Goal: Information Seeking & Learning: Learn about a topic

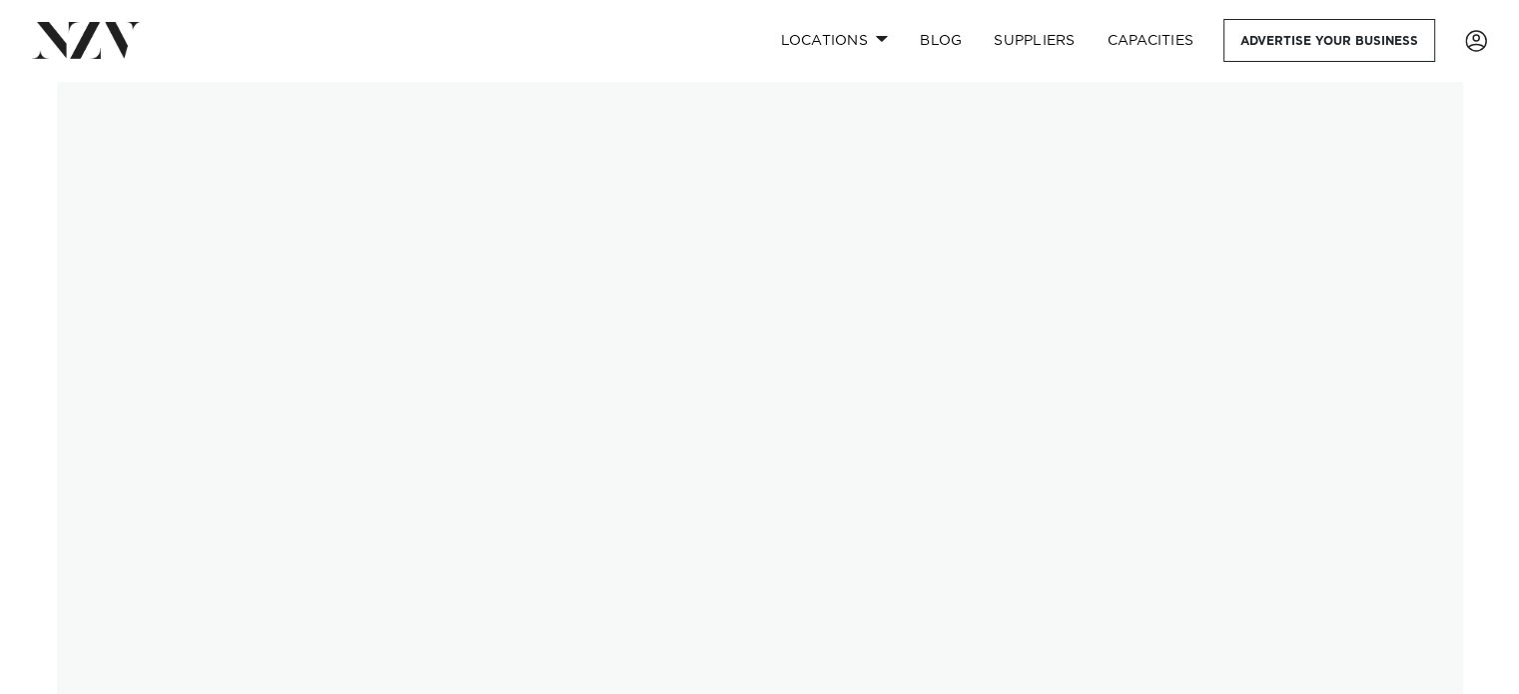
click at [213, 369] on img at bounding box center [760, 422] width 1407 height 682
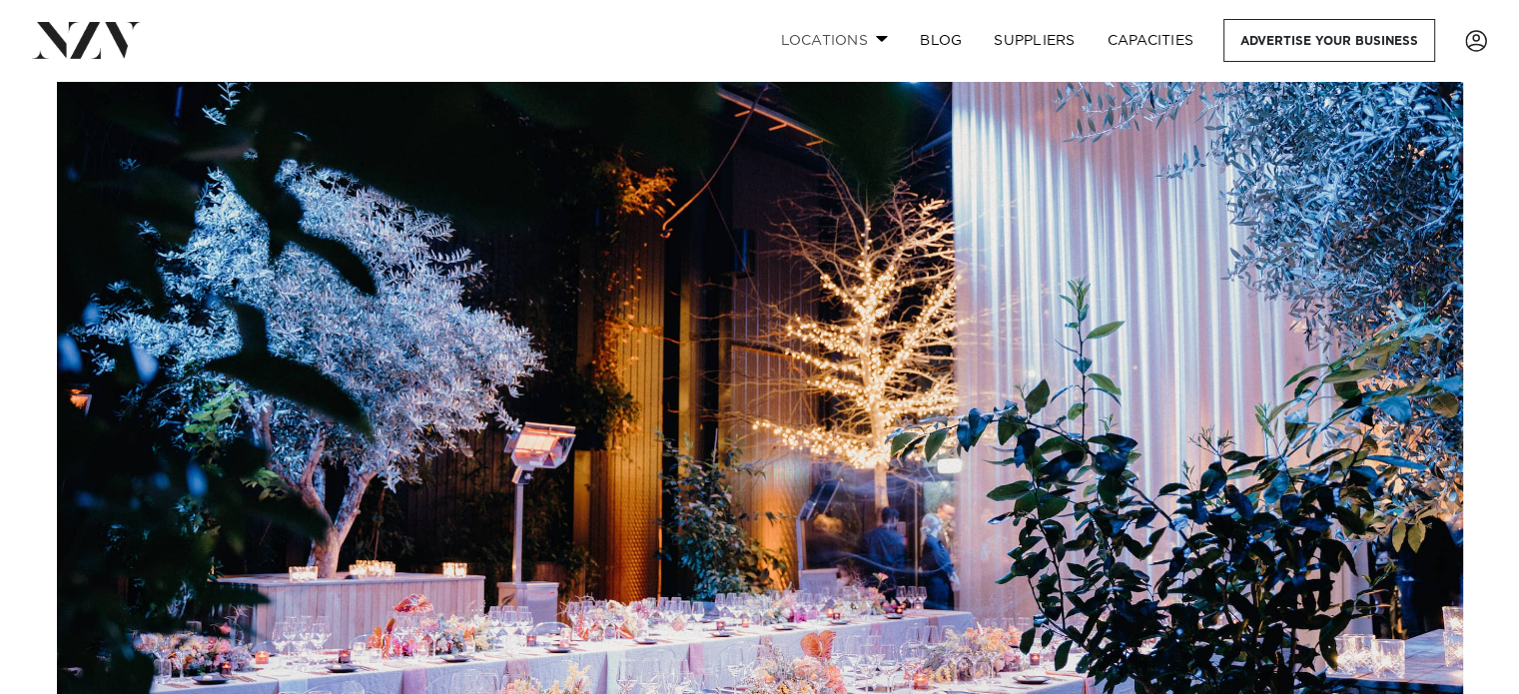
click at [845, 39] on link "Locations" at bounding box center [834, 40] width 140 height 43
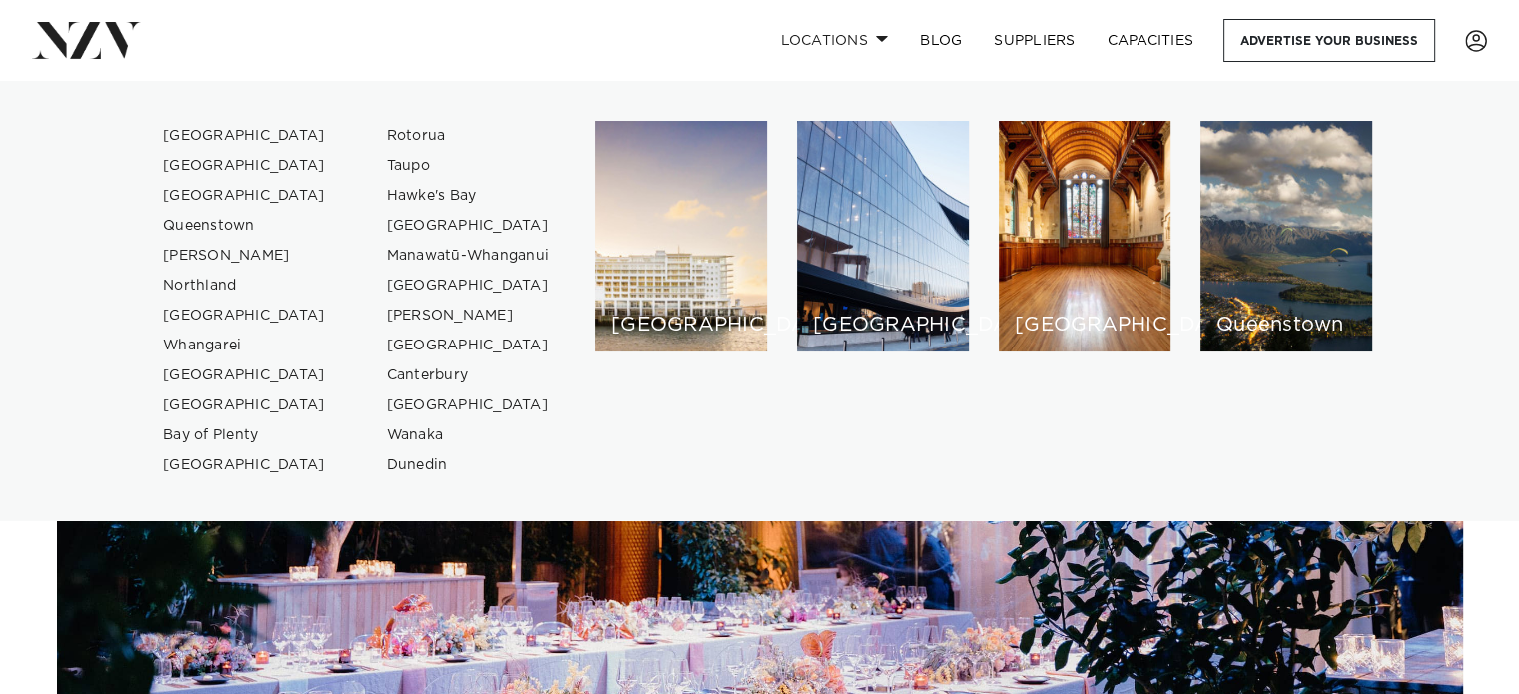
click at [726, 586] on img at bounding box center [760, 422] width 1407 height 682
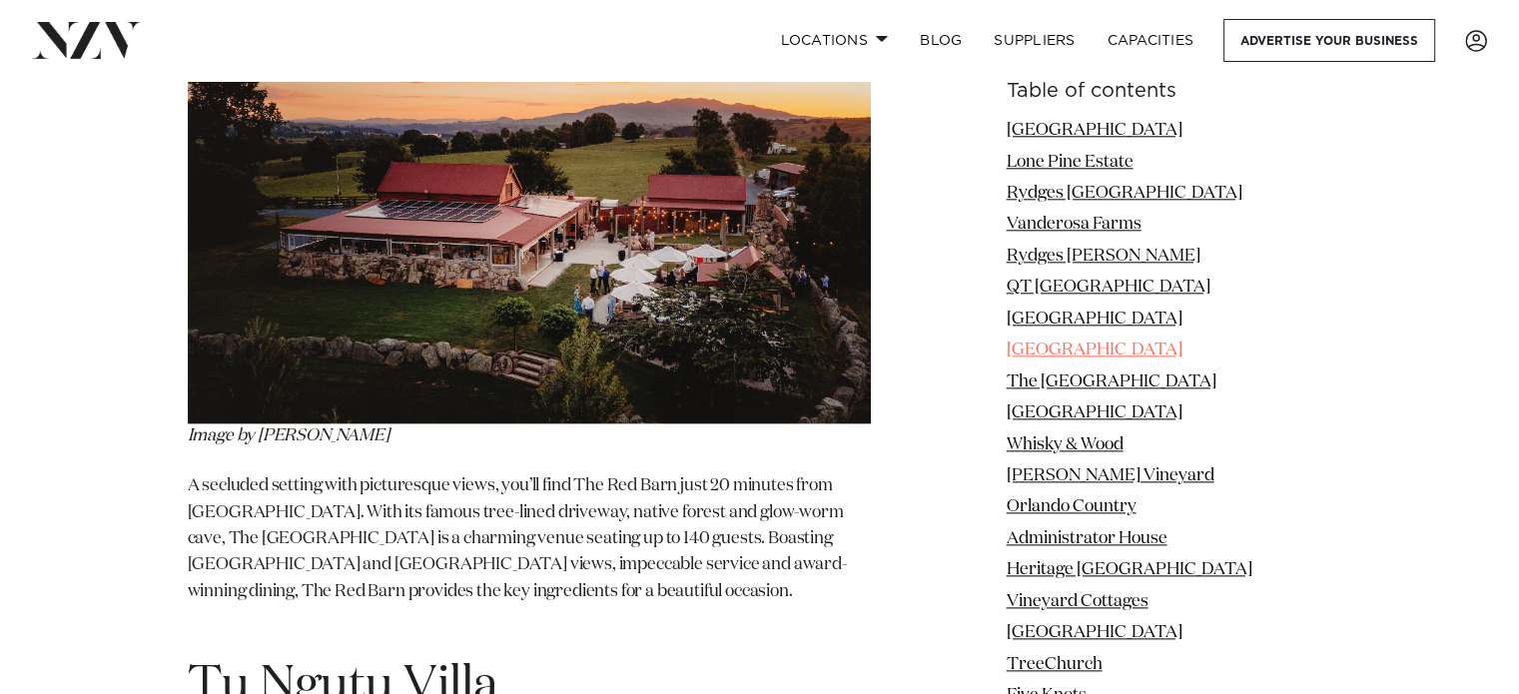
scroll to position [32670, 0]
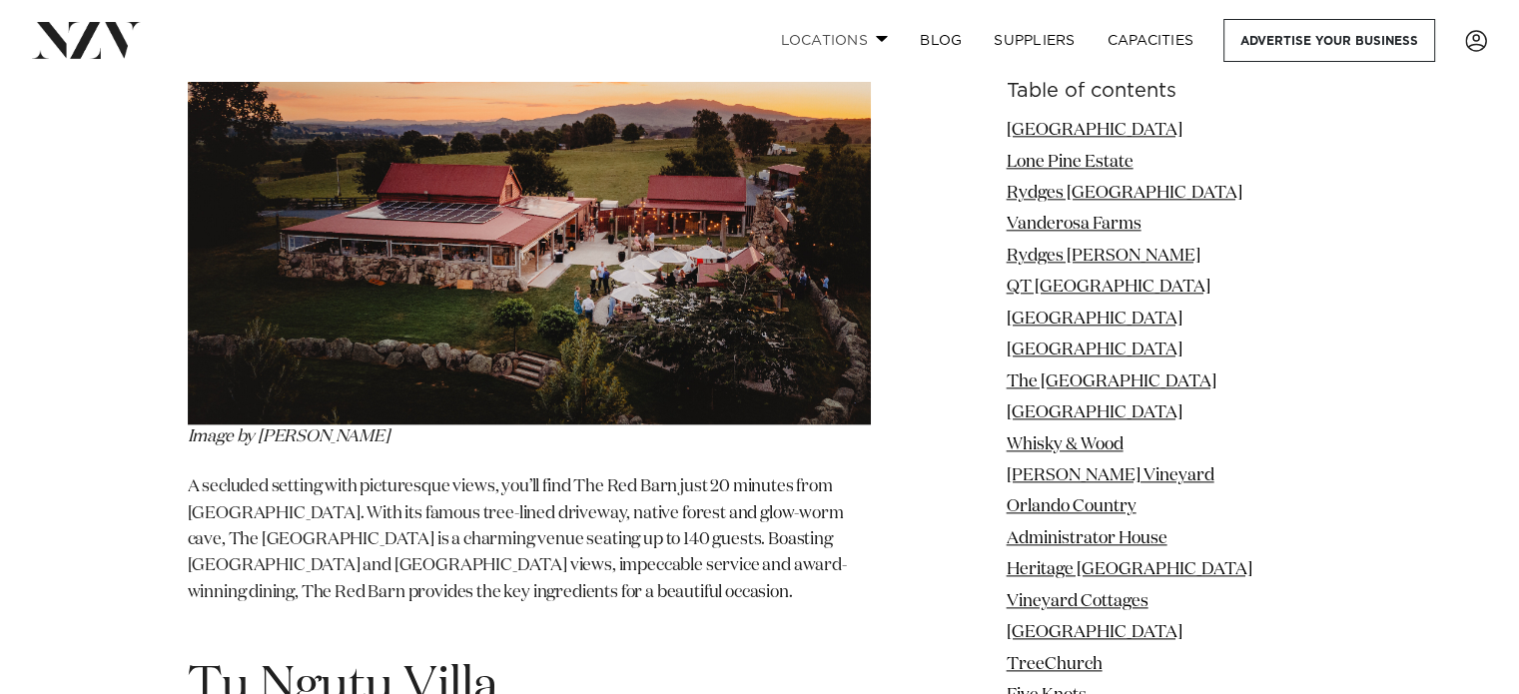
click at [866, 38] on link "Locations" at bounding box center [834, 40] width 140 height 43
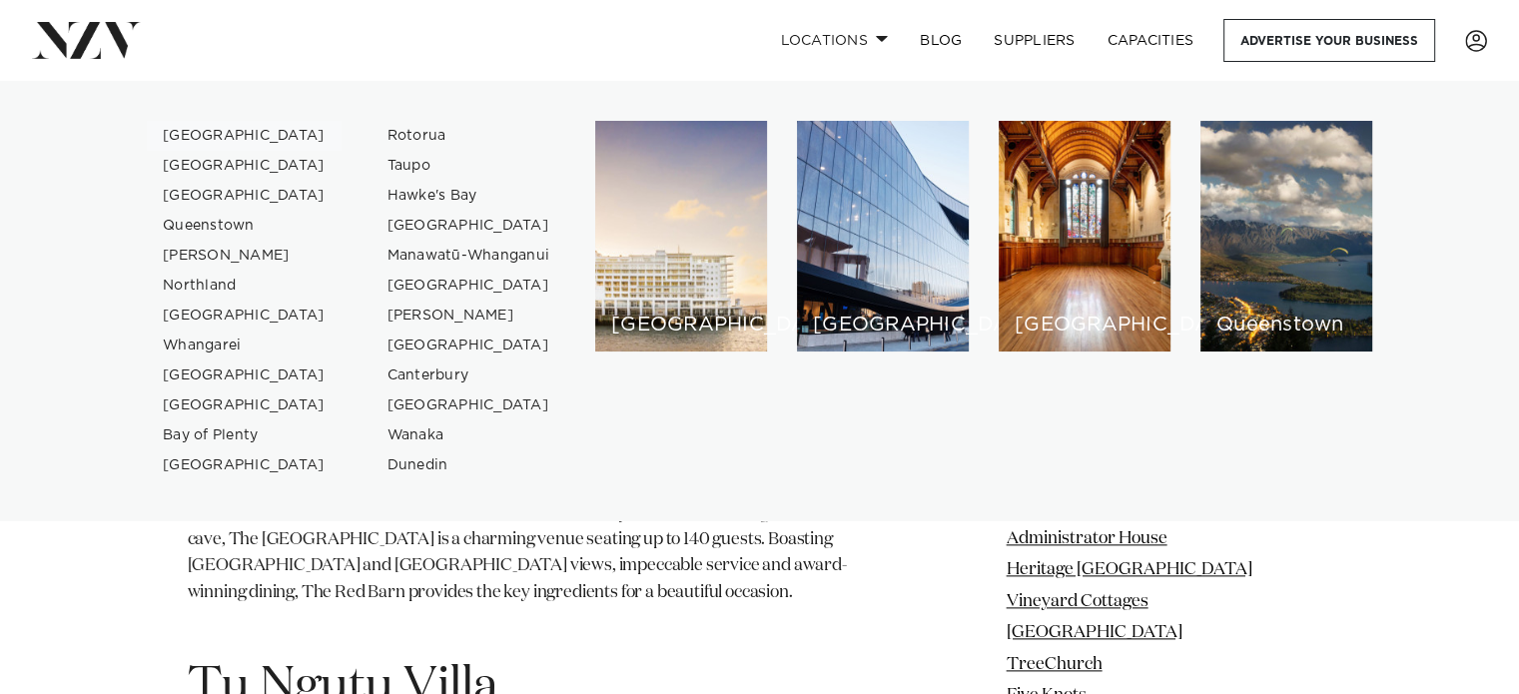
click at [224, 135] on link "[GEOGRAPHIC_DATA]" at bounding box center [244, 136] width 195 height 30
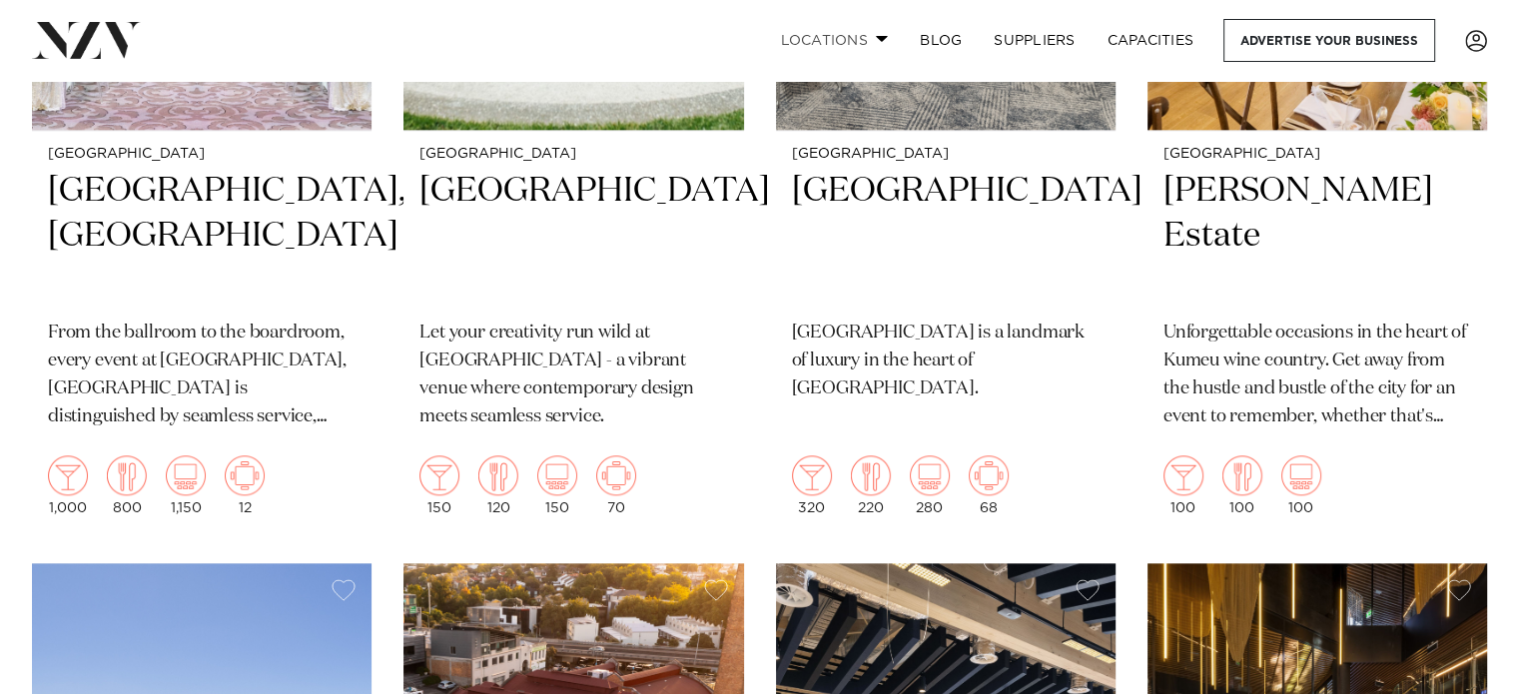
scroll to position [2140, 0]
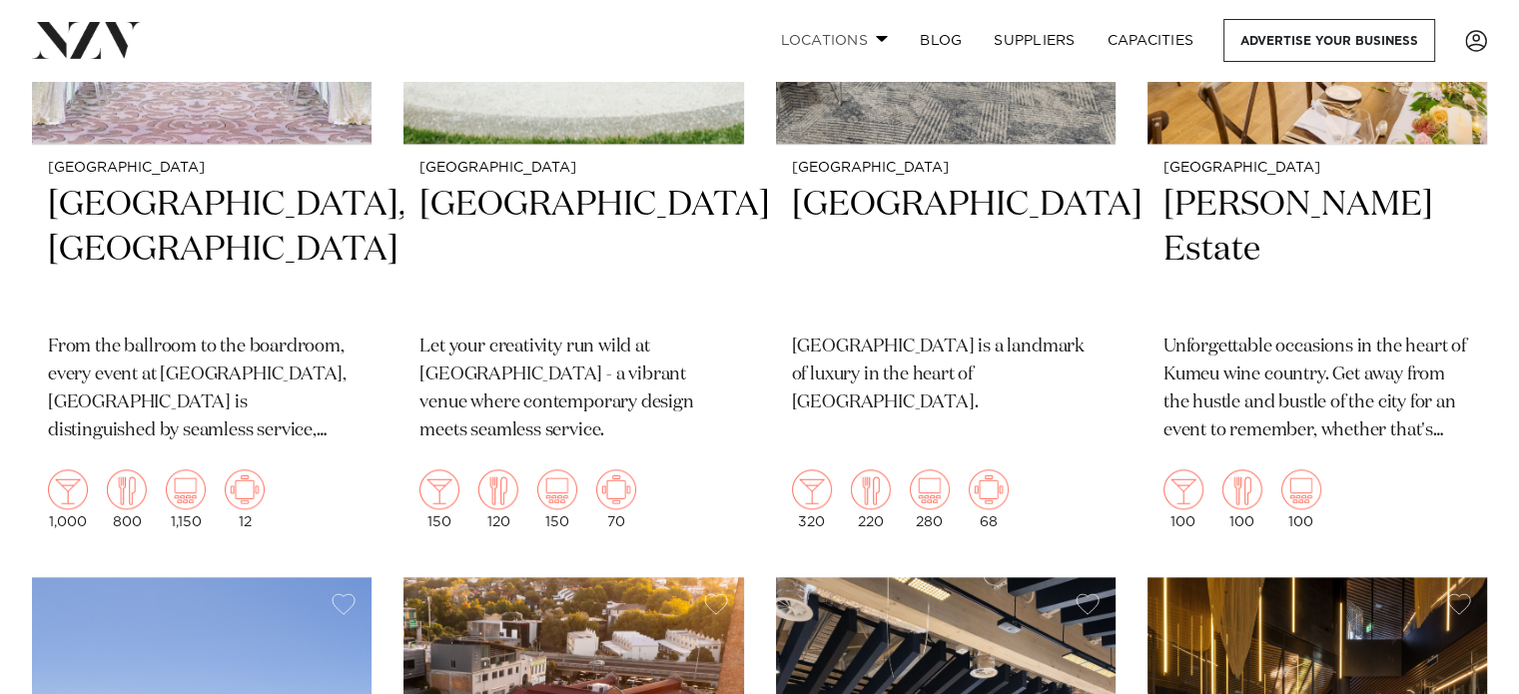
click at [834, 42] on link "Locations" at bounding box center [834, 40] width 140 height 43
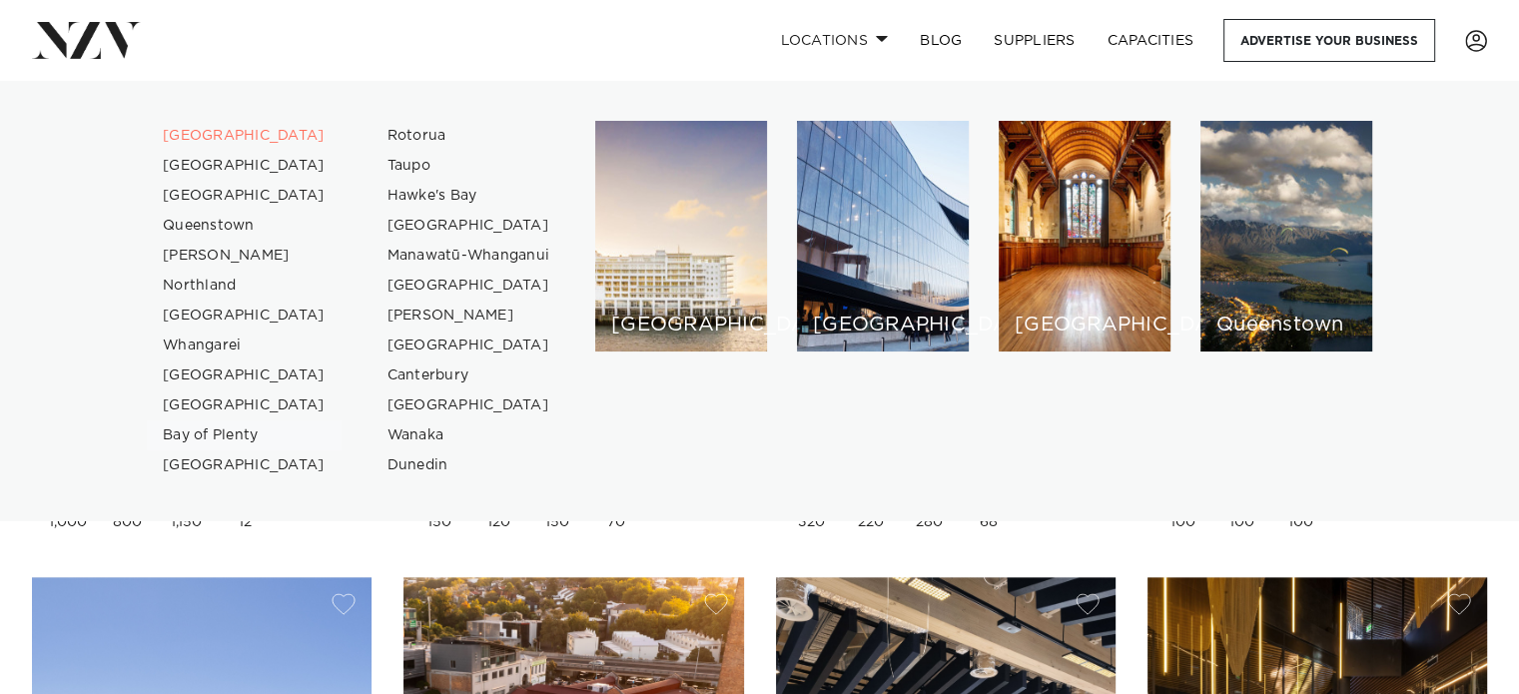
click at [202, 434] on link "Bay of Plenty" at bounding box center [244, 436] width 195 height 30
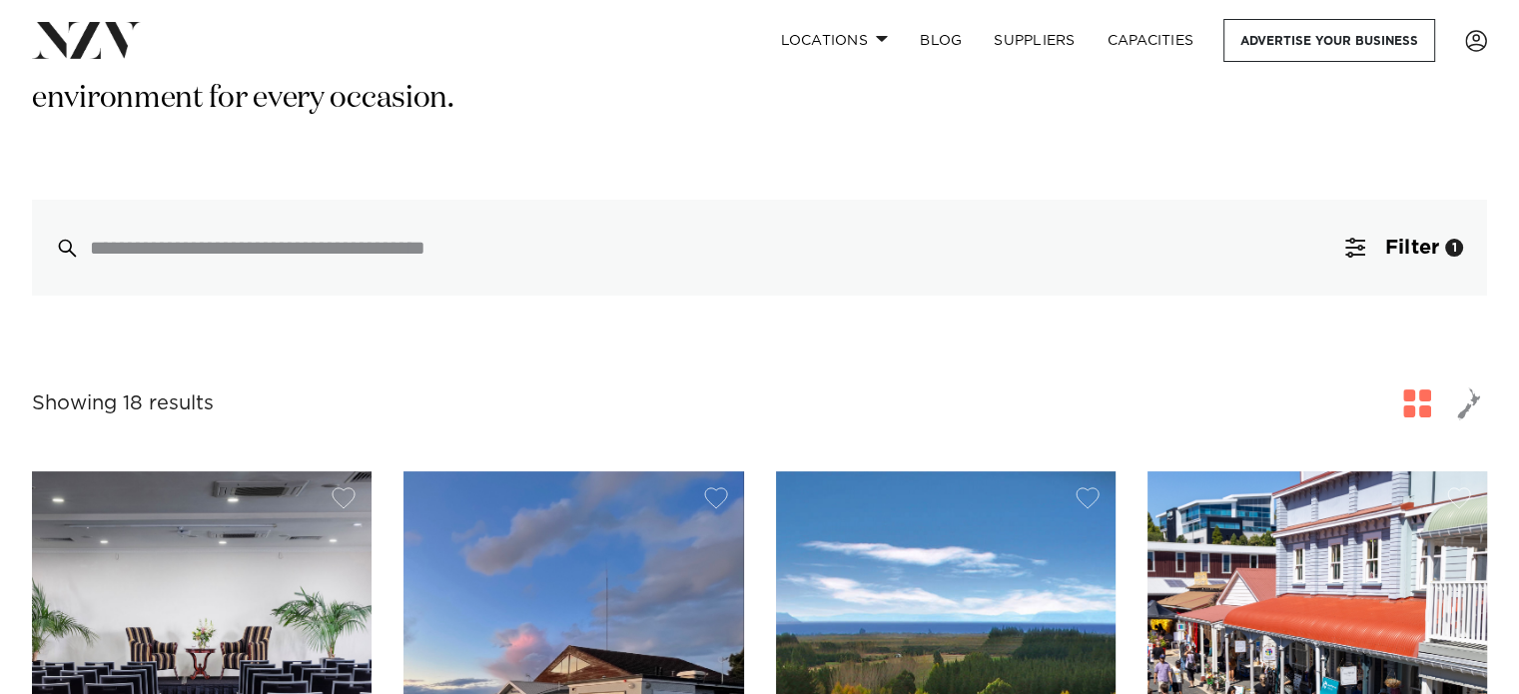
scroll to position [316, 0]
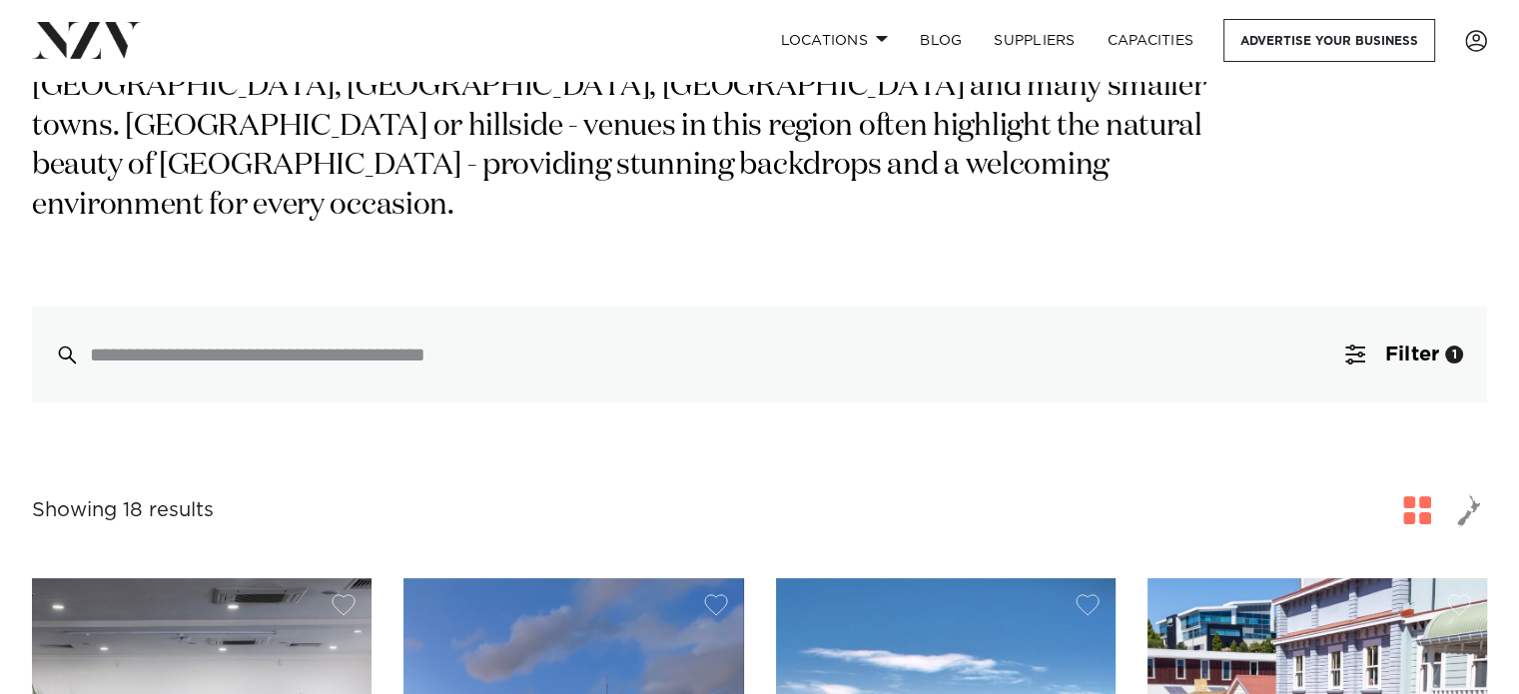
click at [123, 30] on img at bounding box center [86, 40] width 109 height 36
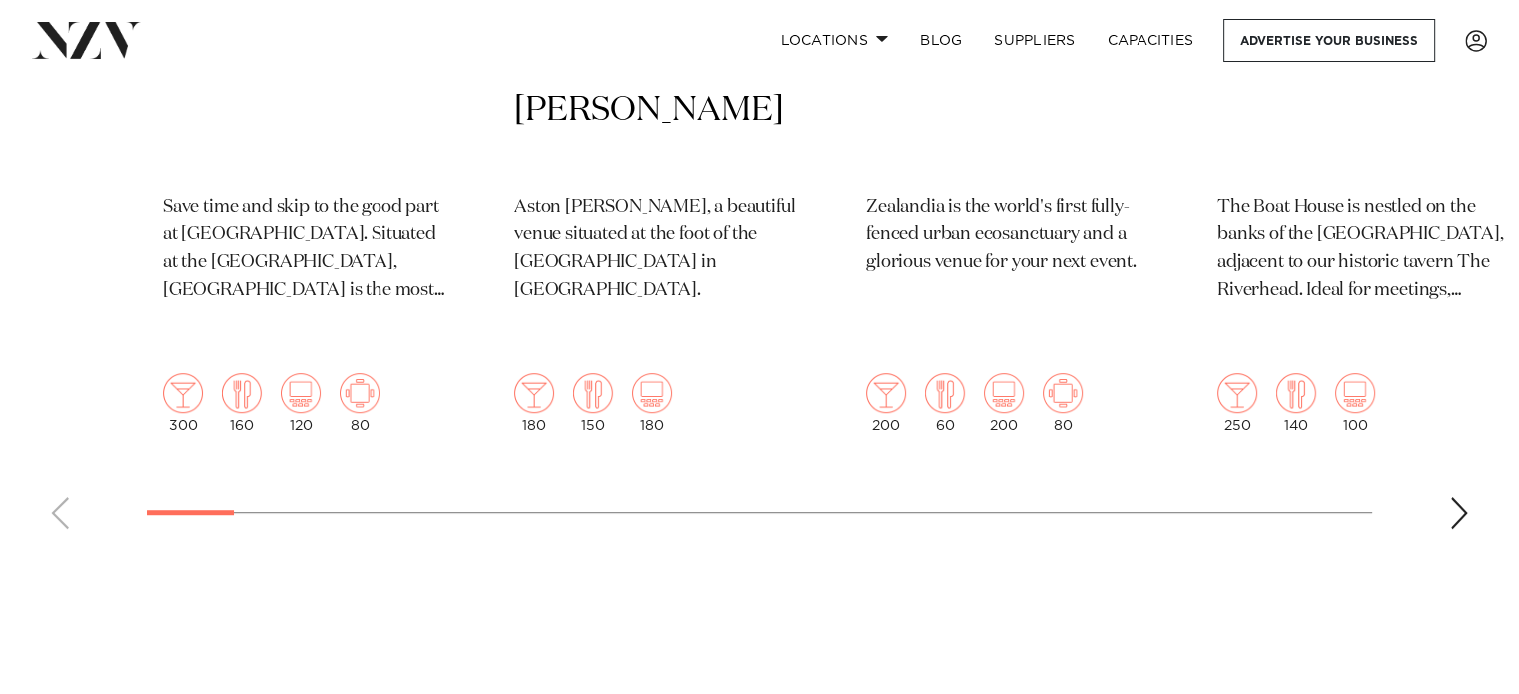
scroll to position [1171, 0]
click at [1465, 497] on div "Next slide" at bounding box center [1460, 513] width 20 height 32
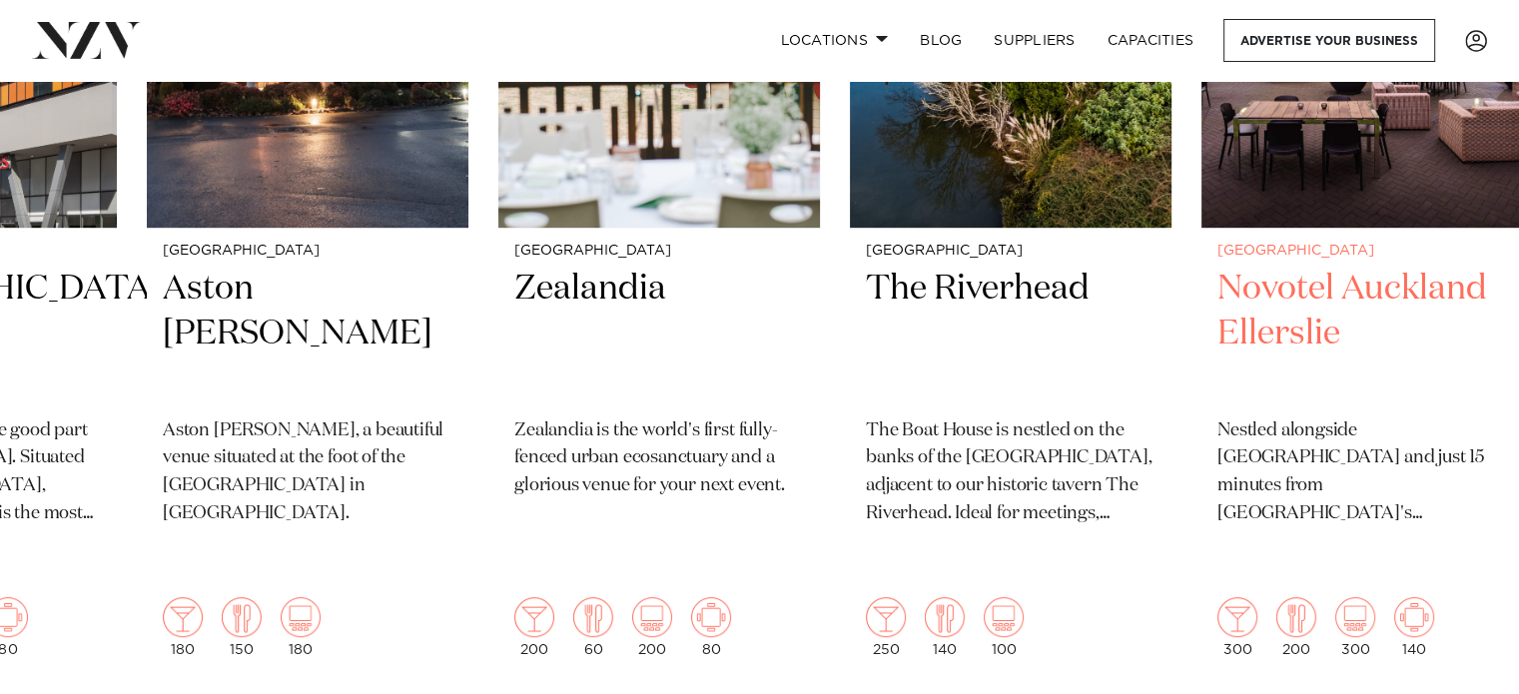
scroll to position [1074, 0]
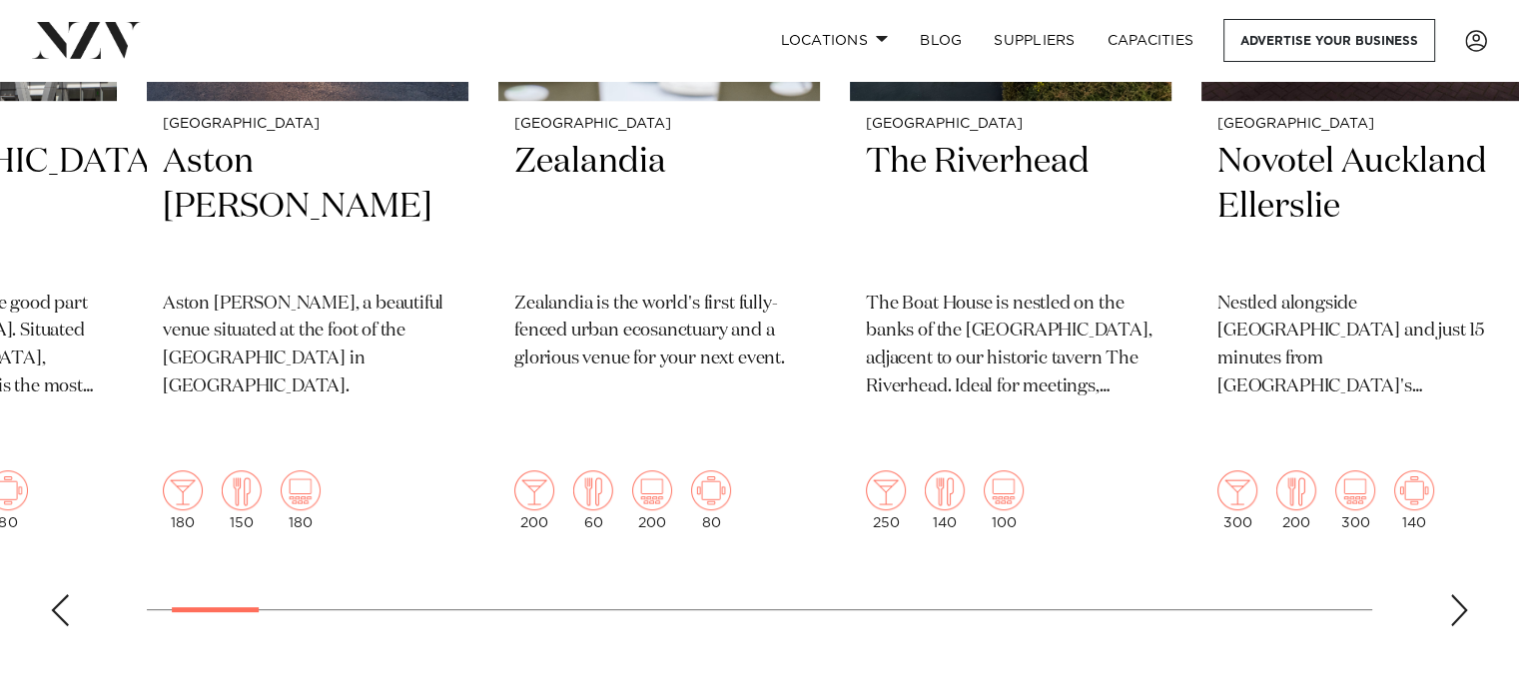
click at [1462, 594] on div "Next slide" at bounding box center [1460, 610] width 20 height 32
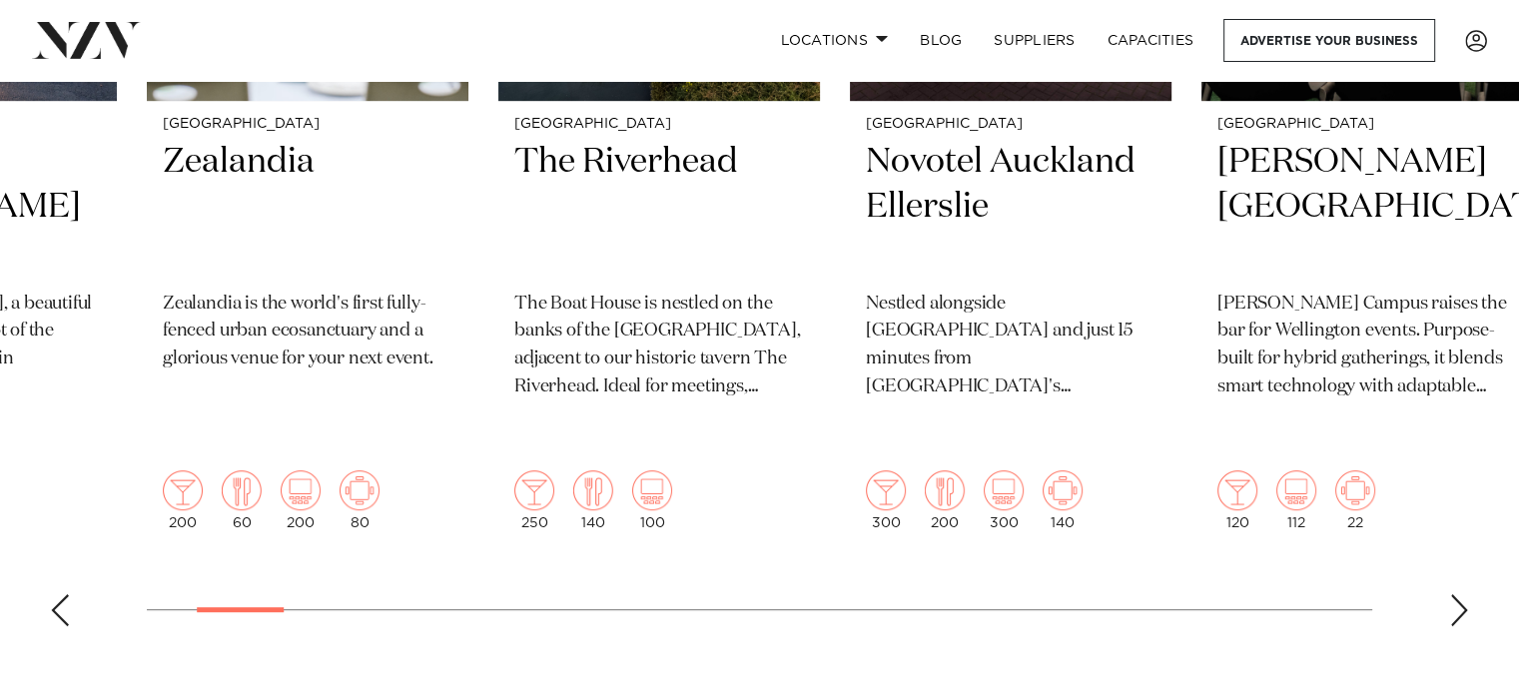
click at [1462, 594] on div "Next slide" at bounding box center [1460, 610] width 20 height 32
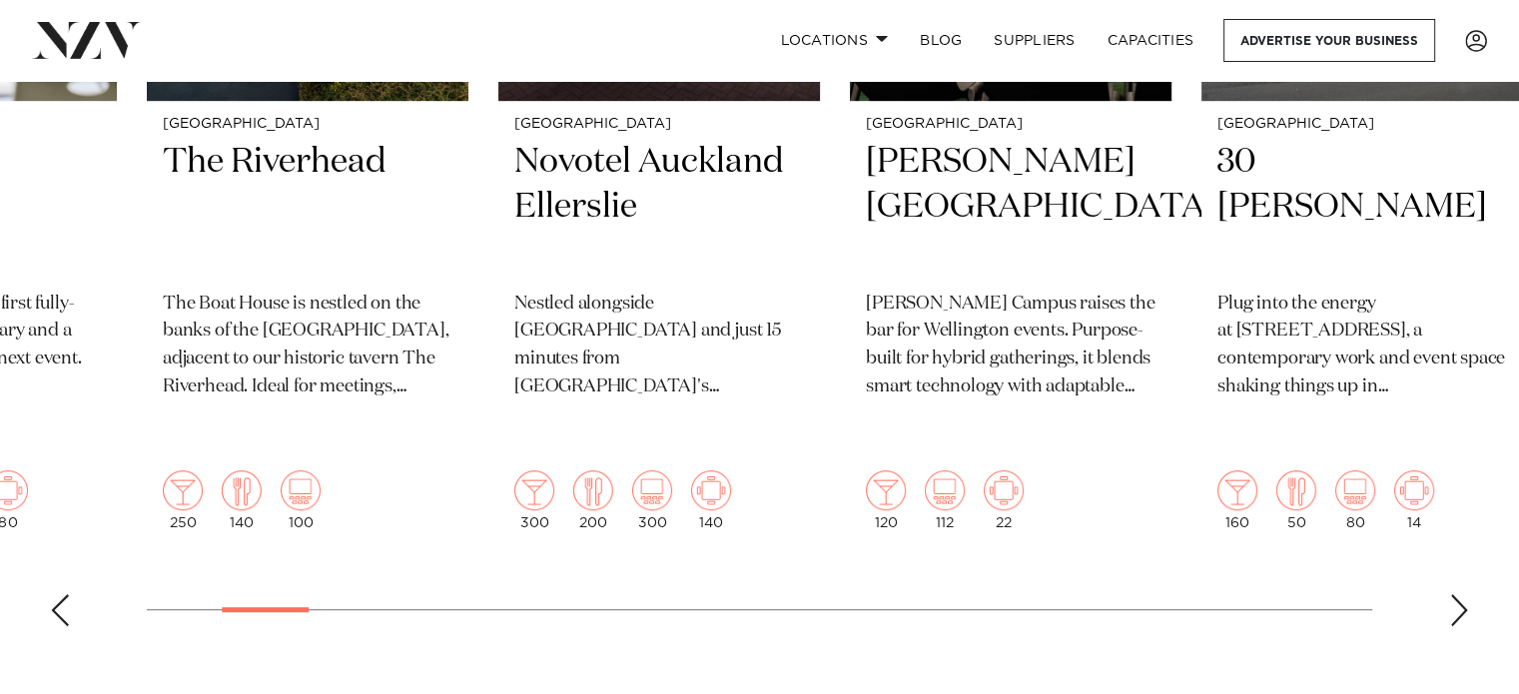
click at [1462, 594] on div "Next slide" at bounding box center [1460, 610] width 20 height 32
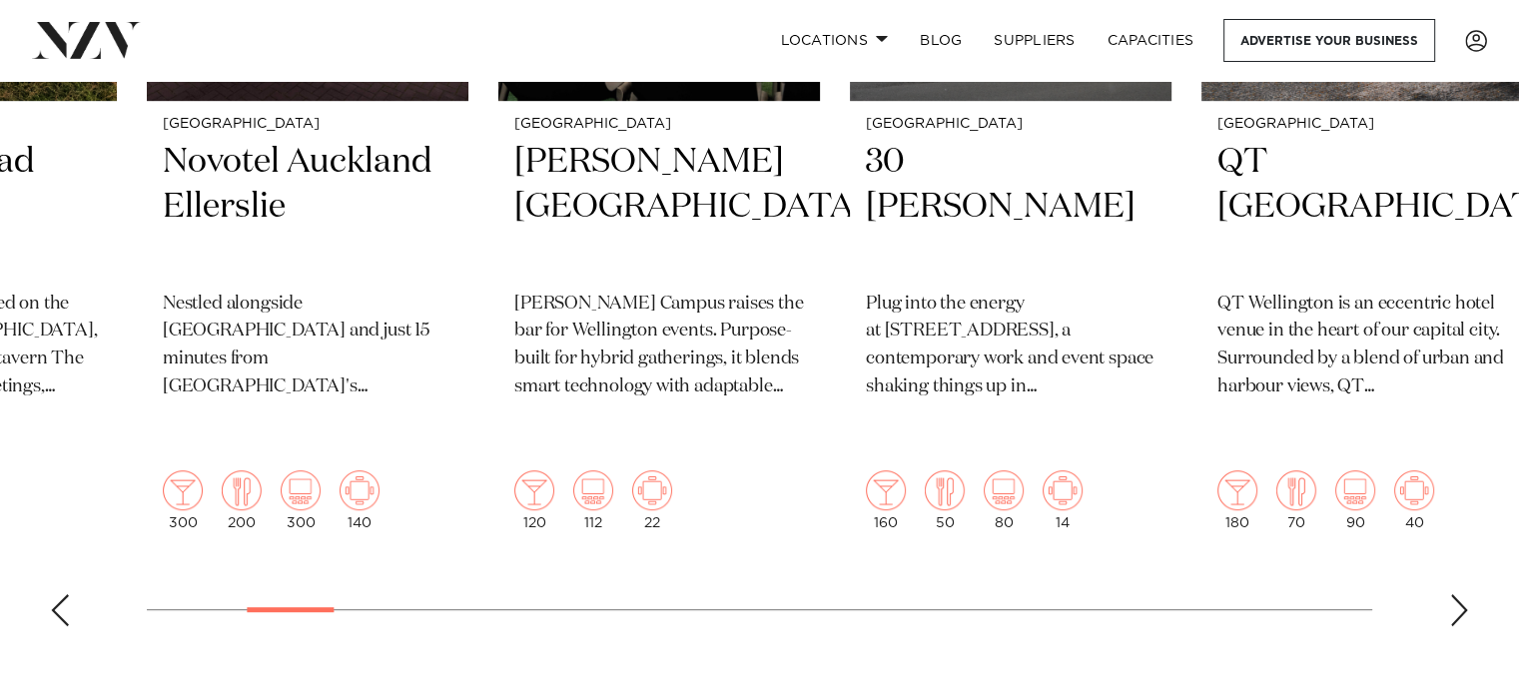
click at [1462, 594] on div "Next slide" at bounding box center [1460, 610] width 20 height 32
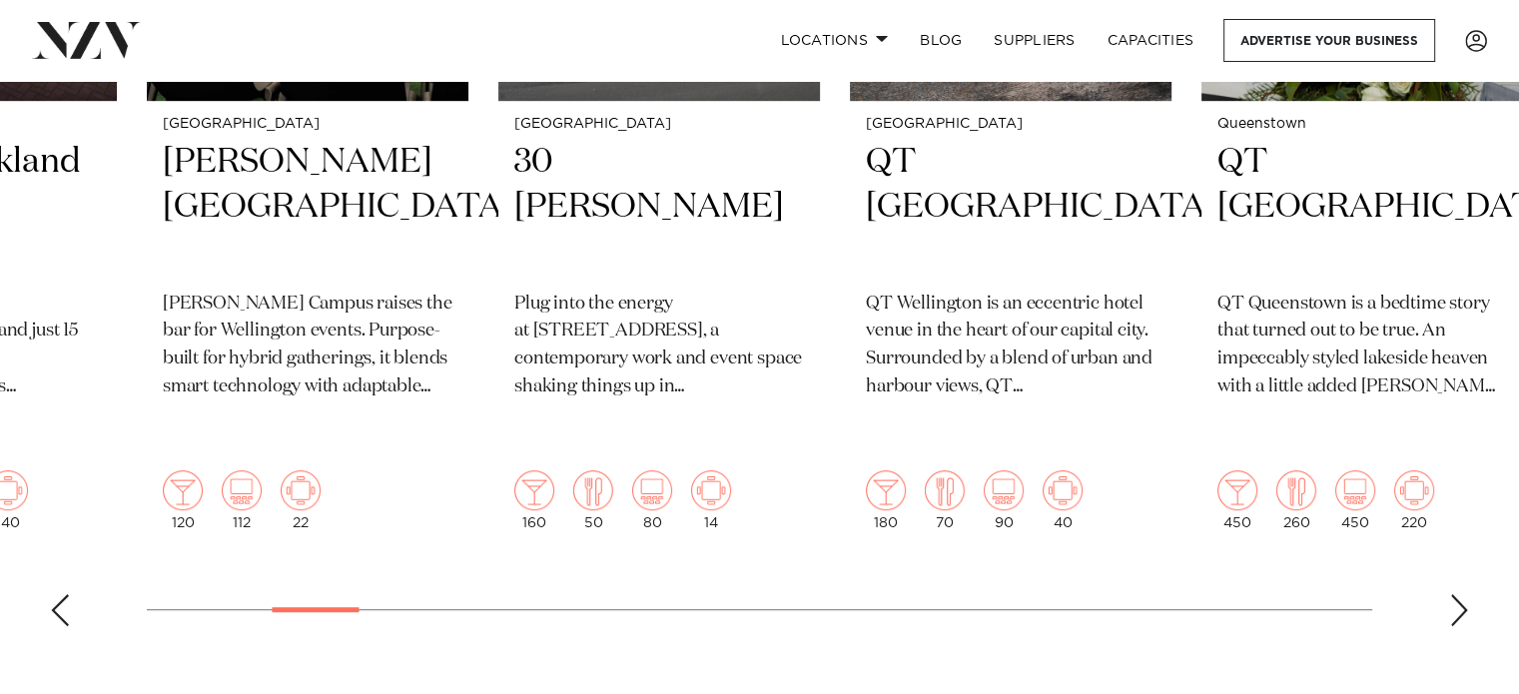
click at [1462, 594] on div "Next slide" at bounding box center [1460, 610] width 20 height 32
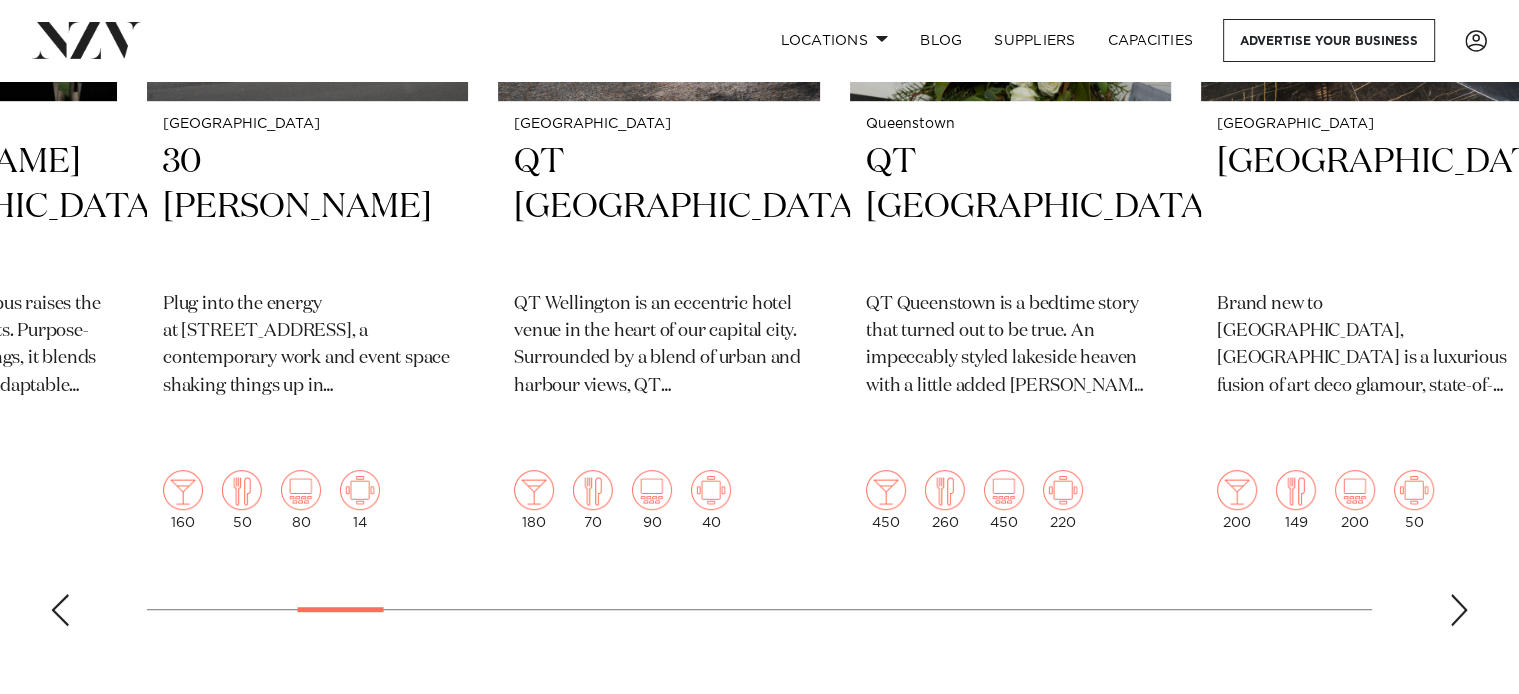
click at [1462, 594] on div "Next slide" at bounding box center [1460, 610] width 20 height 32
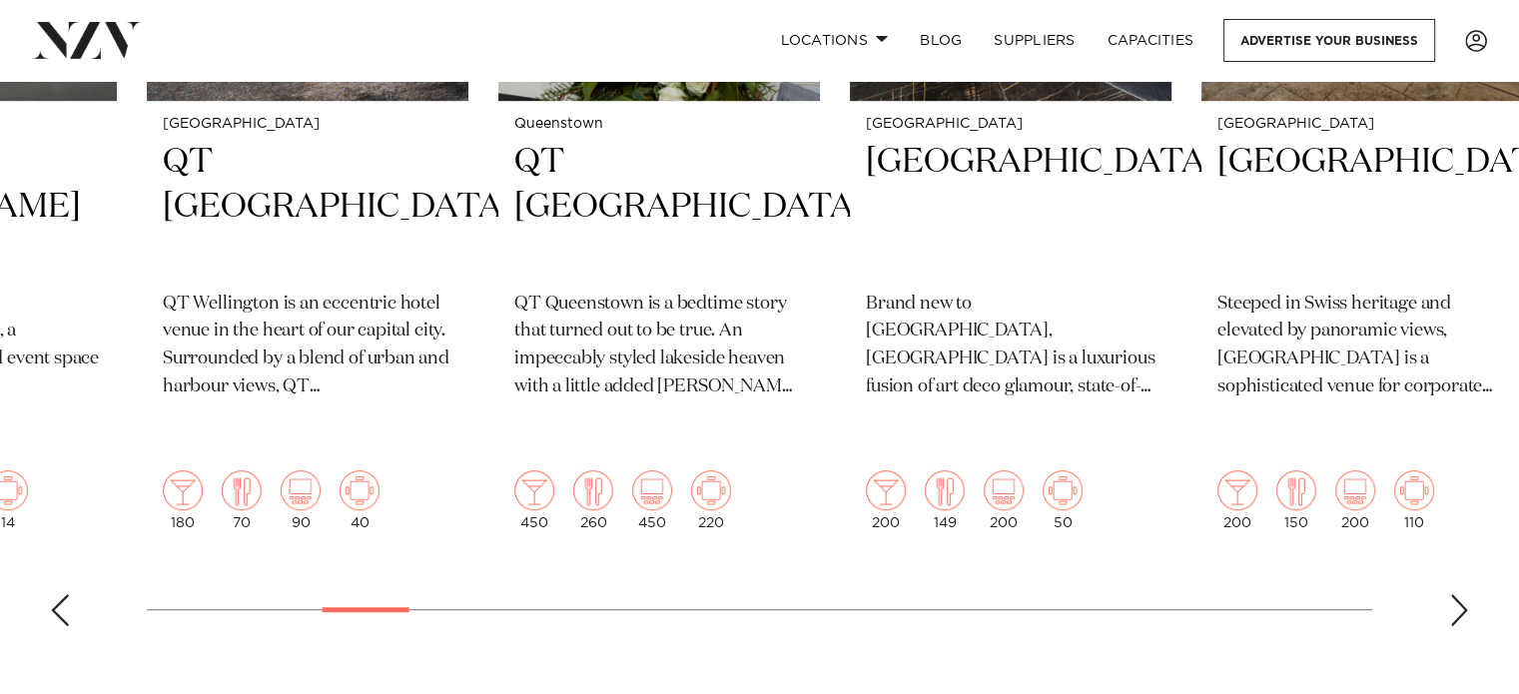
click at [1462, 594] on div "Next slide" at bounding box center [1460, 610] width 20 height 32
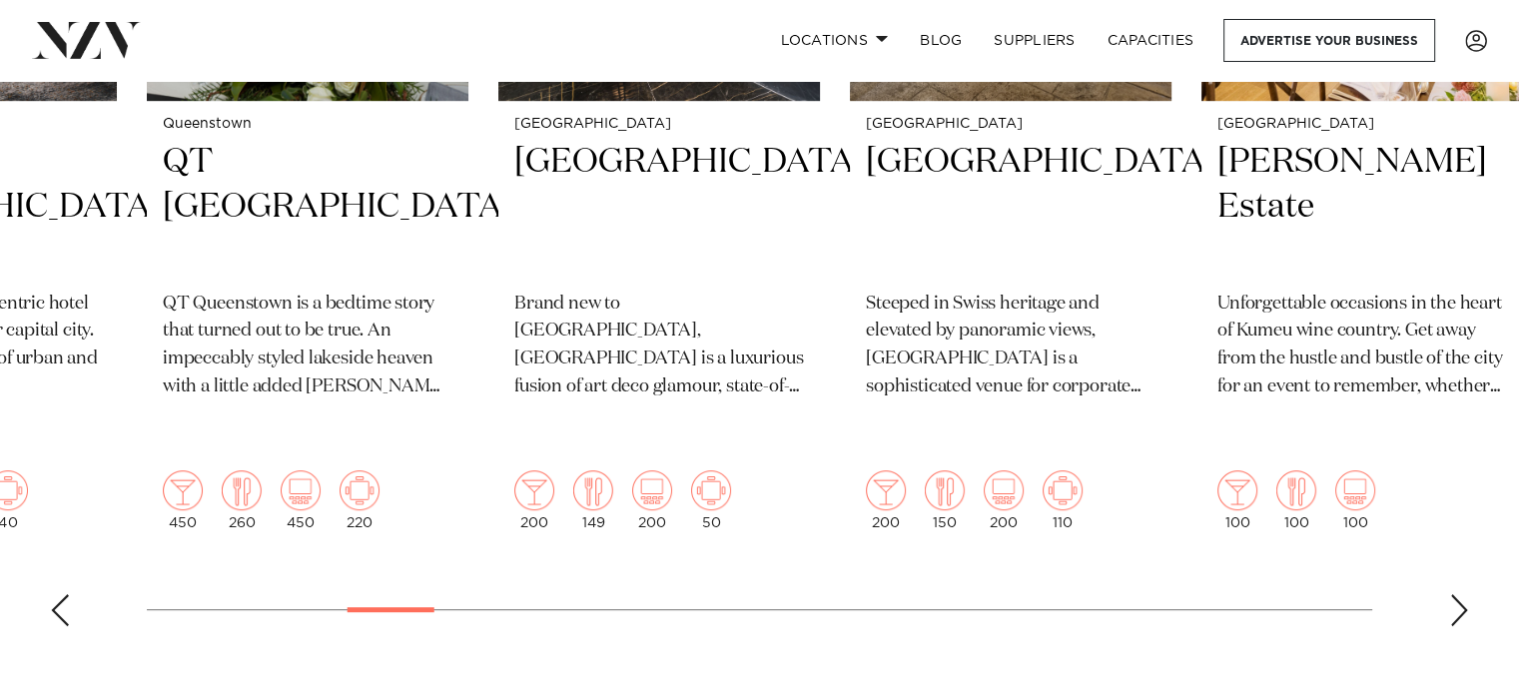
click at [1462, 594] on div "Next slide" at bounding box center [1460, 610] width 20 height 32
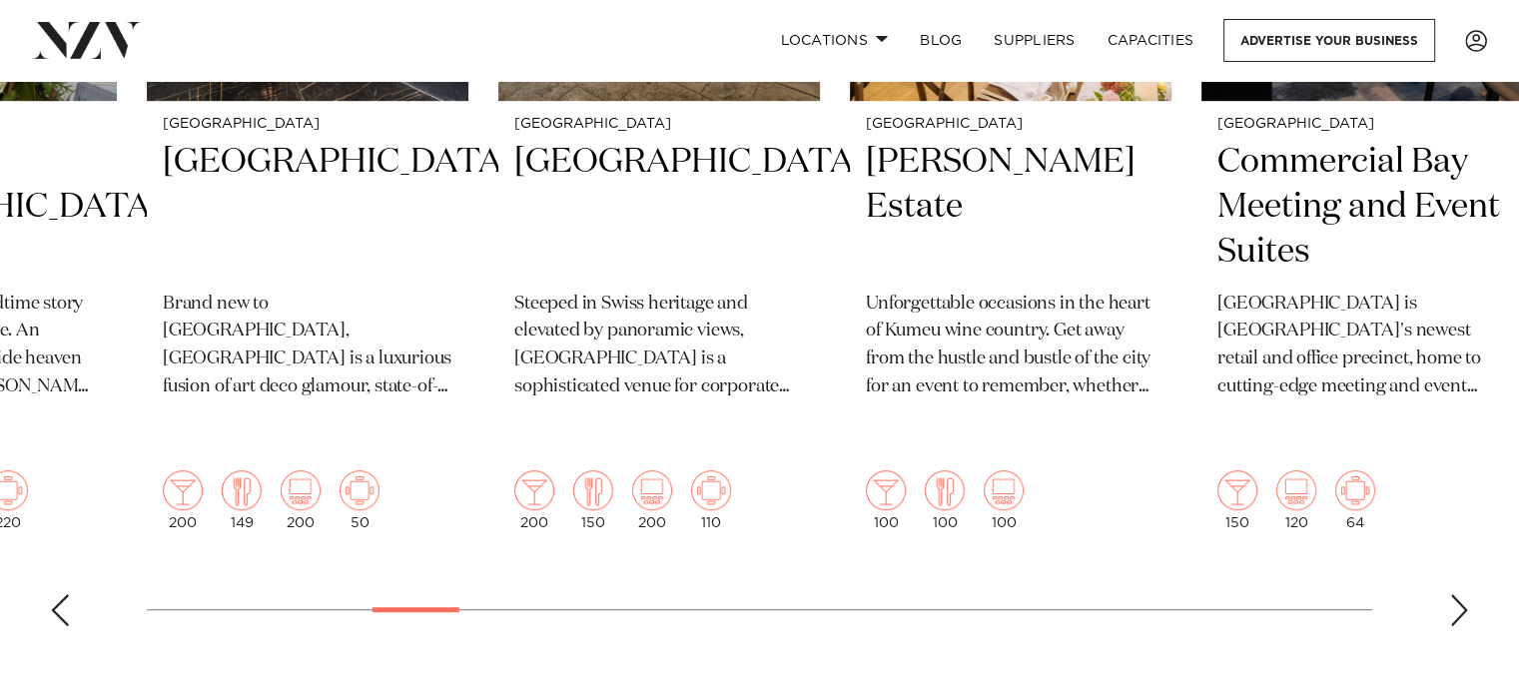
click at [1462, 594] on div "Next slide" at bounding box center [1460, 610] width 20 height 32
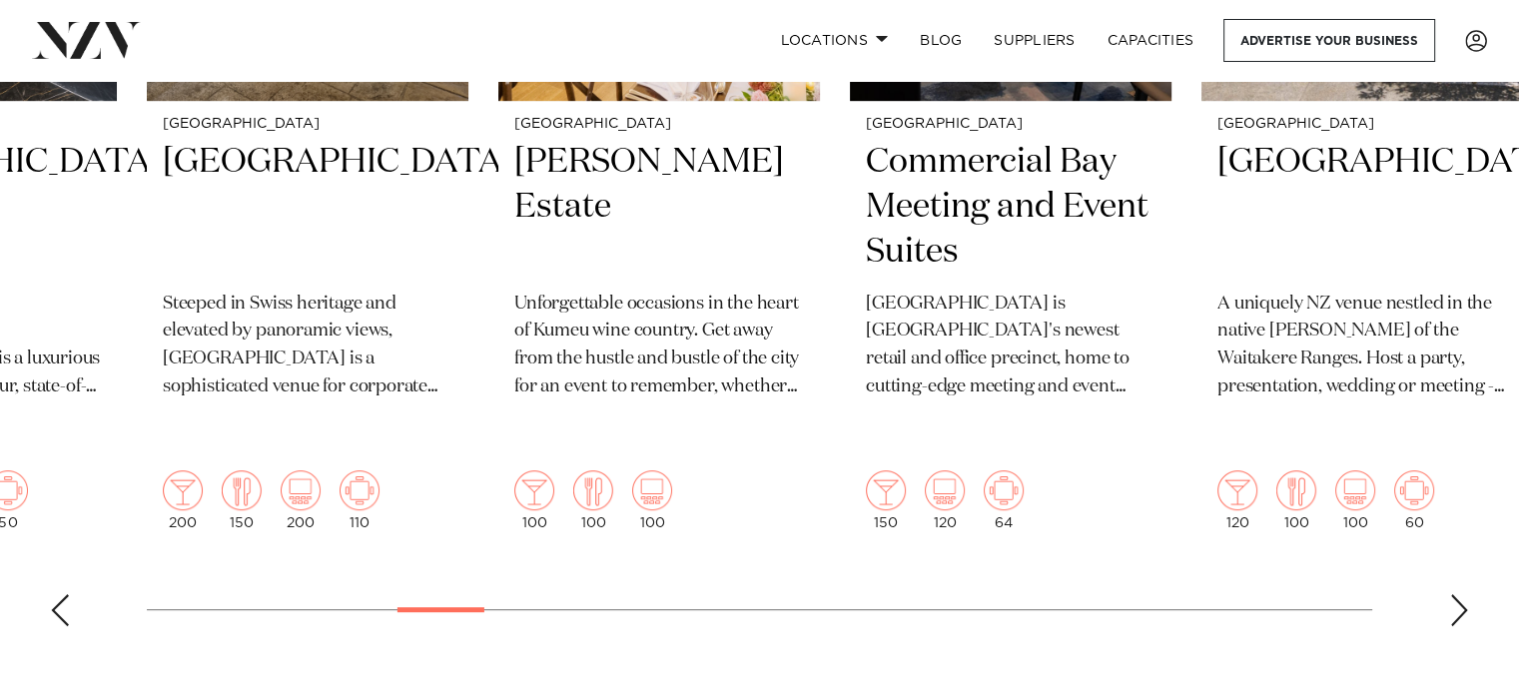
click at [1462, 594] on div "Next slide" at bounding box center [1460, 610] width 20 height 32
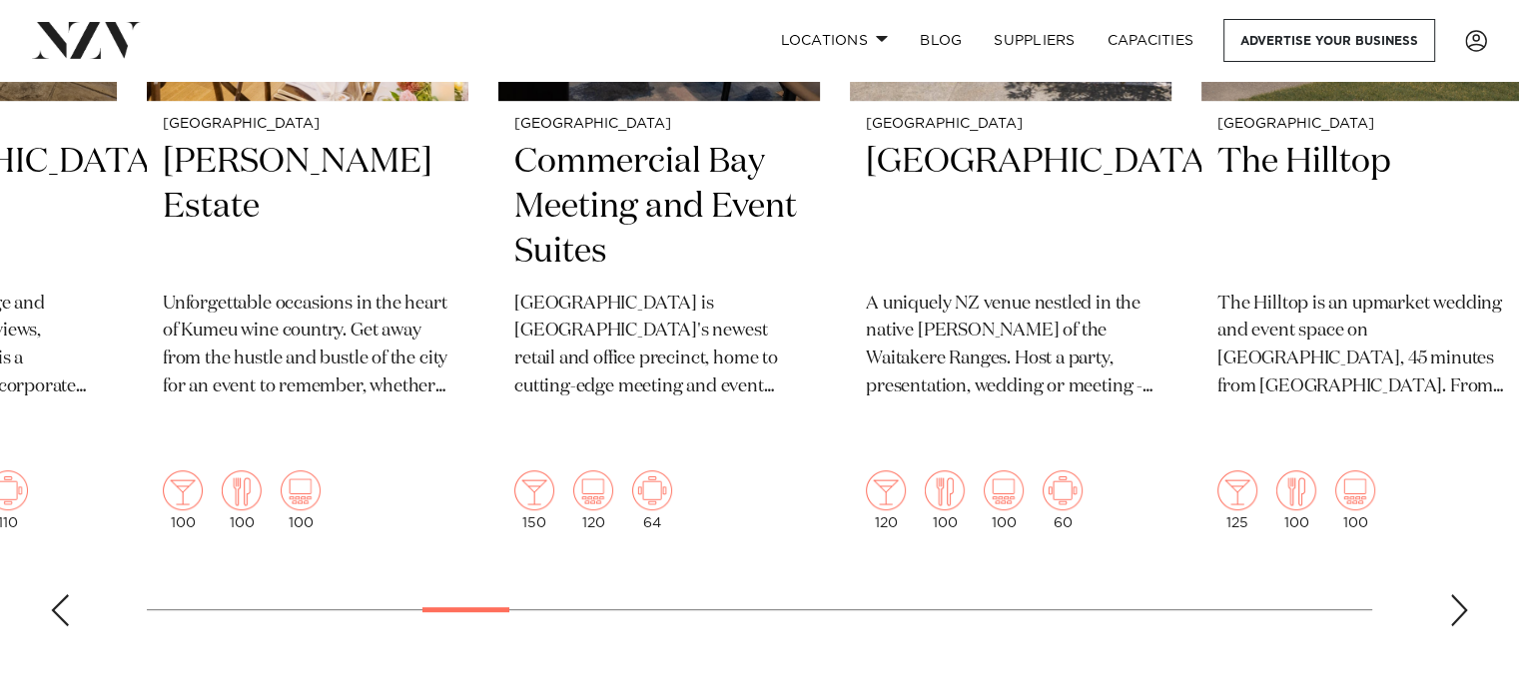
click at [1462, 594] on div "Next slide" at bounding box center [1460, 610] width 20 height 32
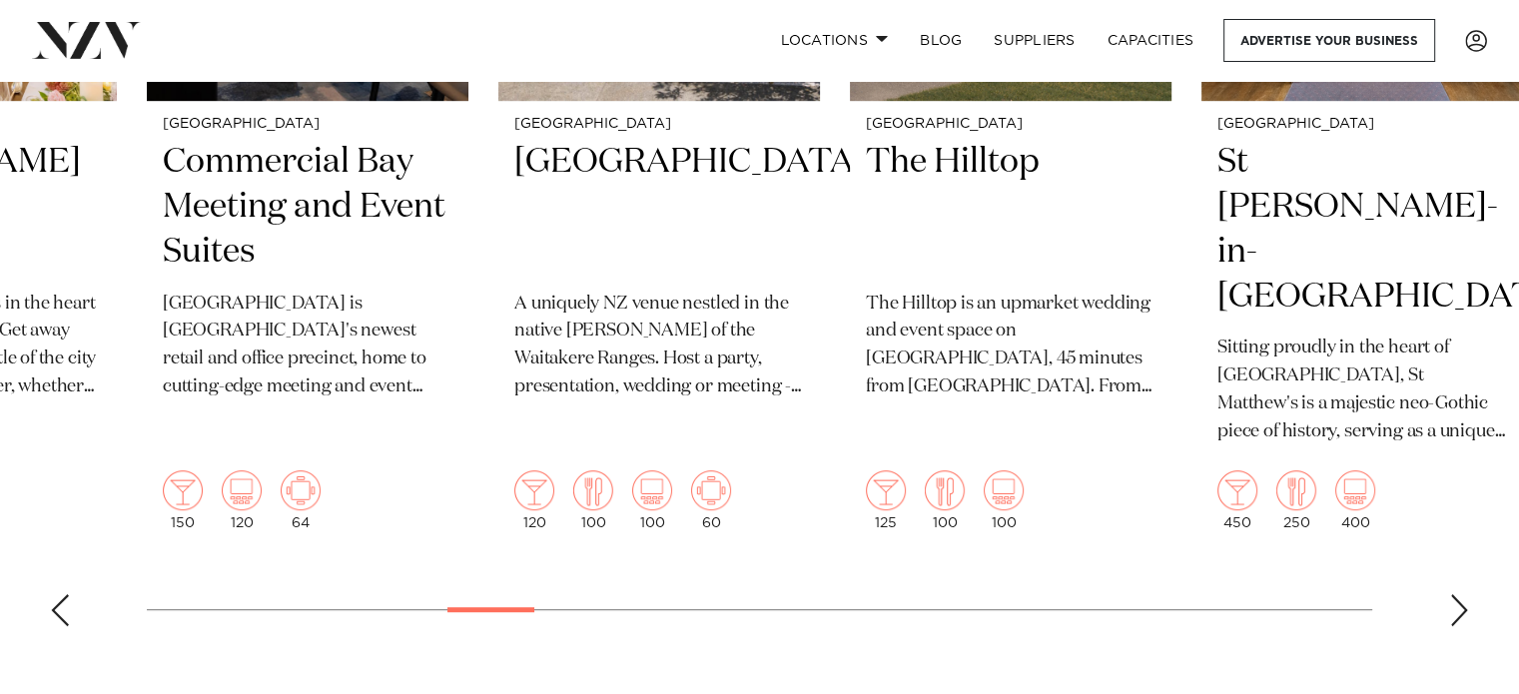
click at [1459, 594] on div "Next slide" at bounding box center [1460, 610] width 20 height 32
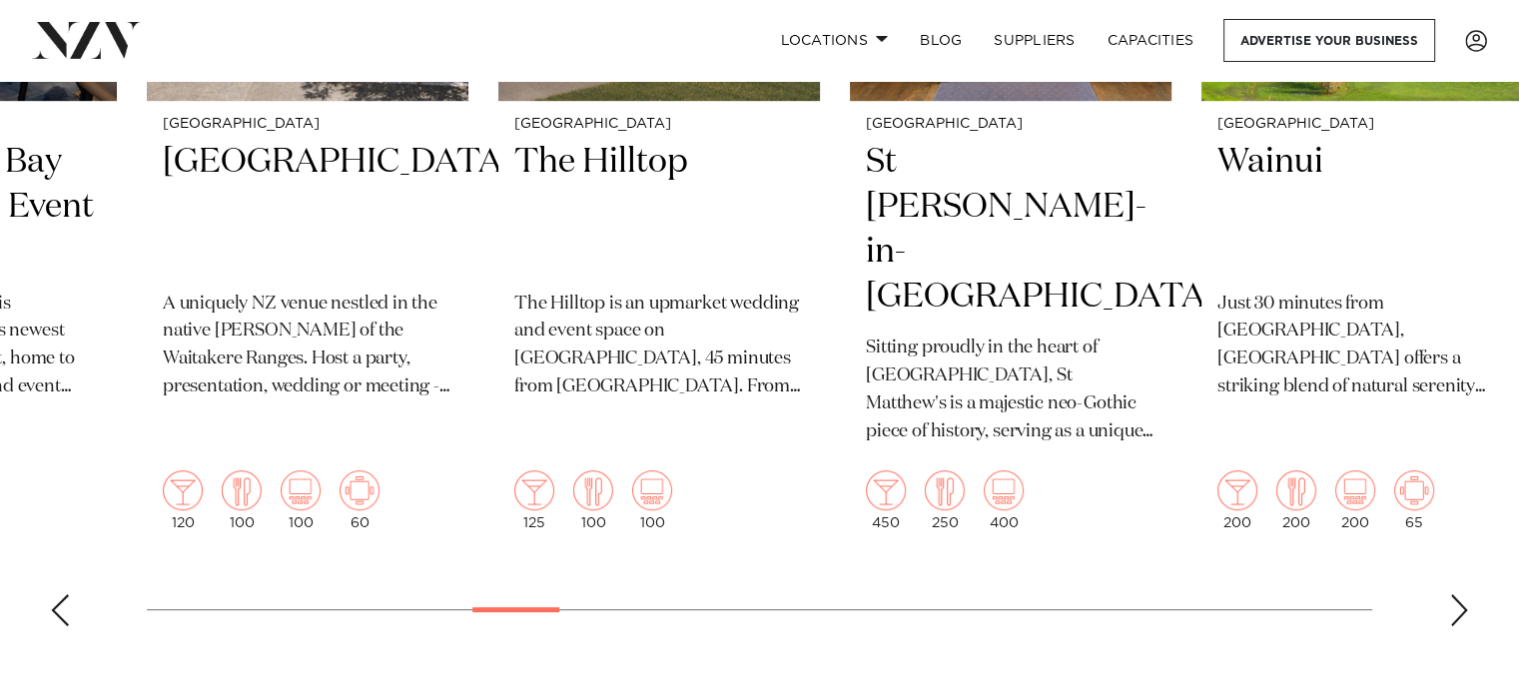
click at [1459, 594] on div "Next slide" at bounding box center [1460, 610] width 20 height 32
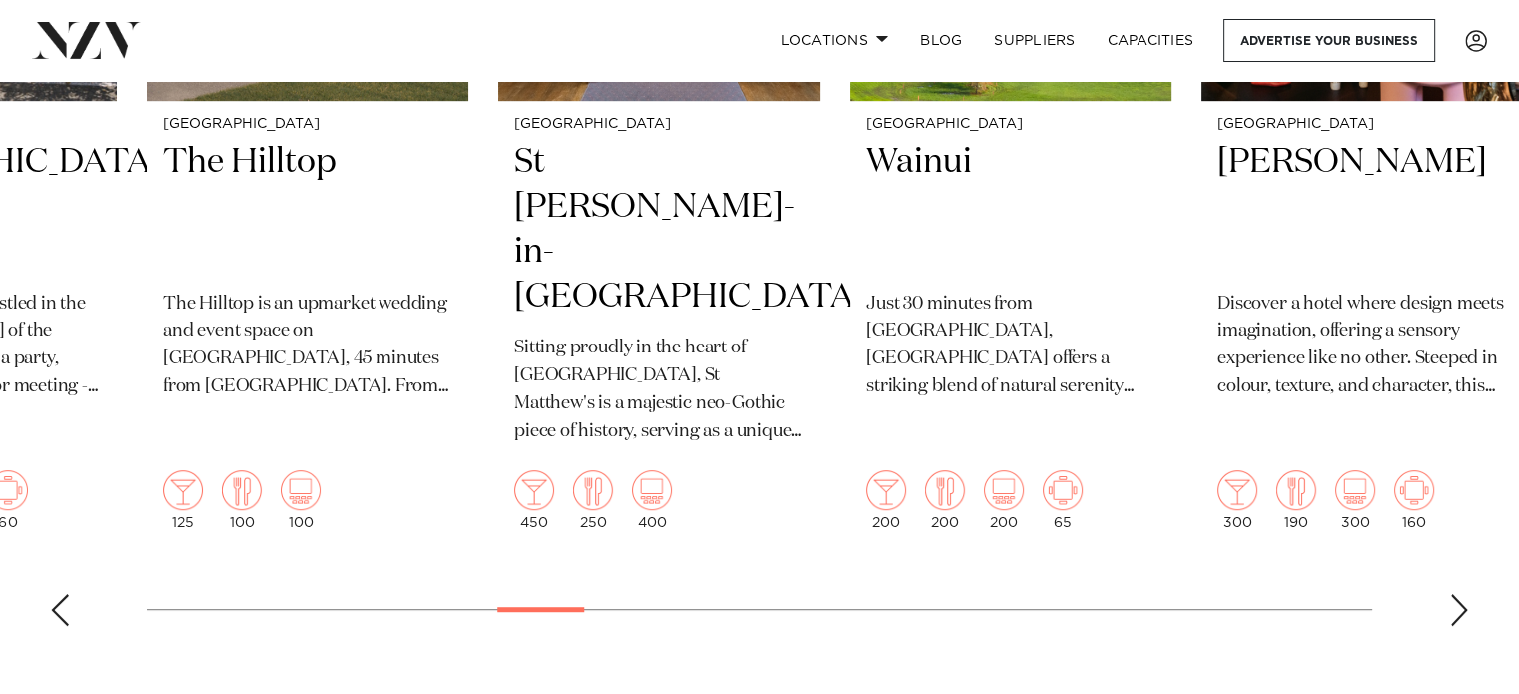
click at [1459, 594] on div "Next slide" at bounding box center [1460, 610] width 20 height 32
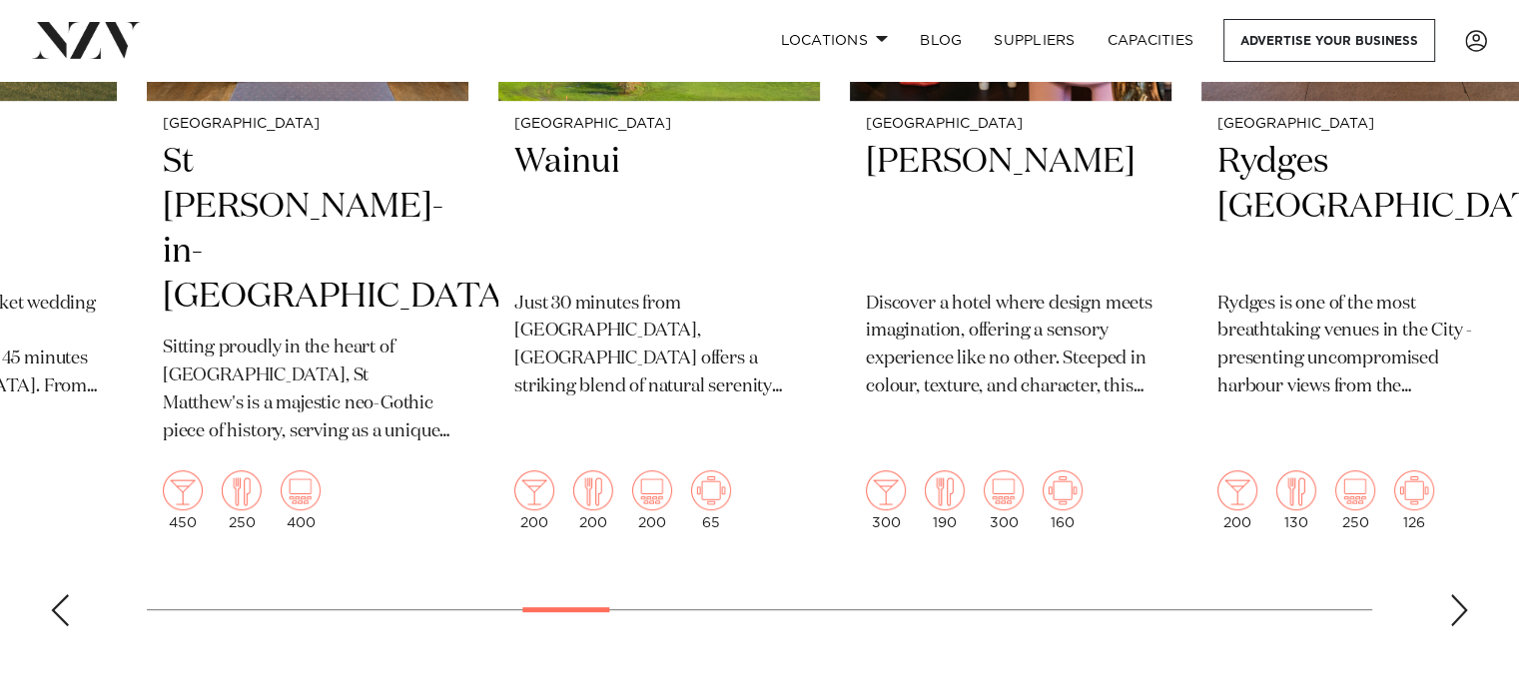
click at [1459, 594] on div "Next slide" at bounding box center [1460, 610] width 20 height 32
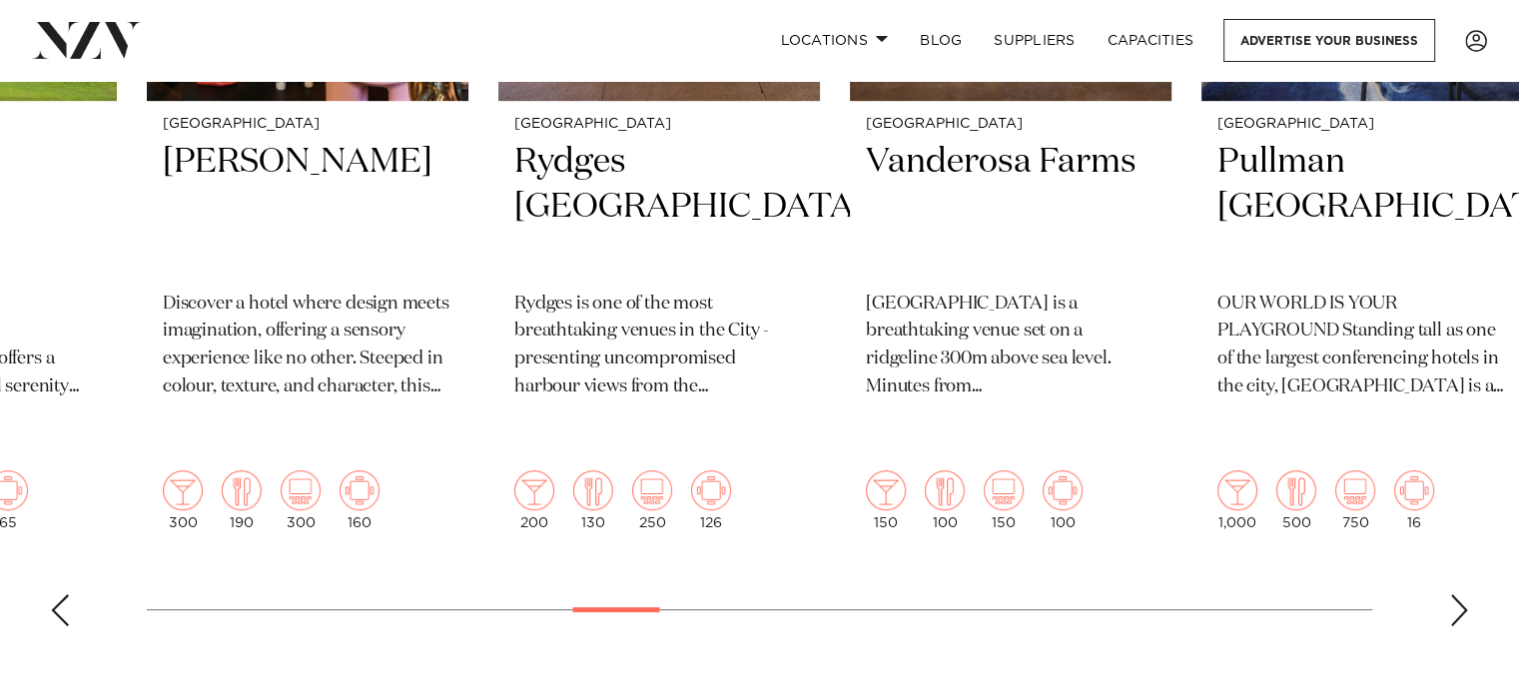
click at [1459, 594] on div "Next slide" at bounding box center [1460, 610] width 20 height 32
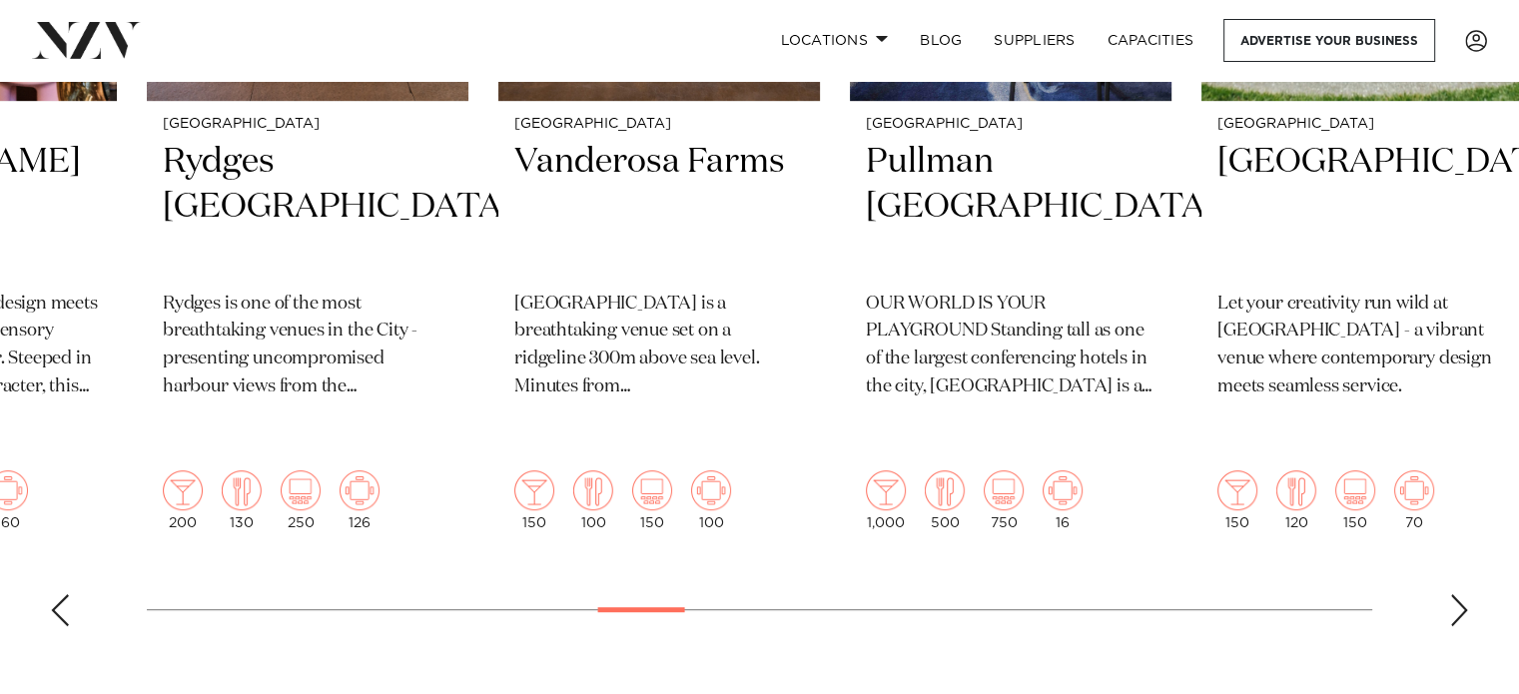
click at [1459, 594] on div "Next slide" at bounding box center [1460, 610] width 20 height 32
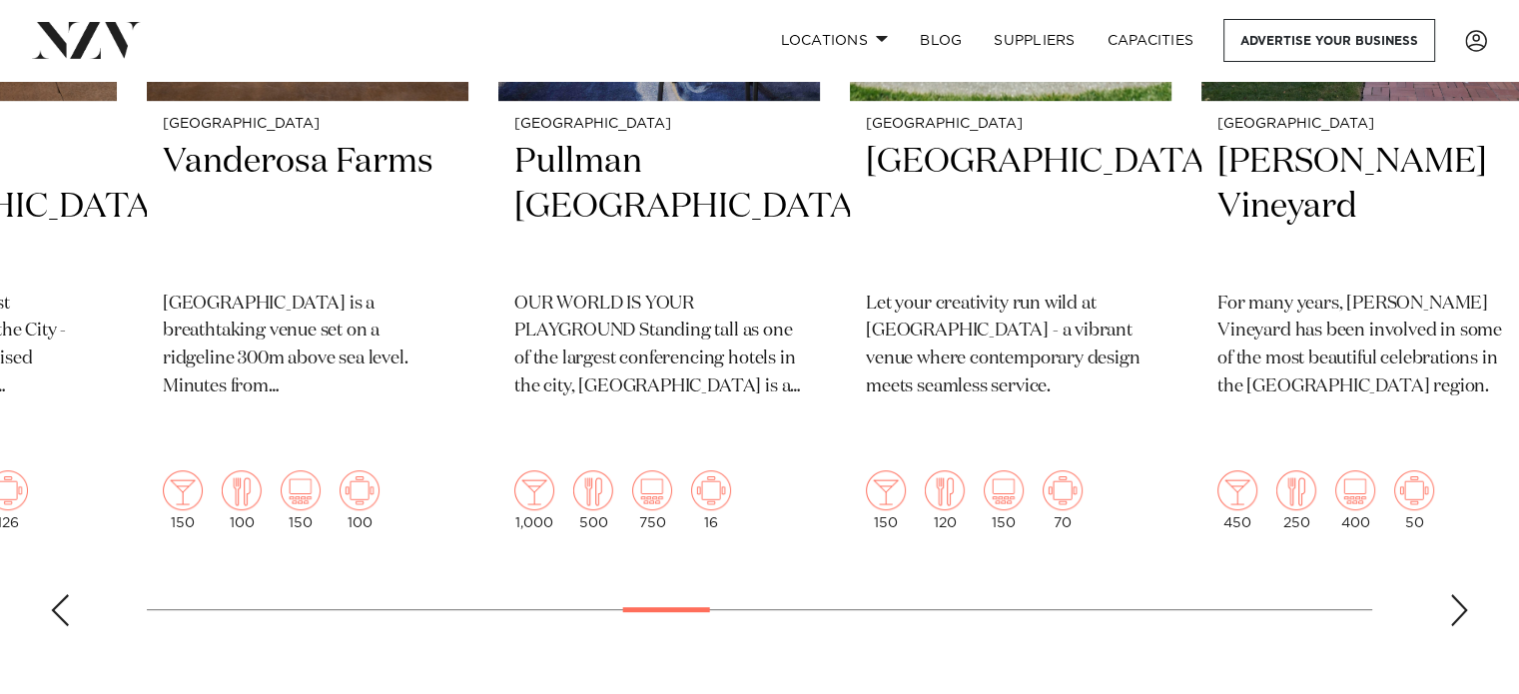
click at [1459, 594] on div "Next slide" at bounding box center [1460, 610] width 20 height 32
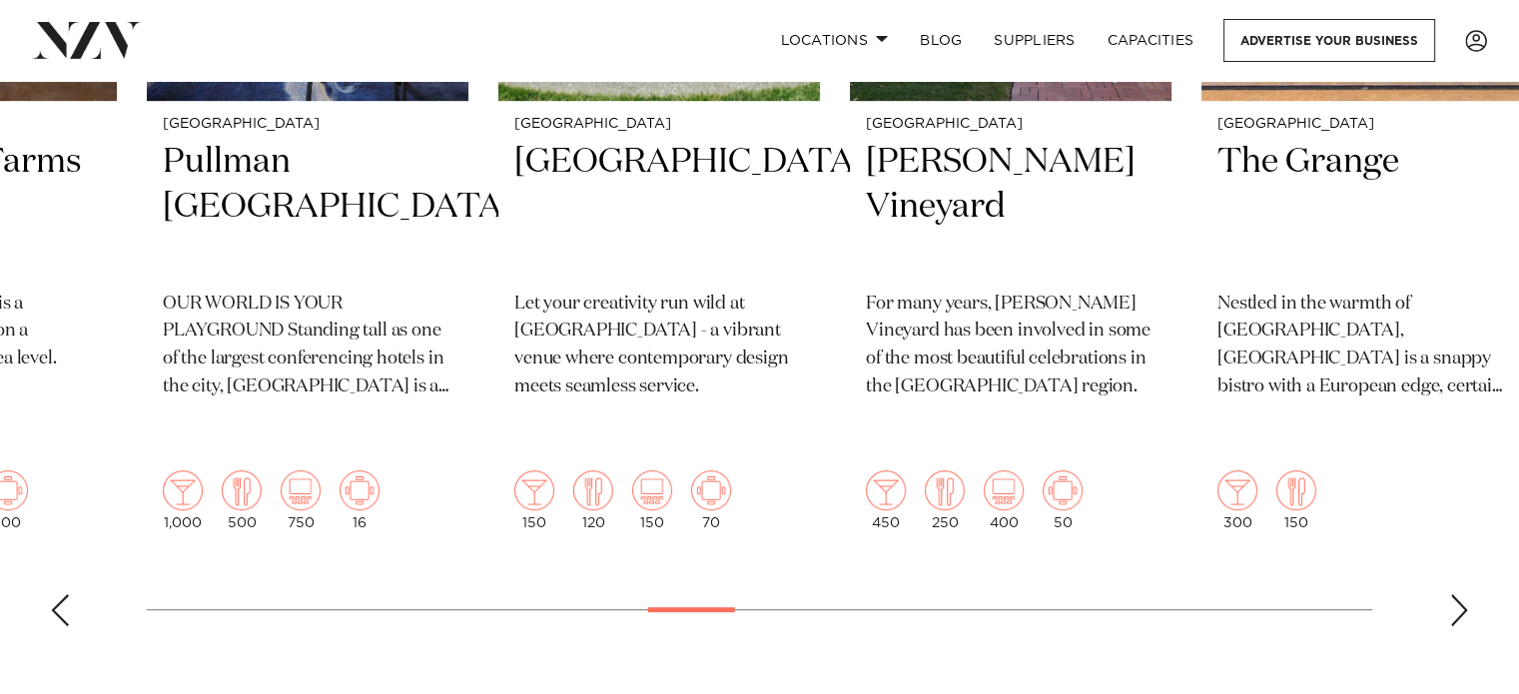
click at [1459, 594] on div "Next slide" at bounding box center [1460, 610] width 20 height 32
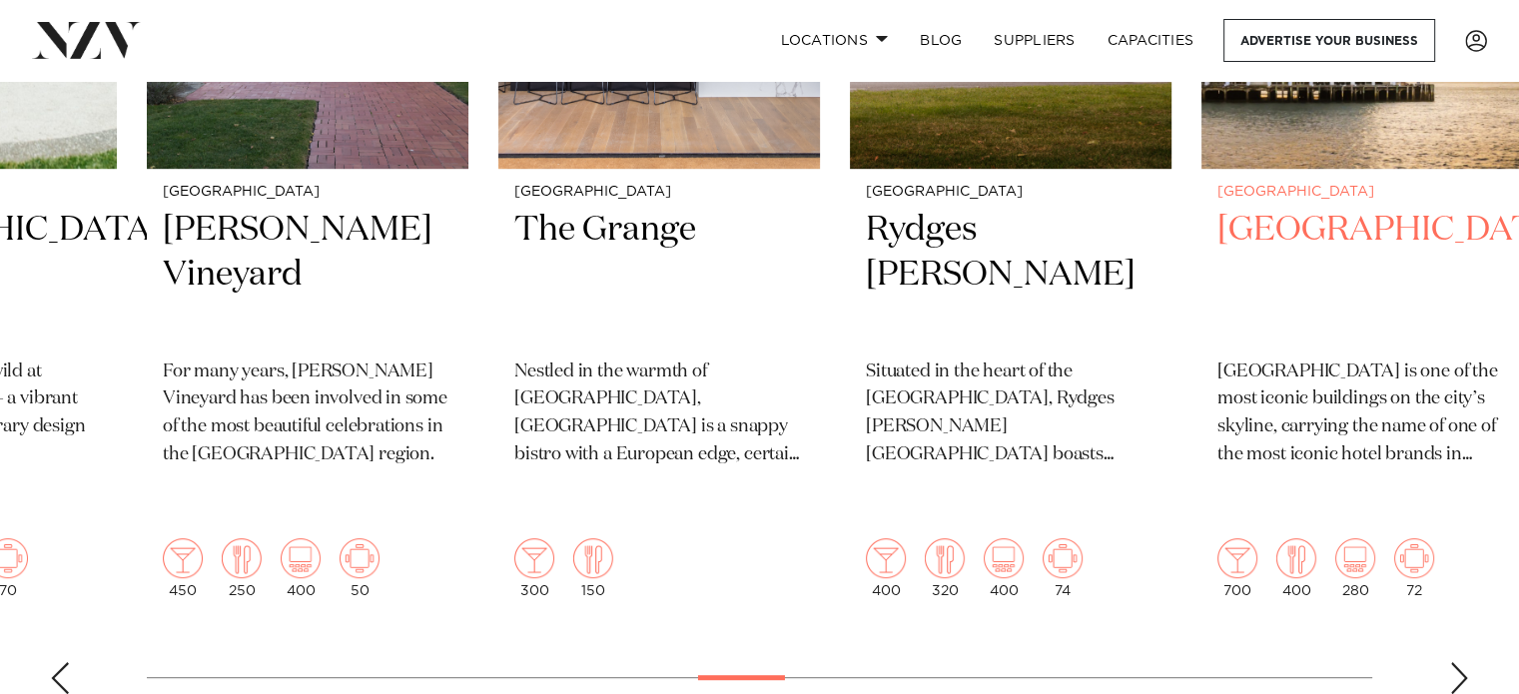
scroll to position [1022, 0]
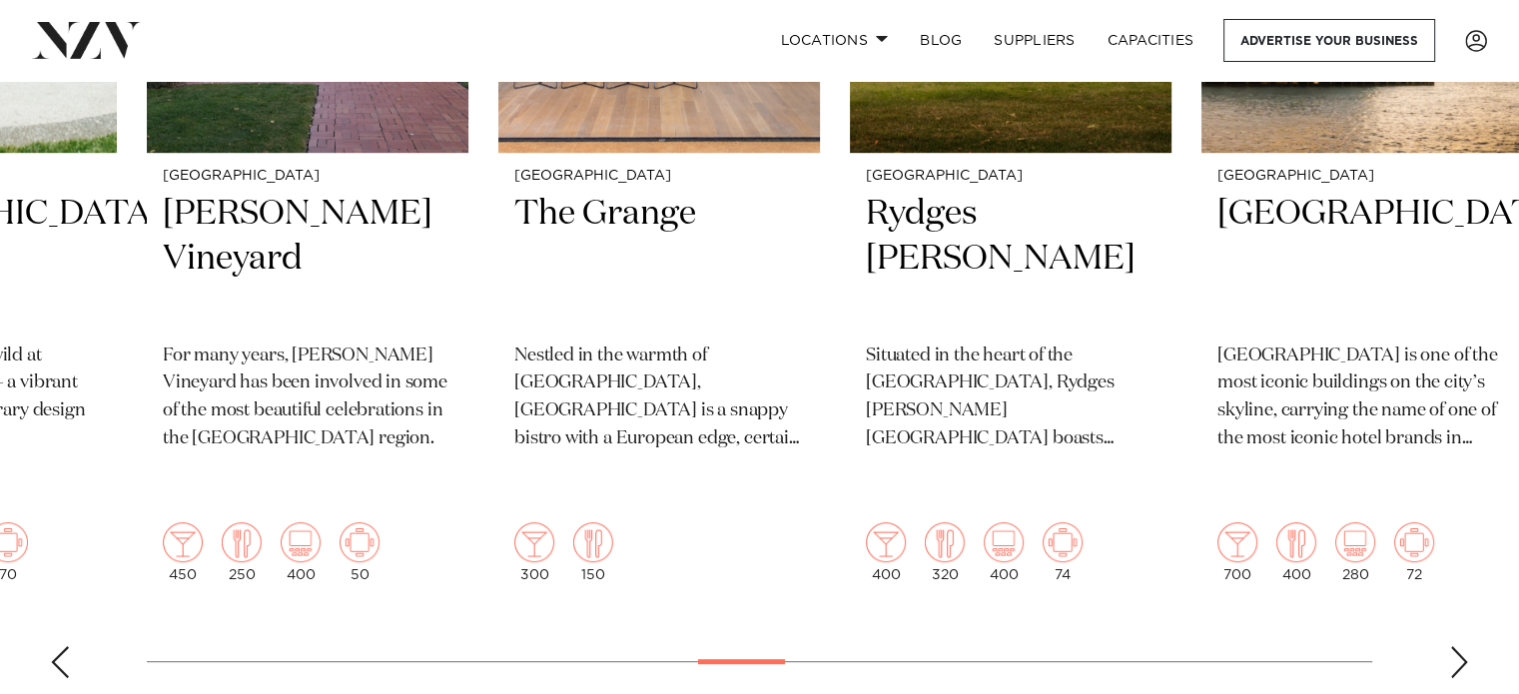
click at [1465, 646] on div "Next slide" at bounding box center [1460, 662] width 20 height 32
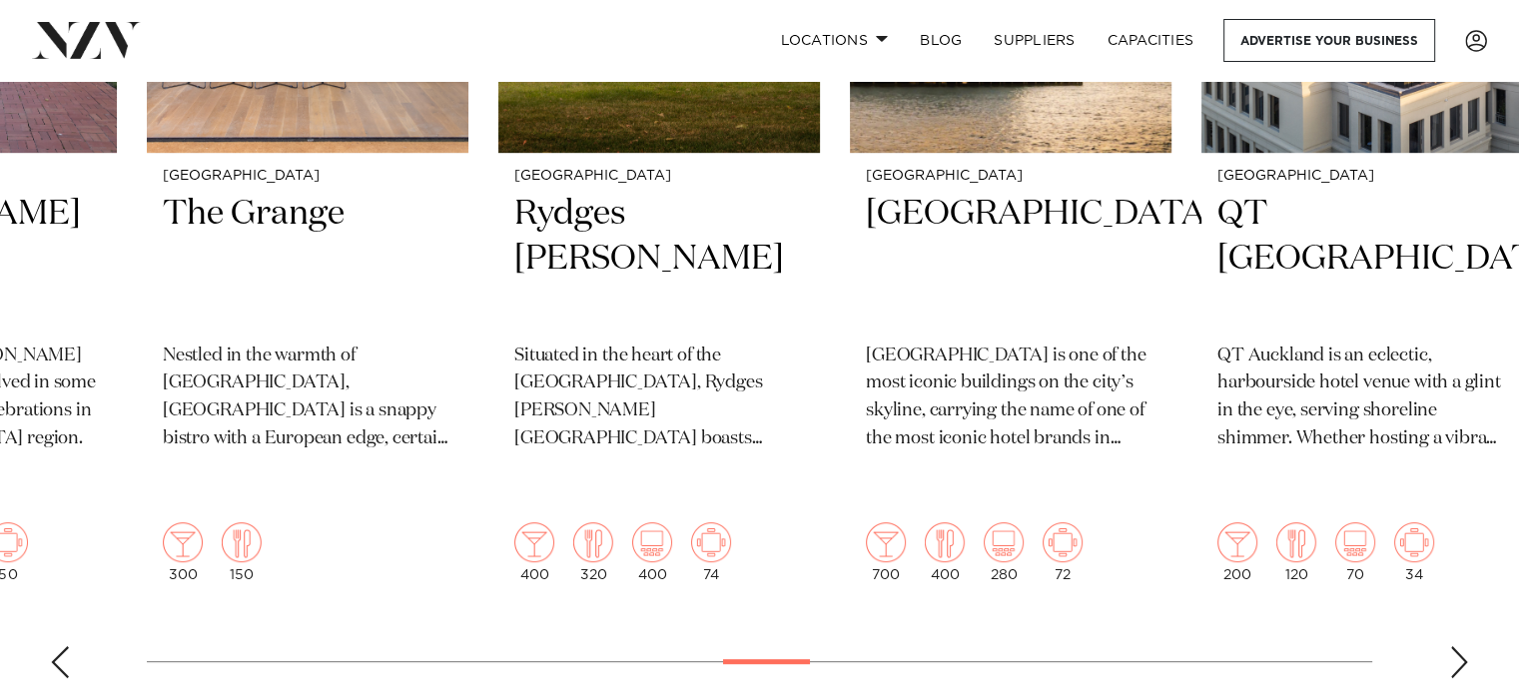
click at [1465, 646] on div "Next slide" at bounding box center [1460, 662] width 20 height 32
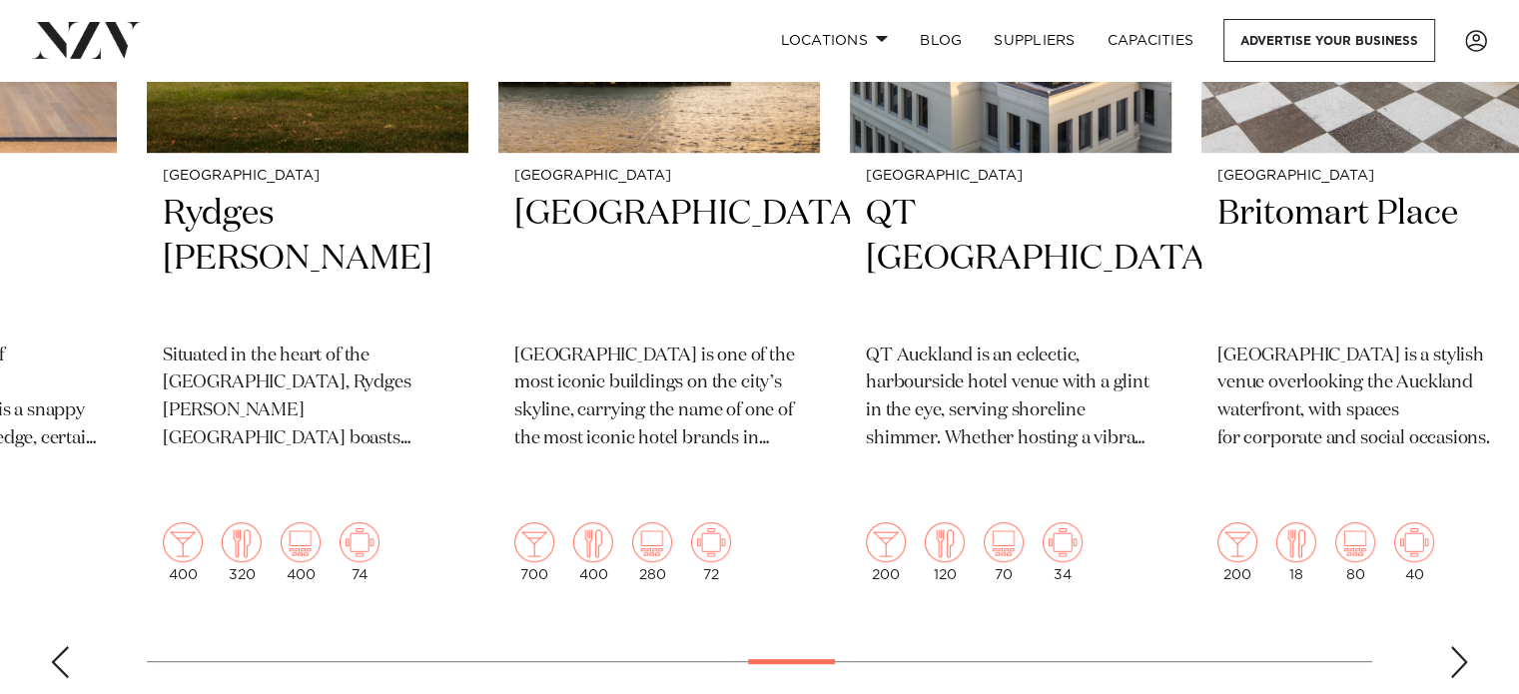
click at [1465, 646] on div "Next slide" at bounding box center [1460, 662] width 20 height 32
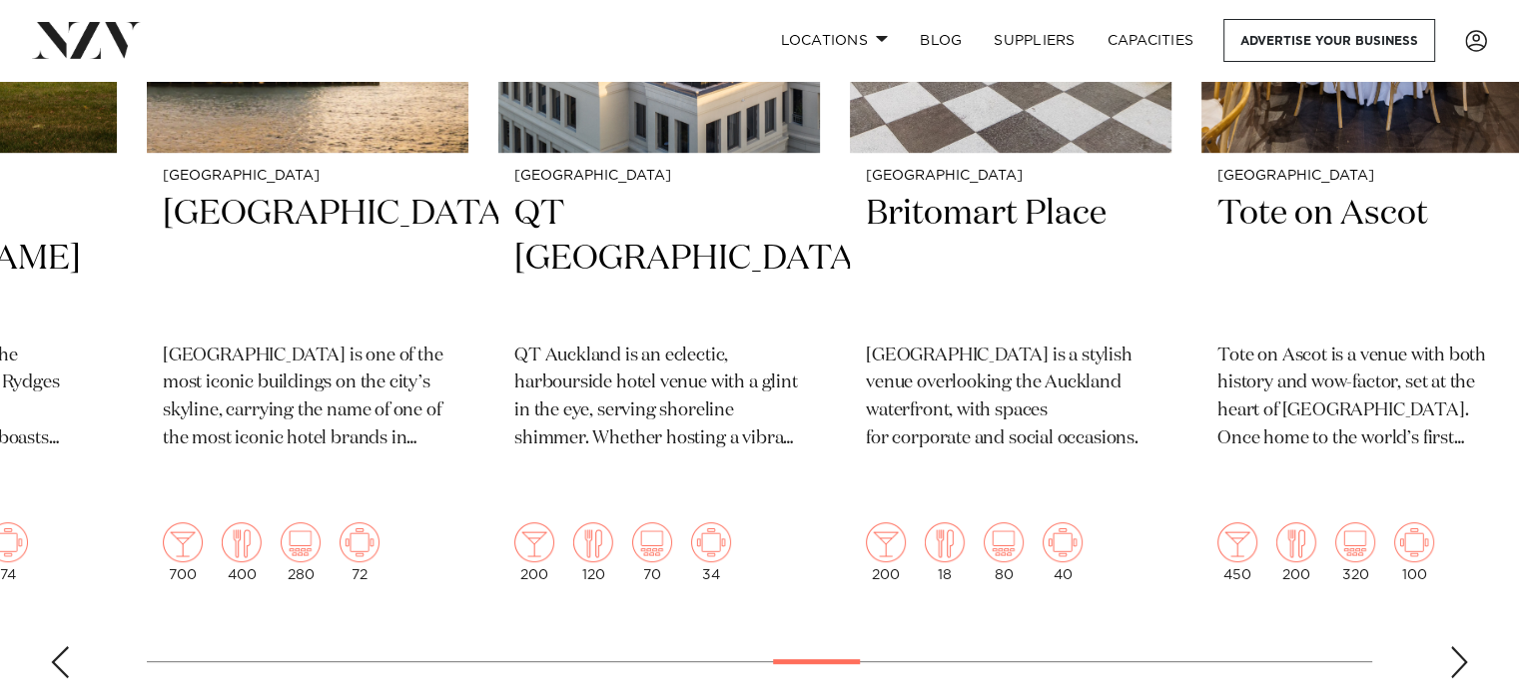
click at [1465, 646] on div "Next slide" at bounding box center [1460, 662] width 20 height 32
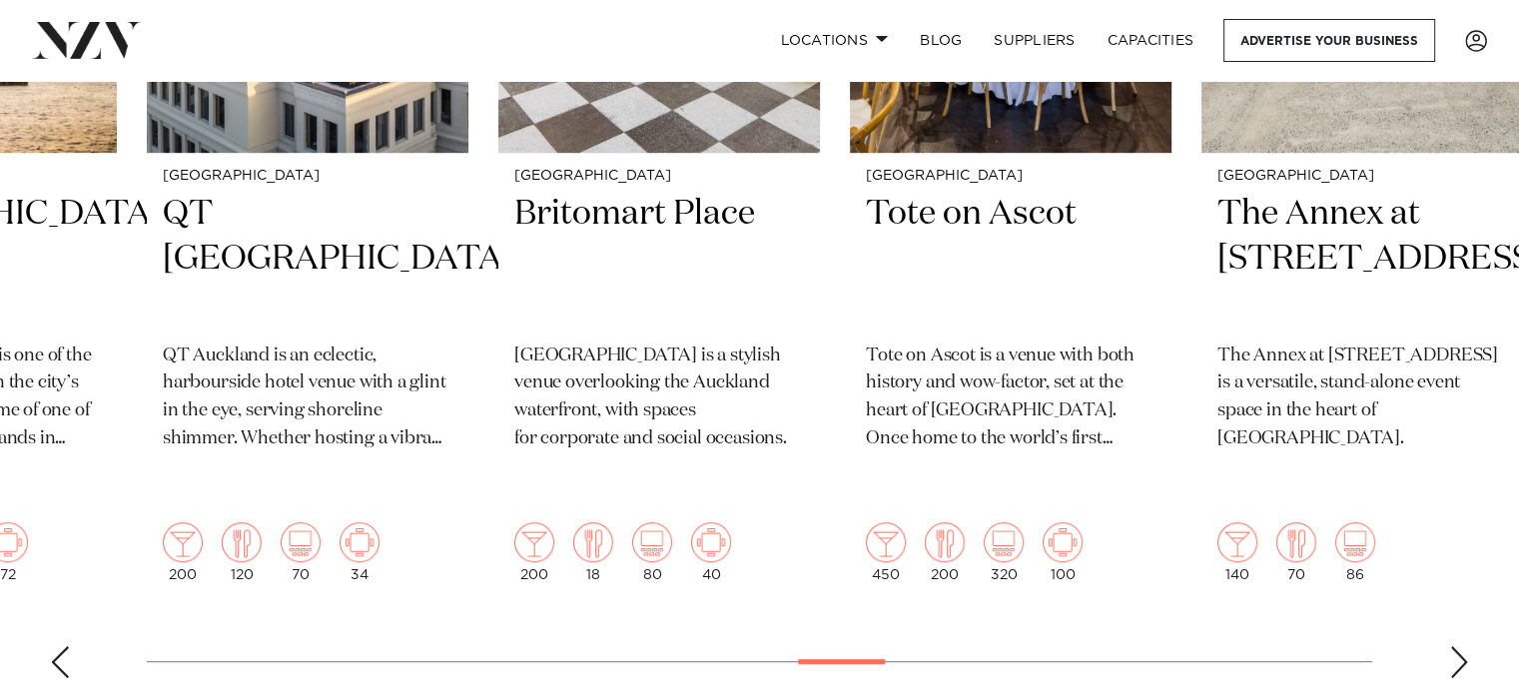
click at [1465, 646] on div "Next slide" at bounding box center [1460, 662] width 20 height 32
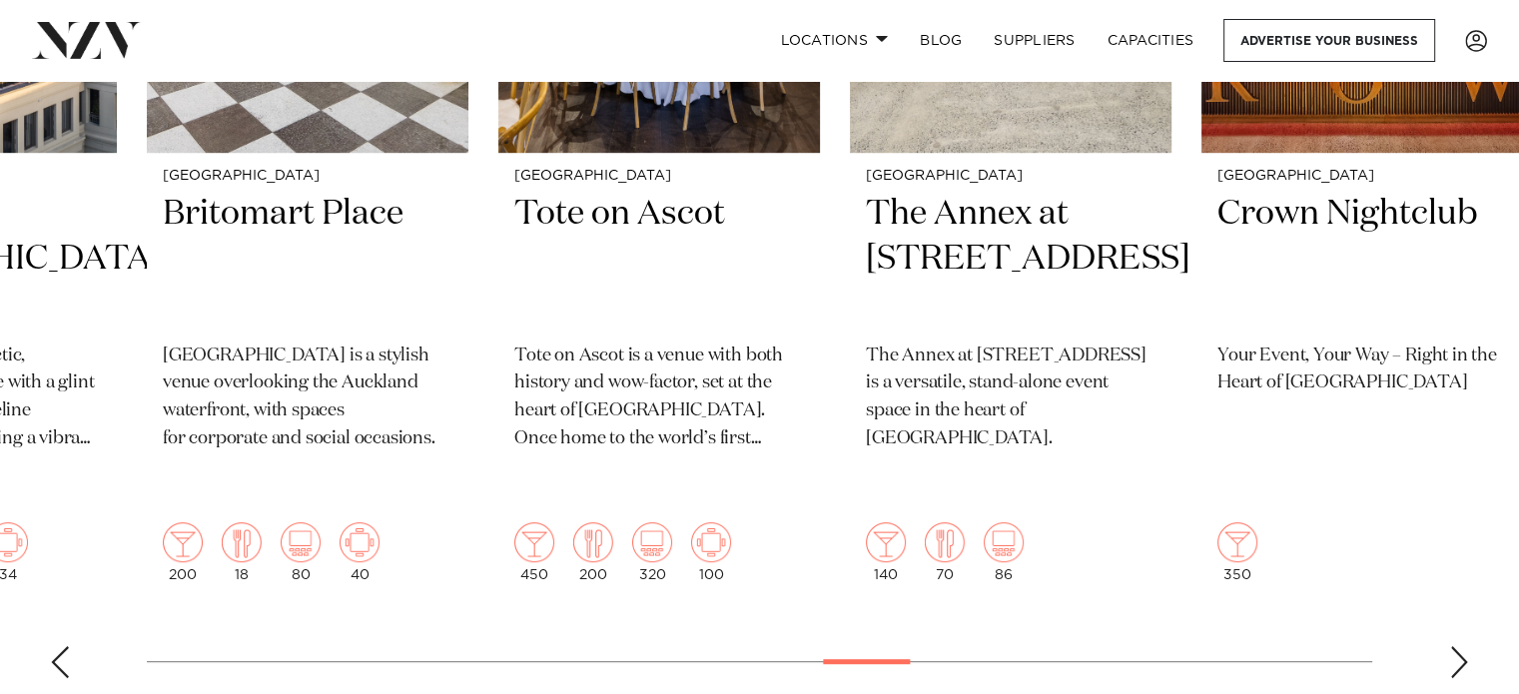
click at [1465, 646] on div "Next slide" at bounding box center [1460, 662] width 20 height 32
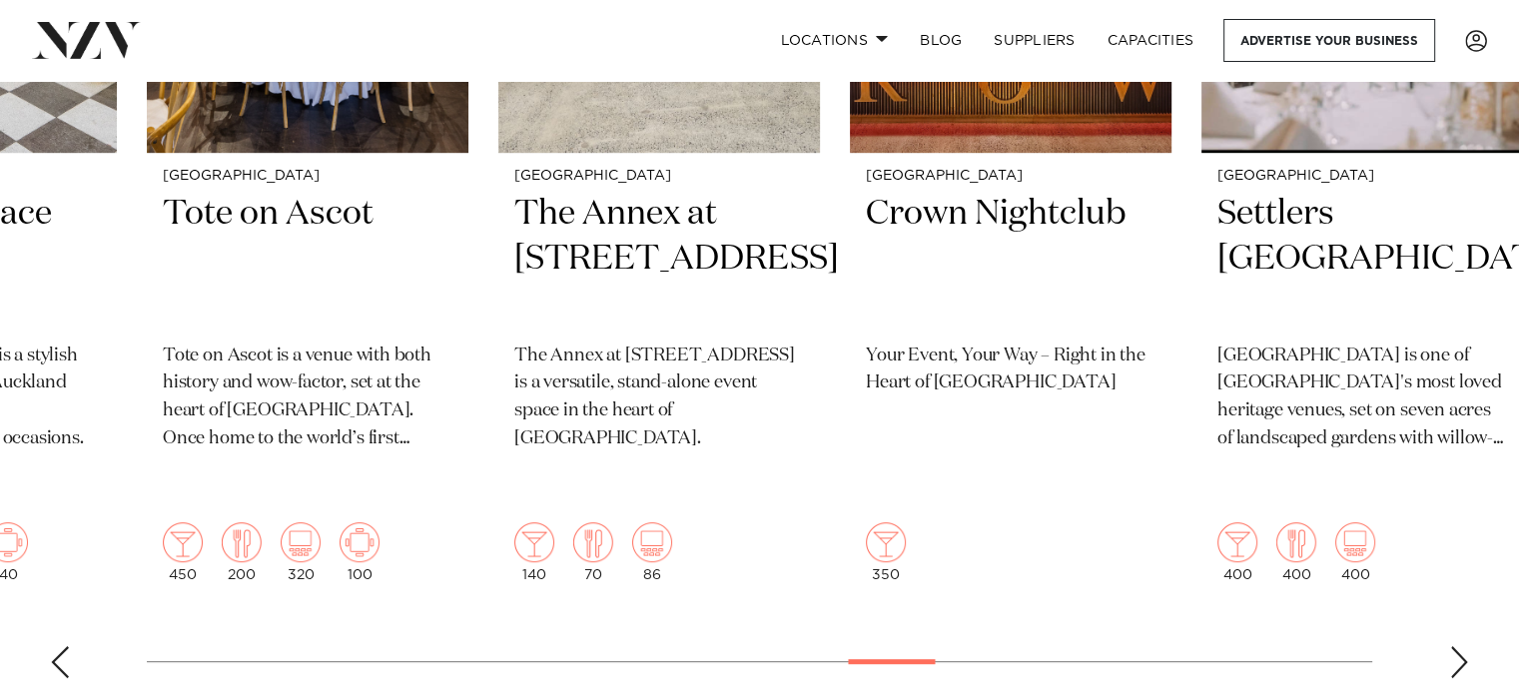
click at [1465, 646] on div "Next slide" at bounding box center [1460, 662] width 20 height 32
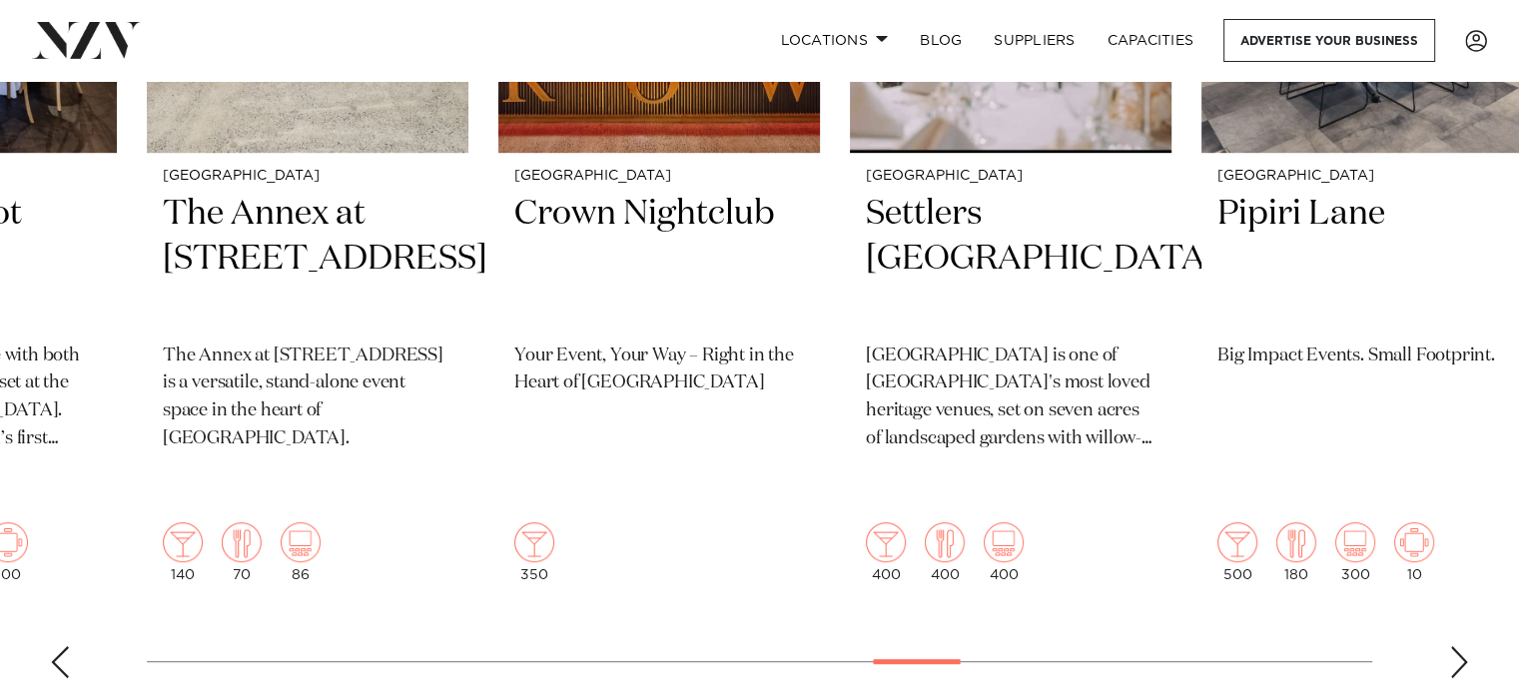
click at [1465, 646] on div "Next slide" at bounding box center [1460, 662] width 20 height 32
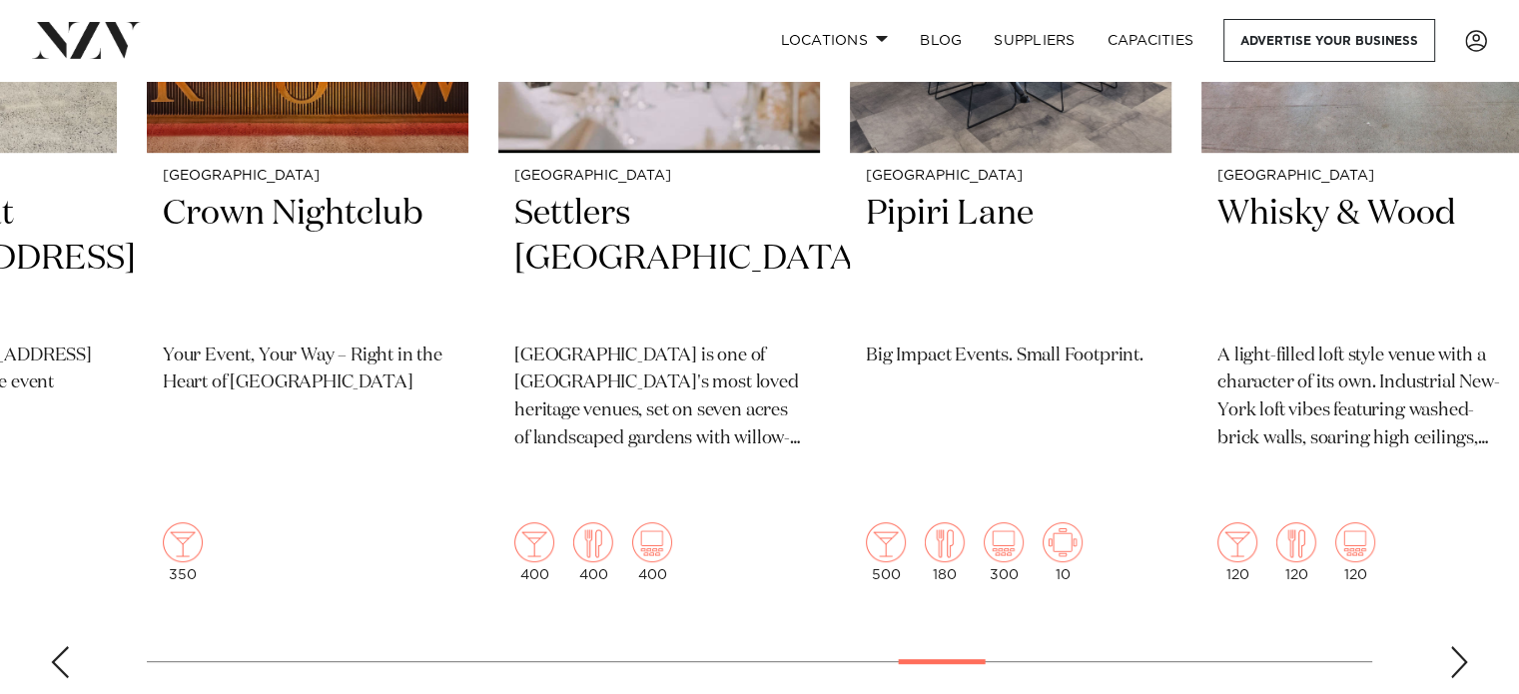
click at [1465, 646] on div "Next slide" at bounding box center [1460, 662] width 20 height 32
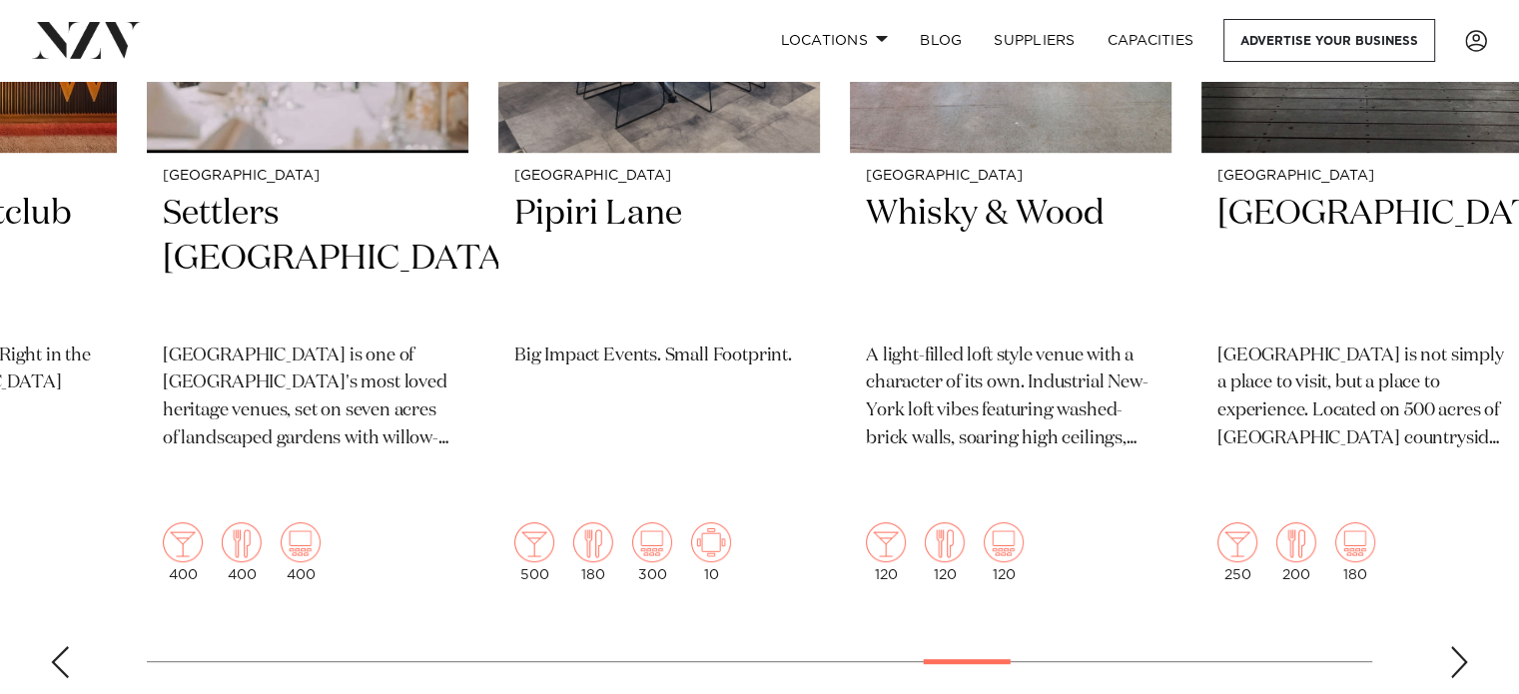
click at [1465, 646] on div "Next slide" at bounding box center [1460, 662] width 20 height 32
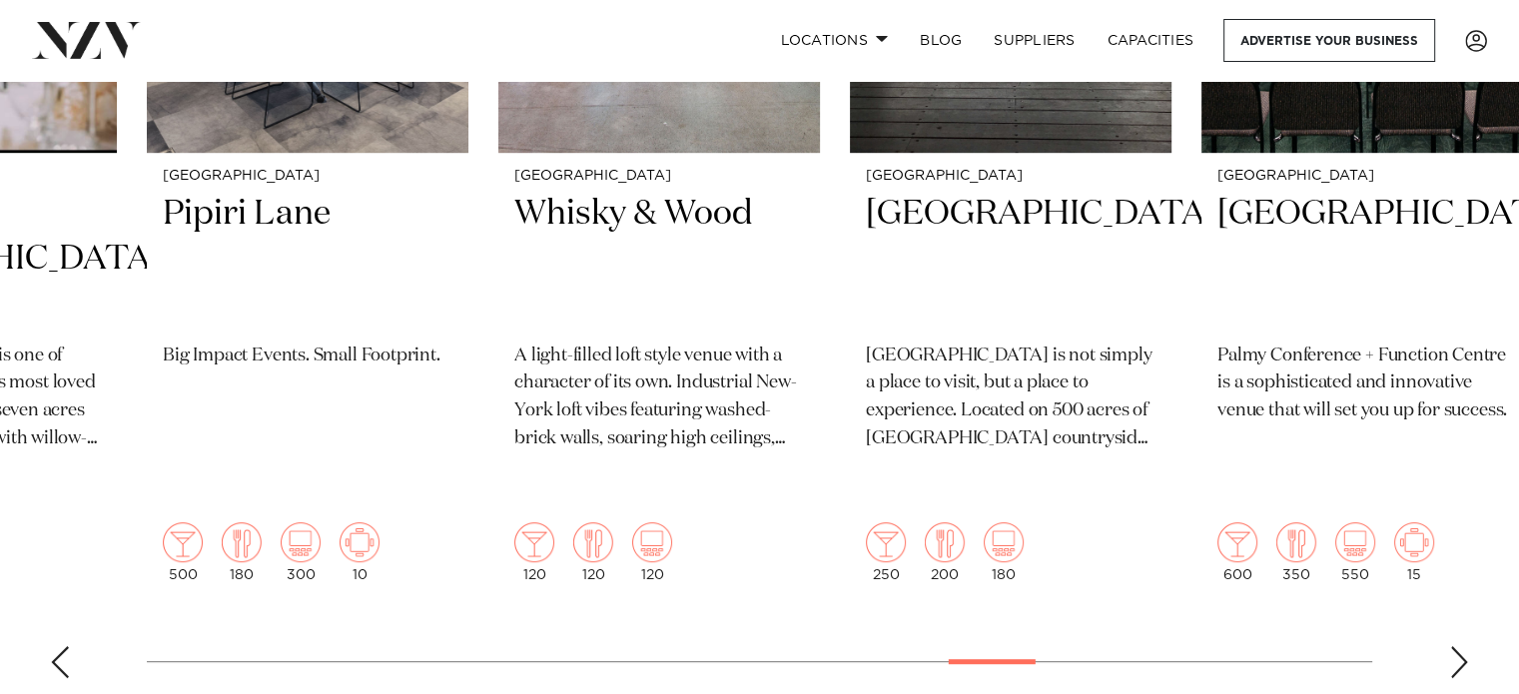
click at [1465, 646] on div "Next slide" at bounding box center [1460, 662] width 20 height 32
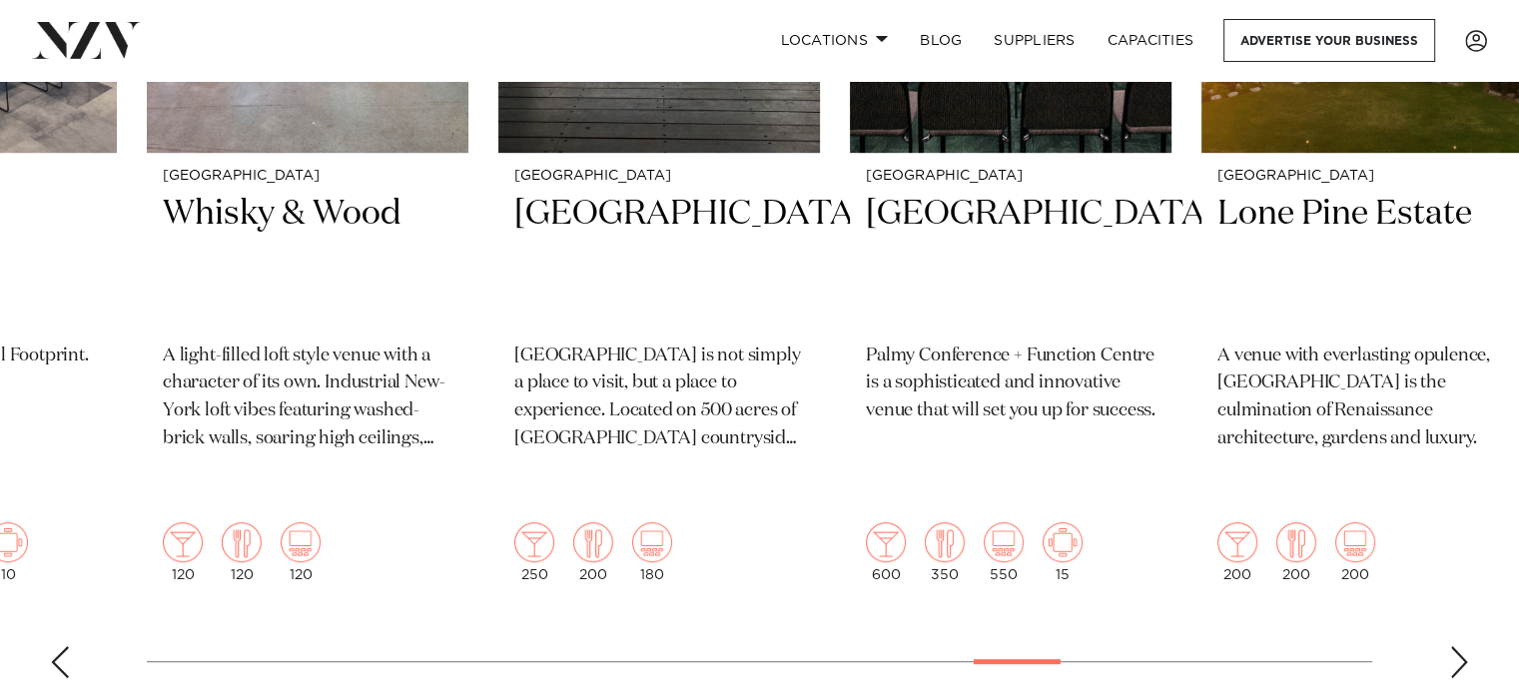
click at [1465, 646] on div "Next slide" at bounding box center [1460, 662] width 20 height 32
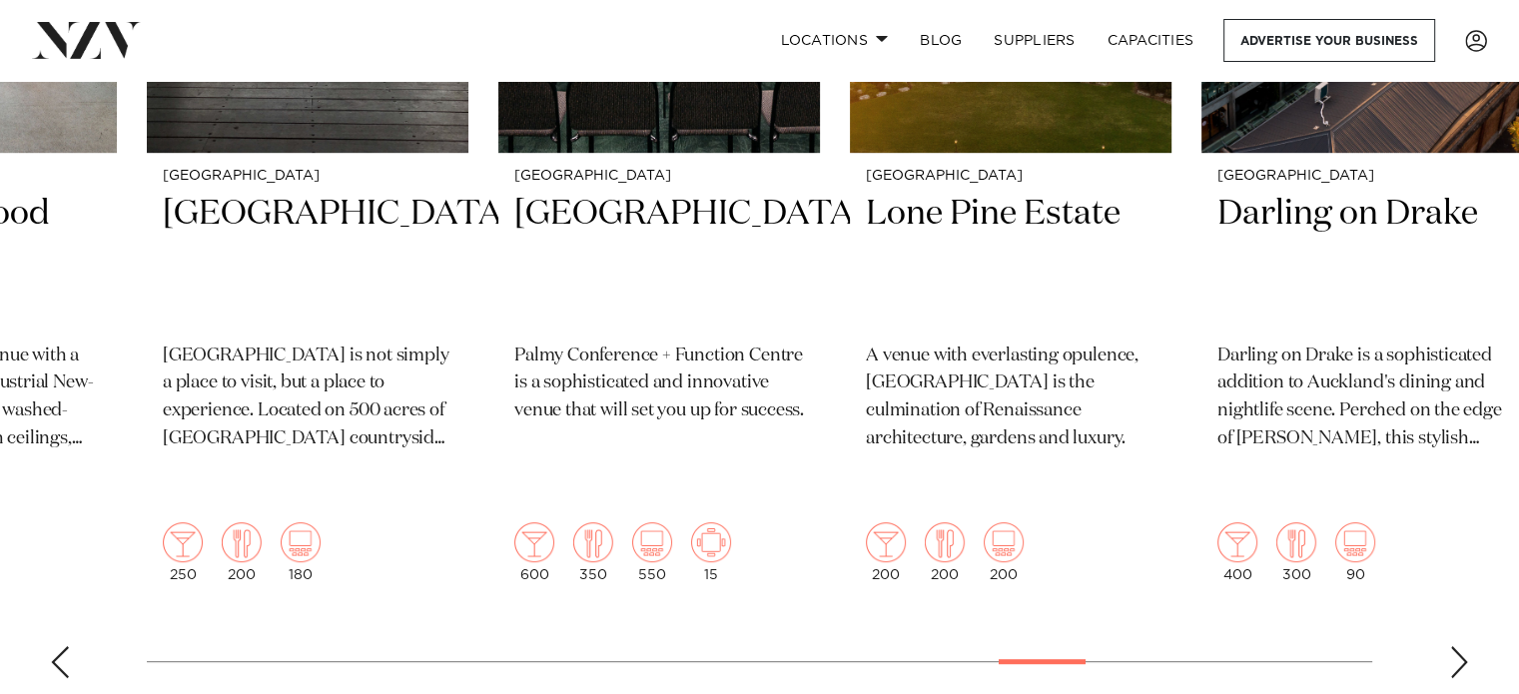
click at [1465, 646] on div "Next slide" at bounding box center [1460, 662] width 20 height 32
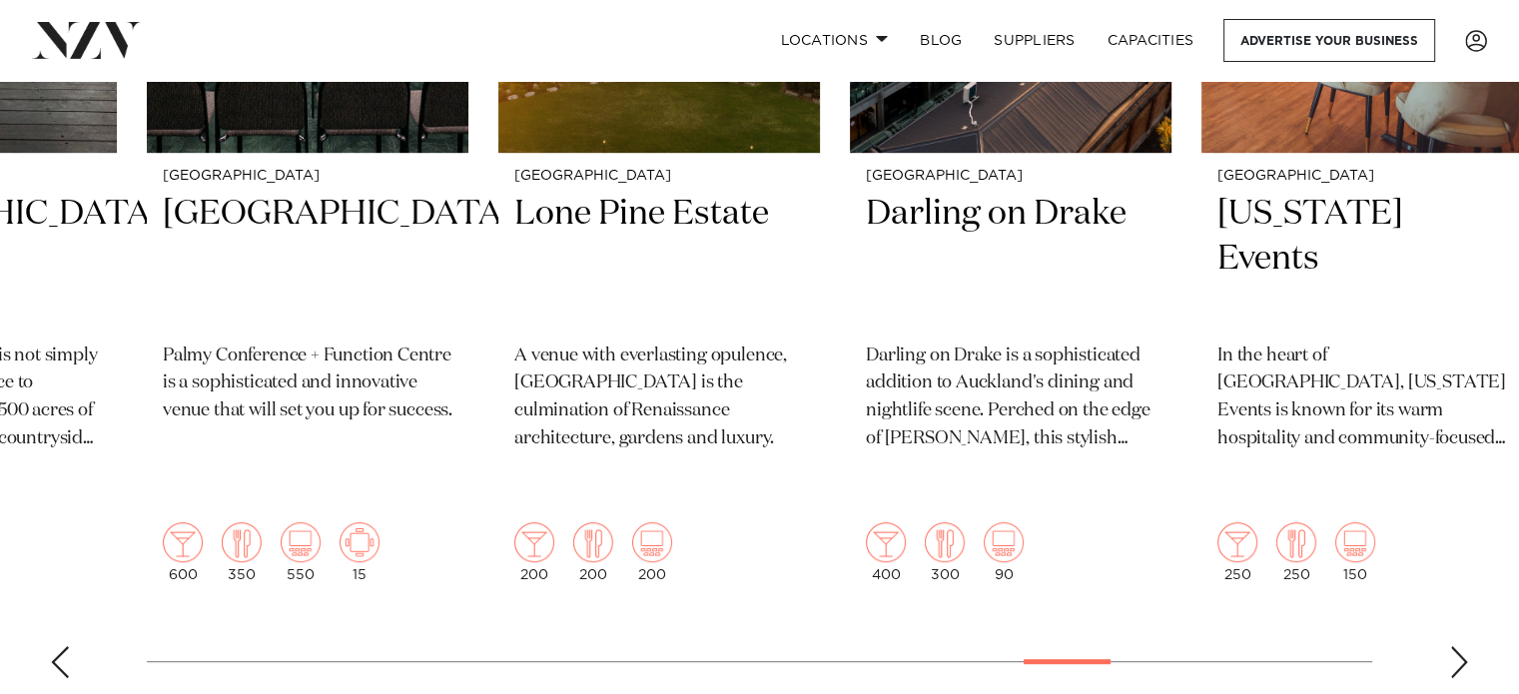
click at [1465, 646] on div "Next slide" at bounding box center [1460, 662] width 20 height 32
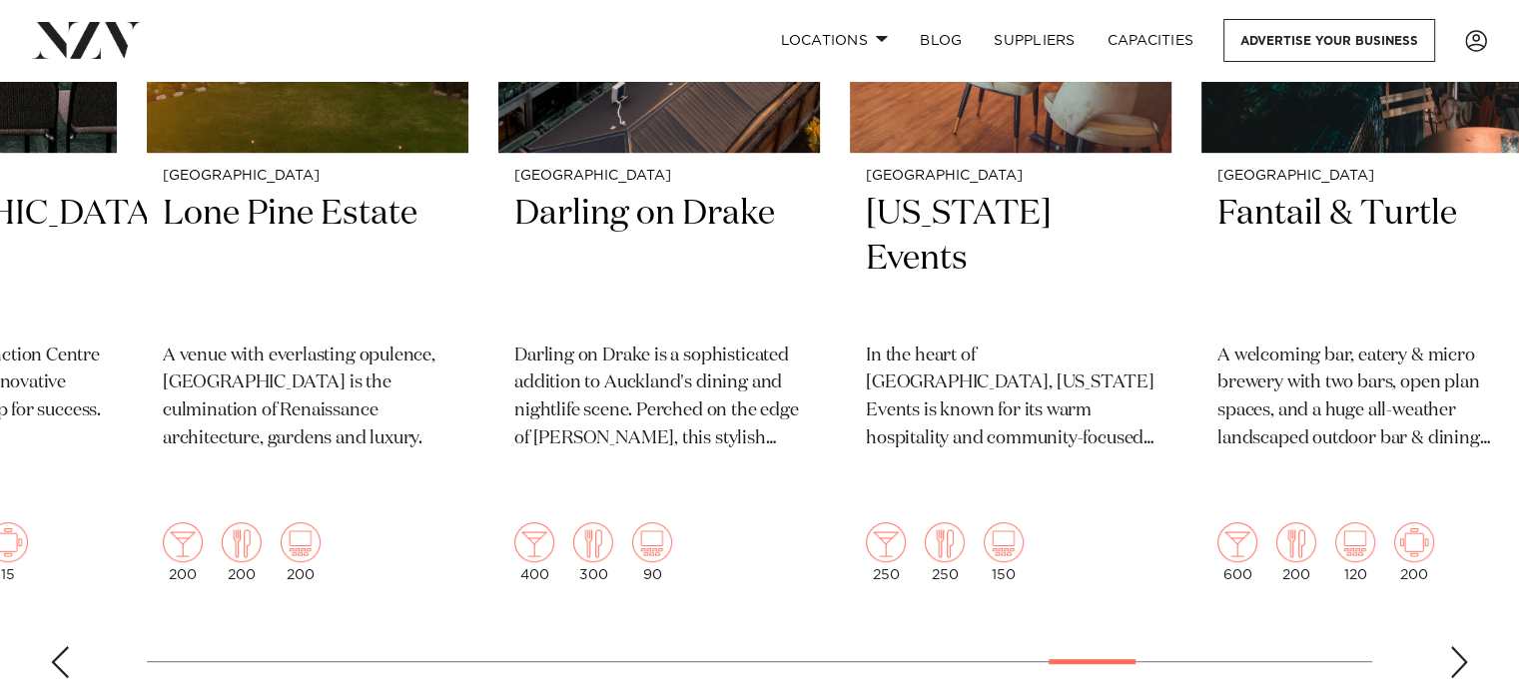
click at [1465, 646] on div "Next slide" at bounding box center [1460, 662] width 20 height 32
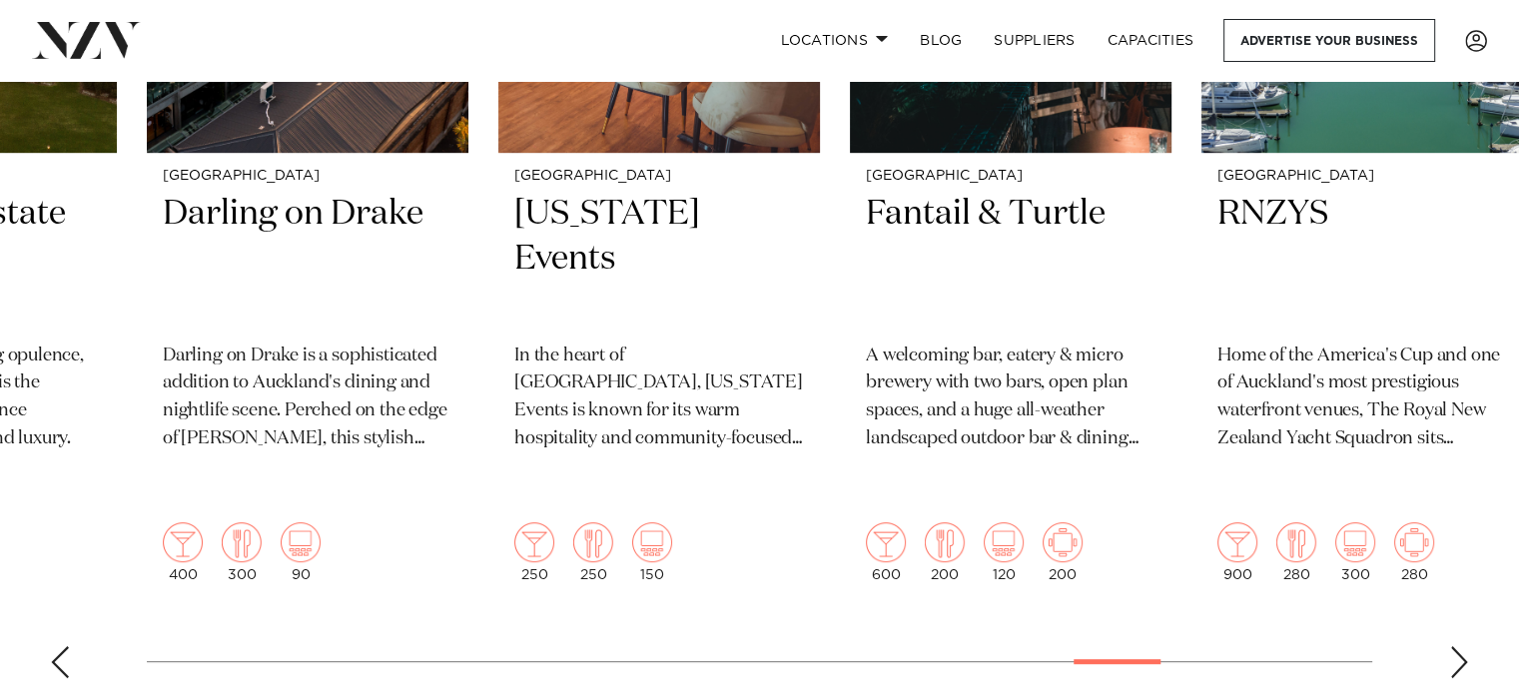
click at [1465, 646] on div "Next slide" at bounding box center [1460, 662] width 20 height 32
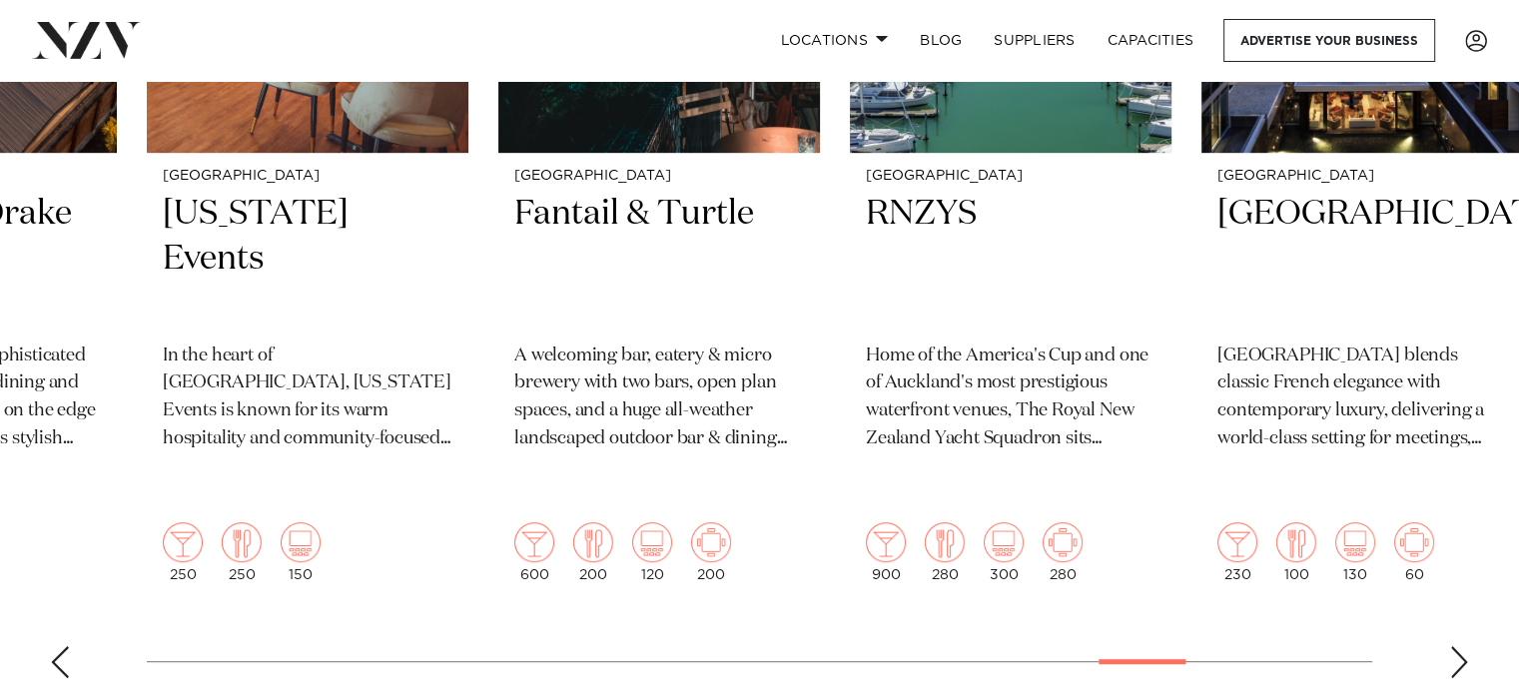
click at [1465, 646] on div "Next slide" at bounding box center [1460, 662] width 20 height 32
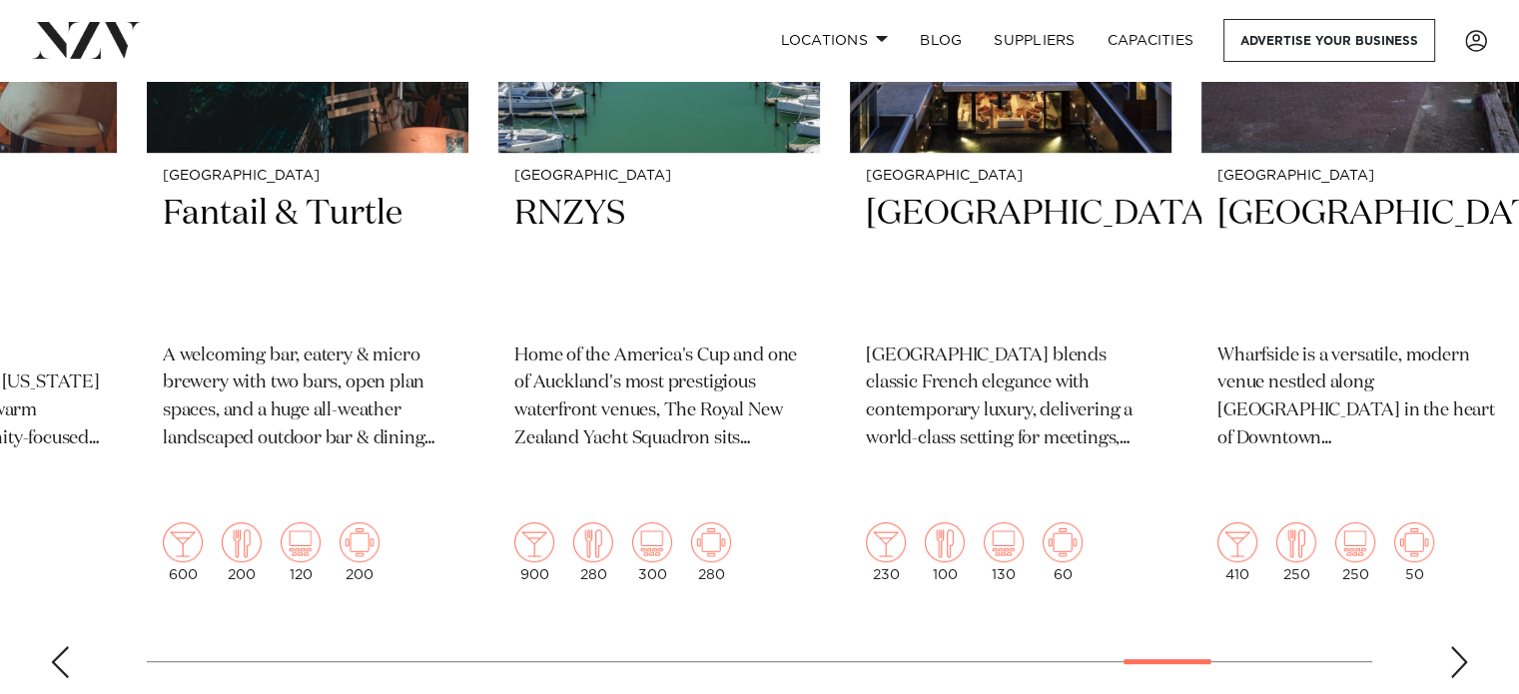
click at [1465, 646] on div "Next slide" at bounding box center [1460, 662] width 20 height 32
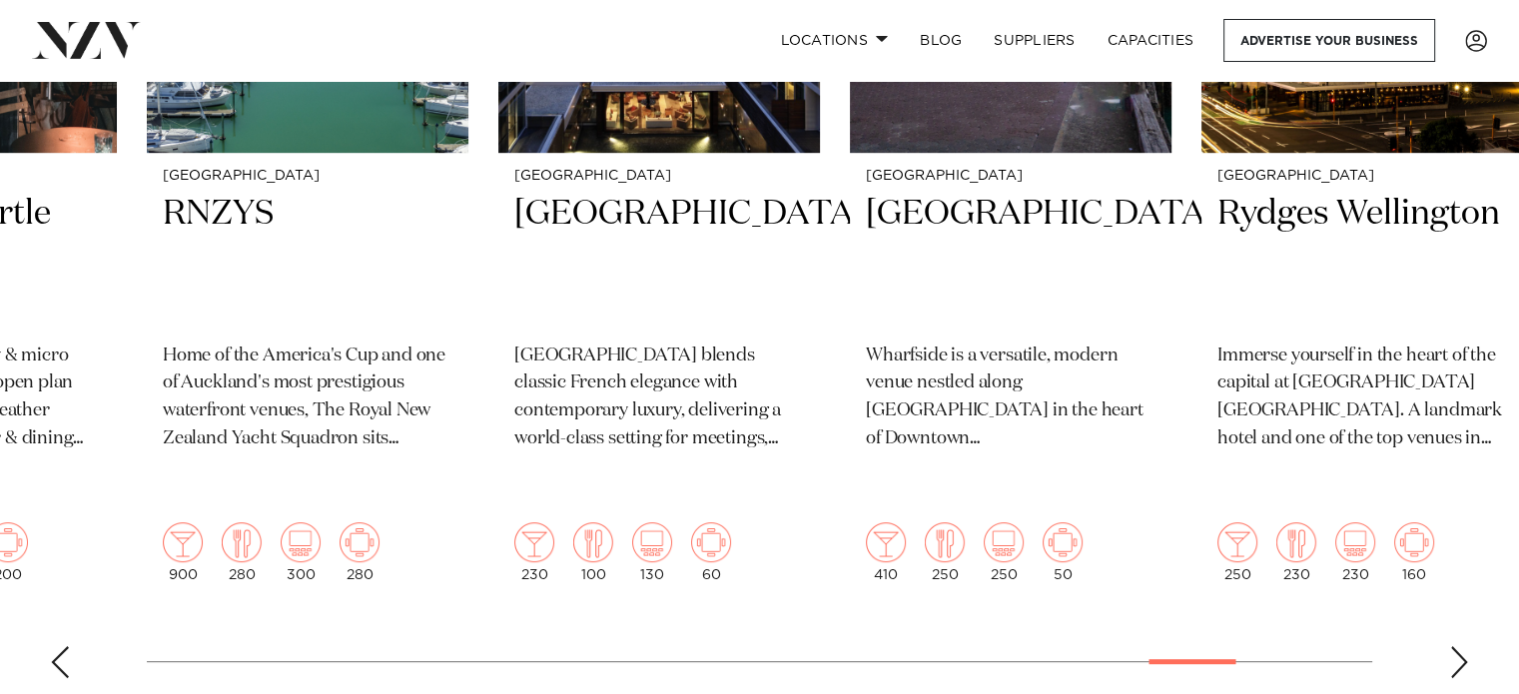
click at [1465, 646] on div "Next slide" at bounding box center [1460, 662] width 20 height 32
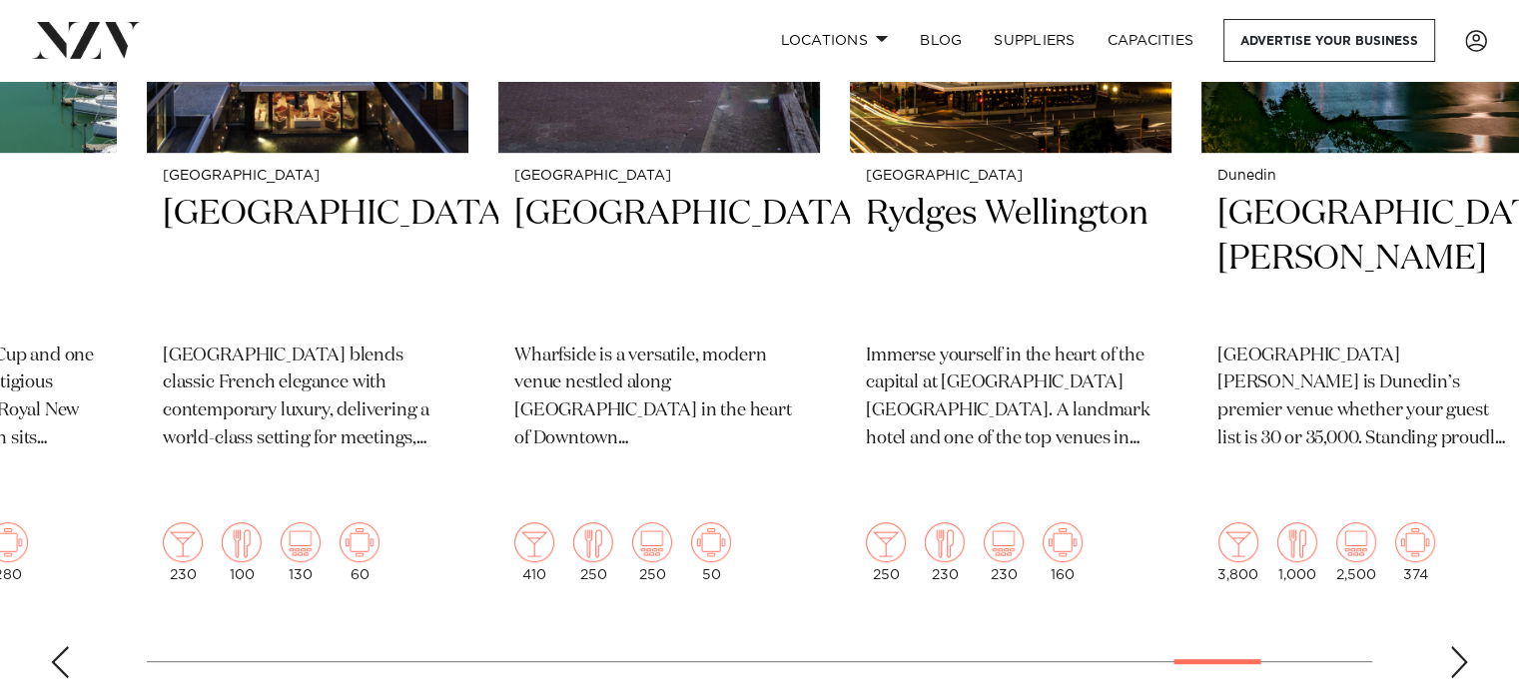
click at [1465, 646] on div "Next slide" at bounding box center [1460, 662] width 20 height 32
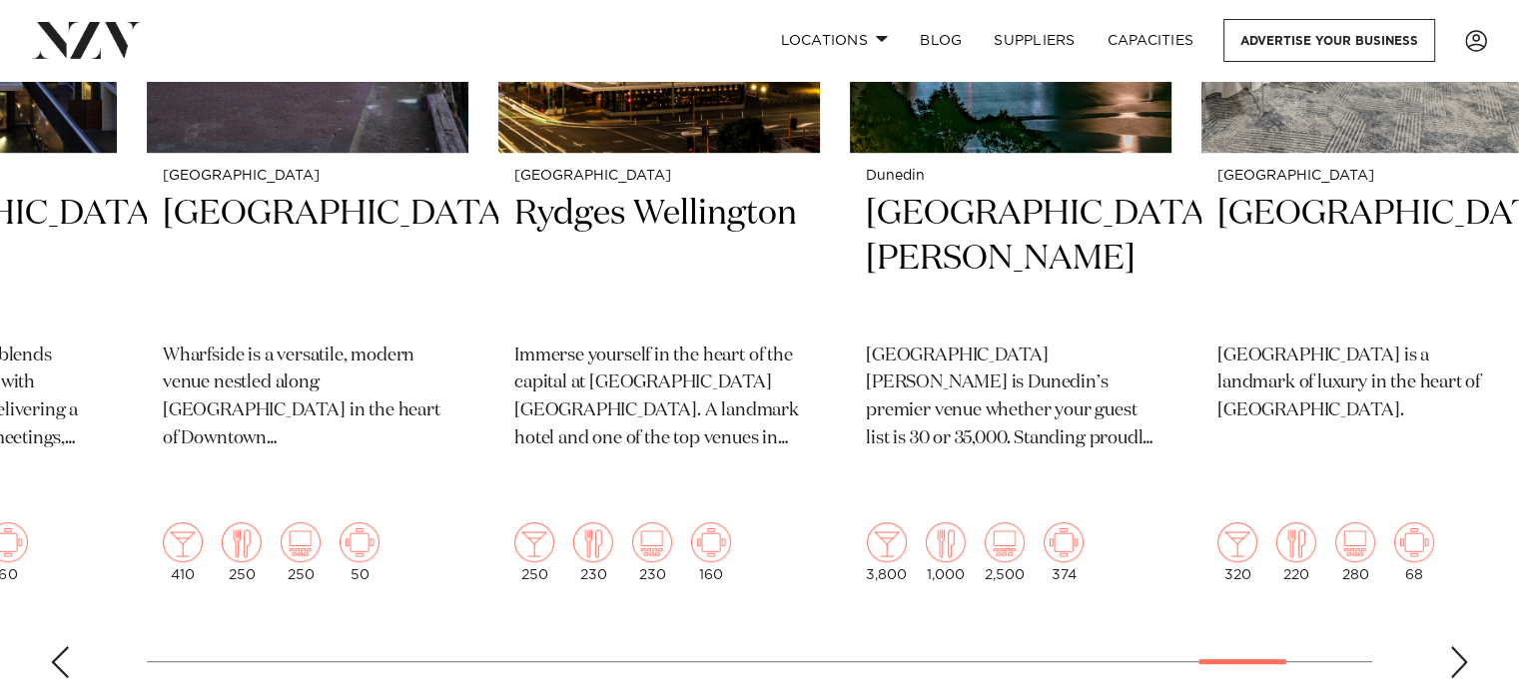
click at [1465, 646] on div "Next slide" at bounding box center [1460, 662] width 20 height 32
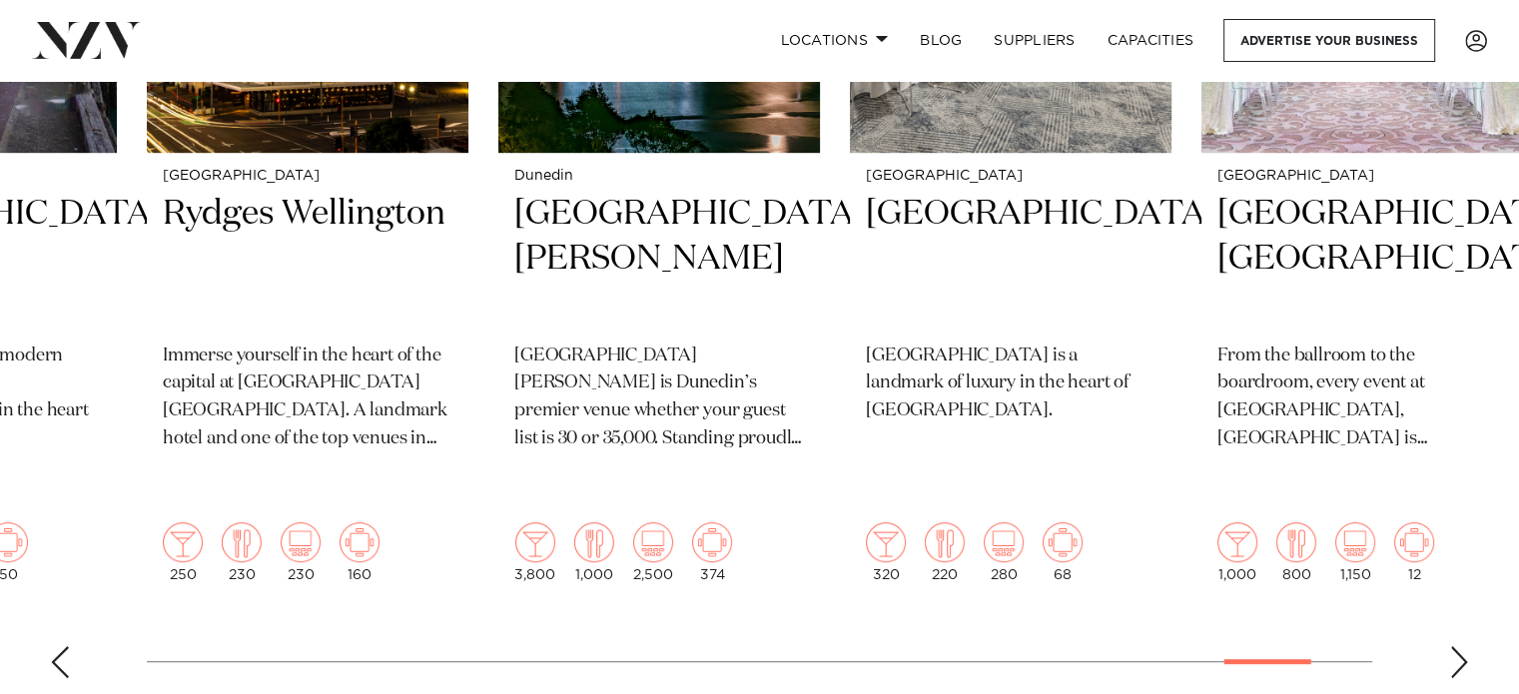
click at [1465, 646] on div "Next slide" at bounding box center [1460, 662] width 20 height 32
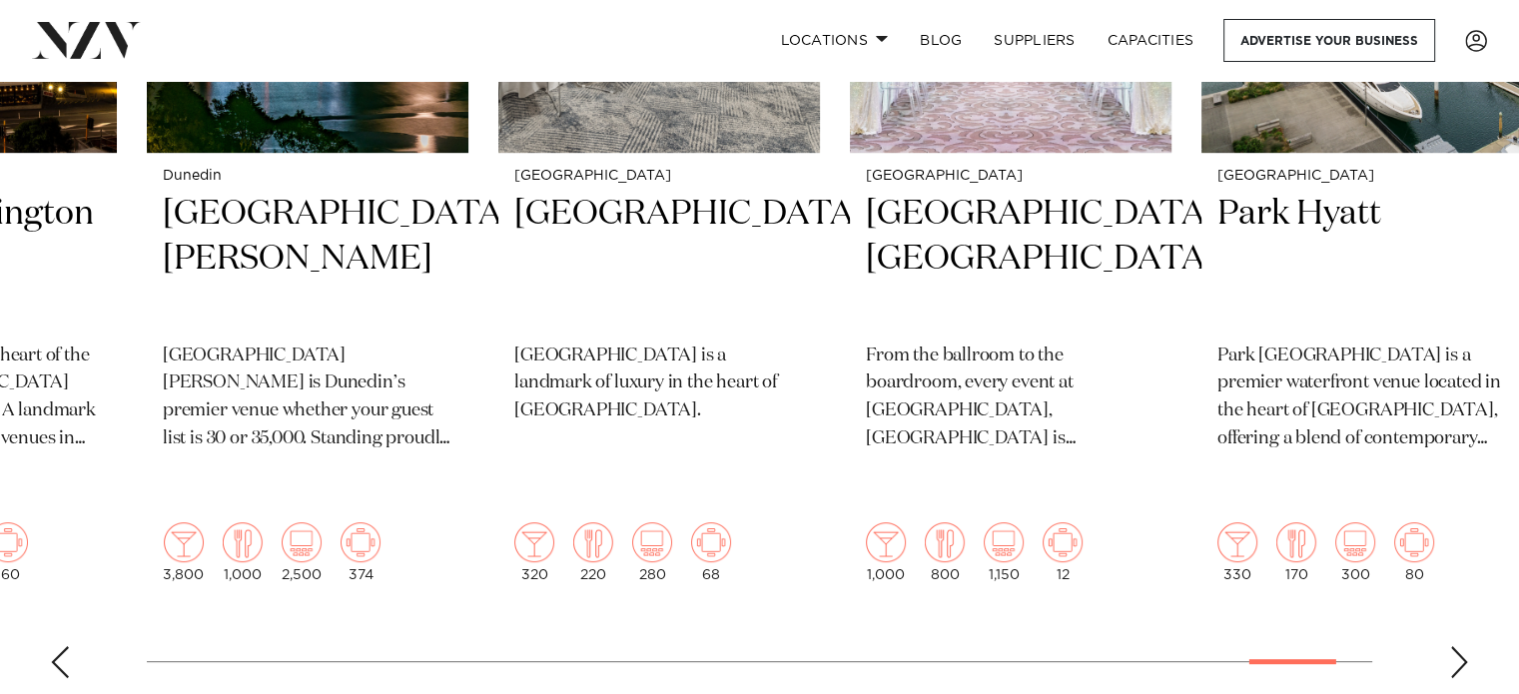
click at [1465, 646] on div "Next slide" at bounding box center [1460, 662] width 20 height 32
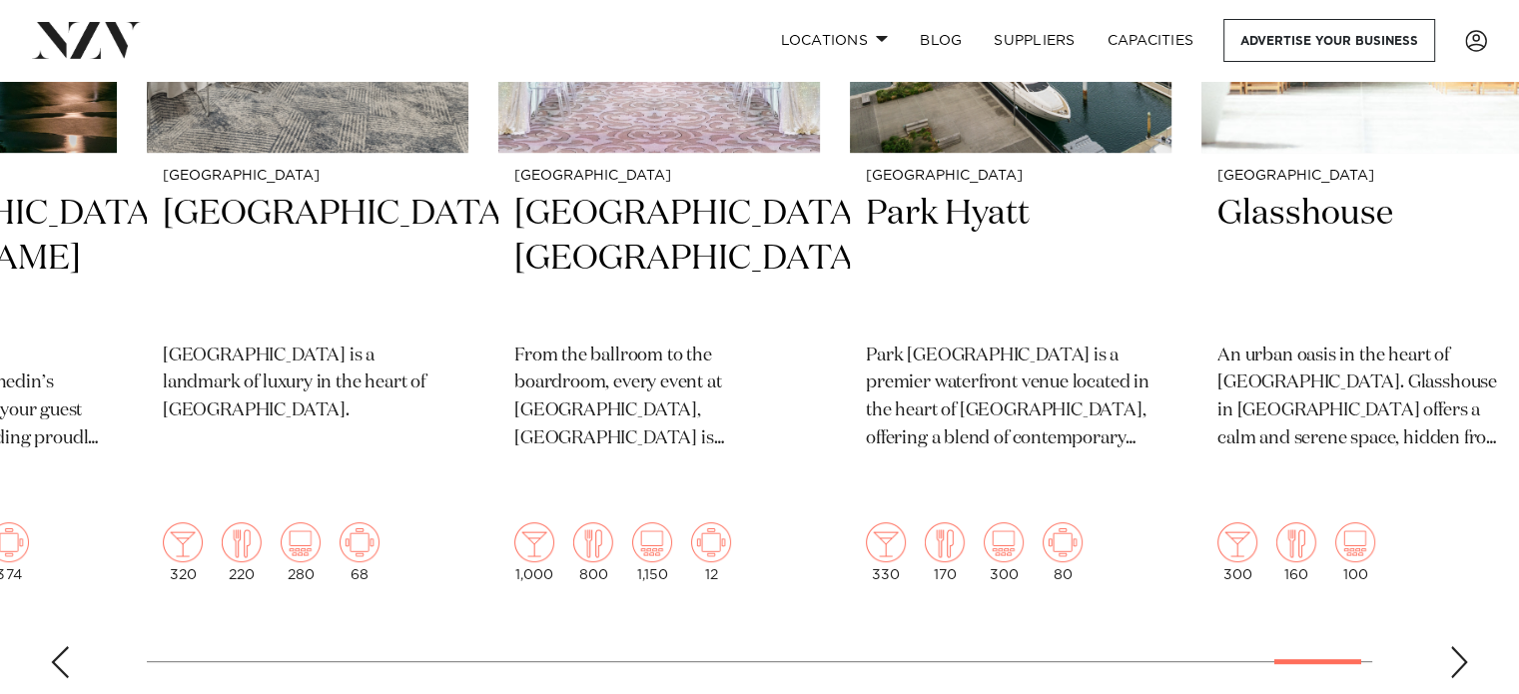
click at [1465, 646] on div "Next slide" at bounding box center [1460, 662] width 20 height 32
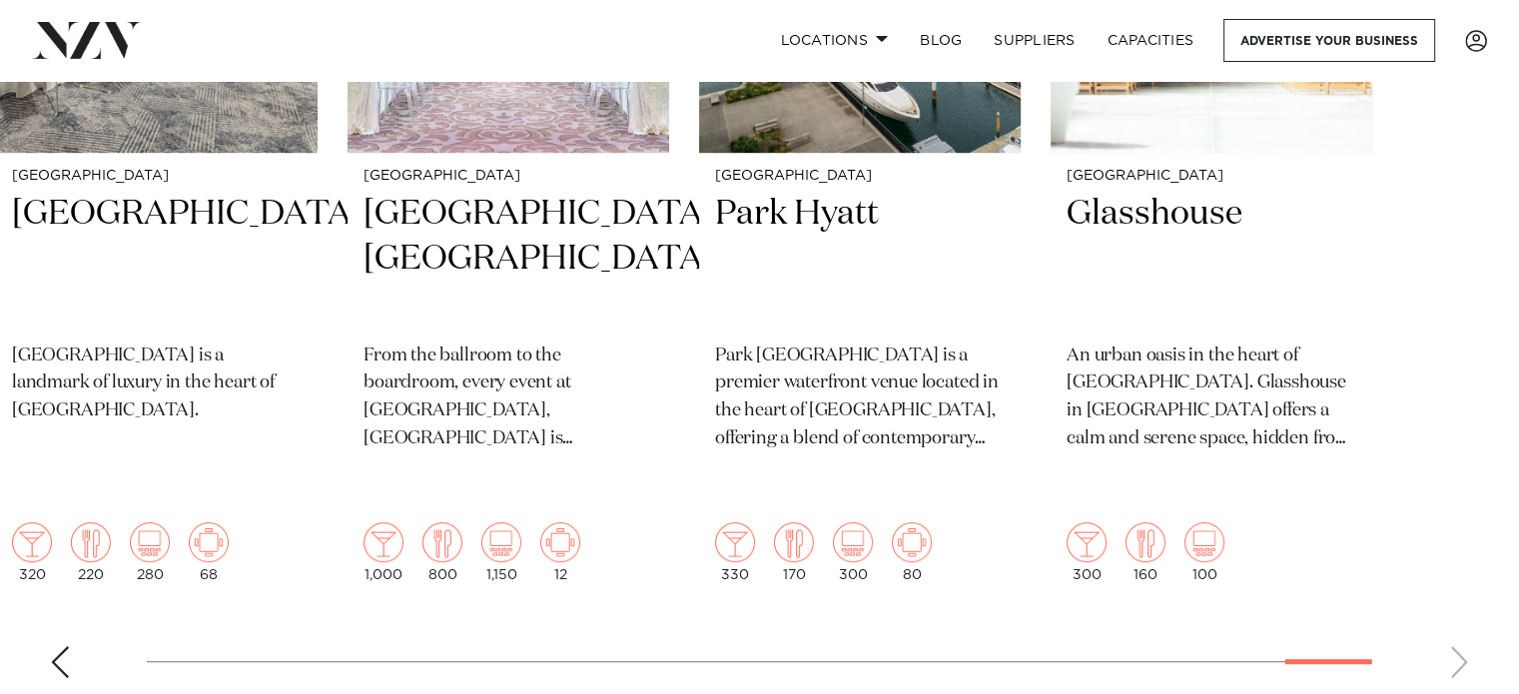
click at [1465, 608] on swiper-container "Wellington Rydges Wellington Airport Save time and skip to the good part at Ryd…" at bounding box center [759, 207] width 1519 height 973
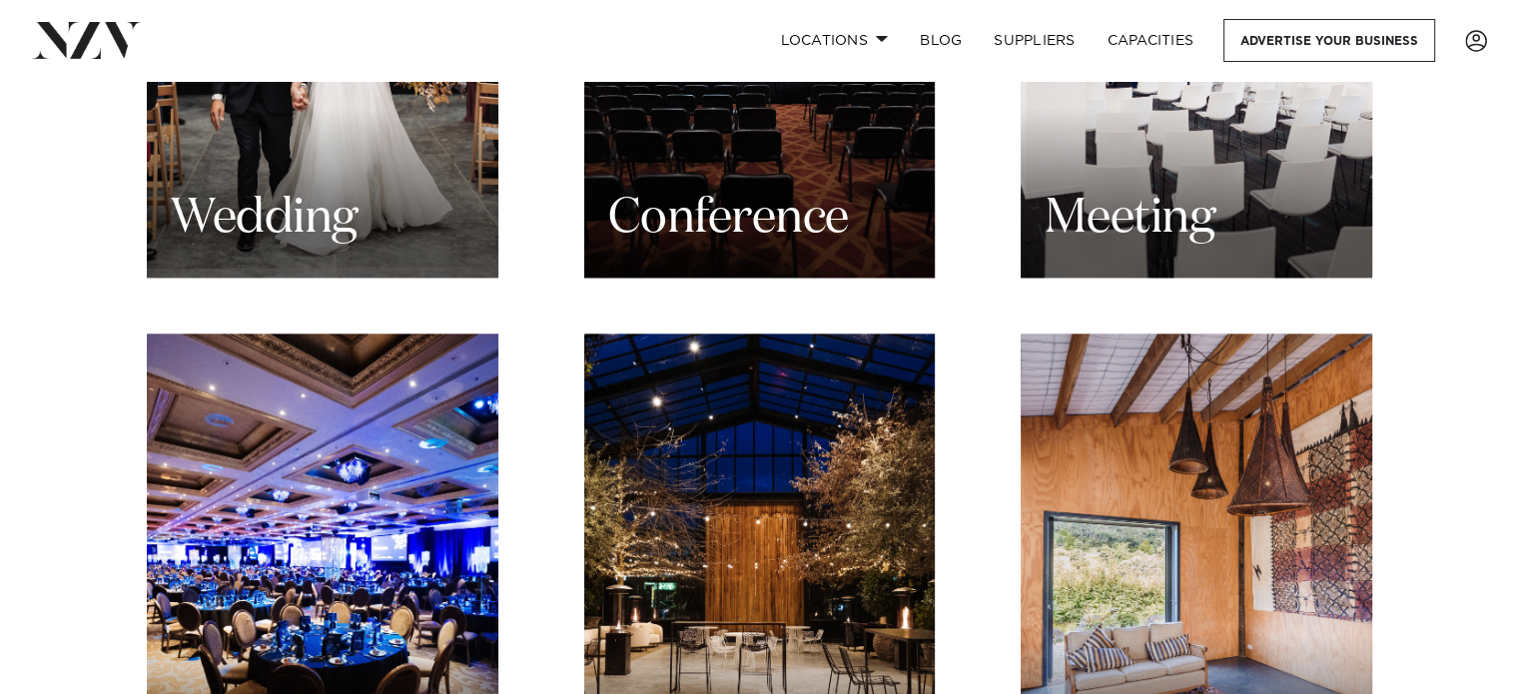
scroll to position [2264, 0]
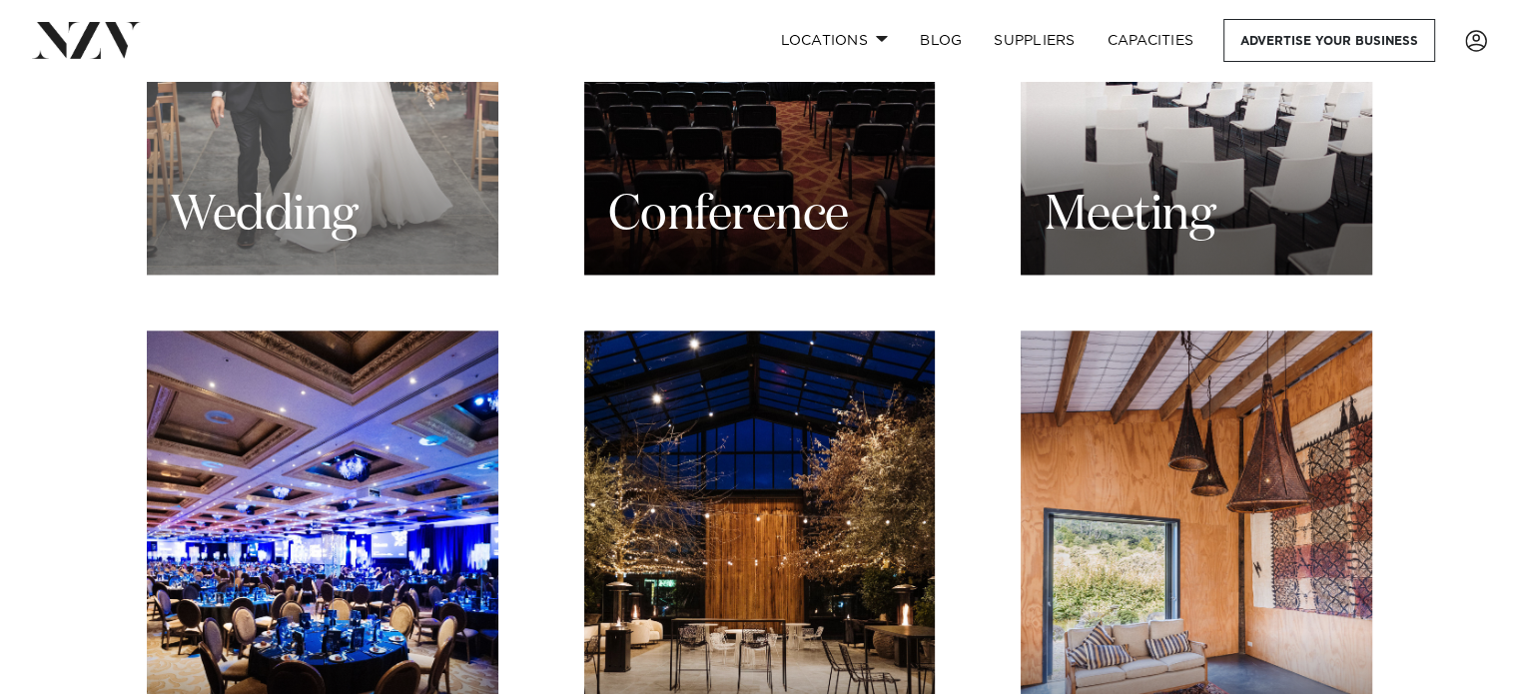
click at [393, 188] on div "Wedding" at bounding box center [323, 39] width 352 height 472
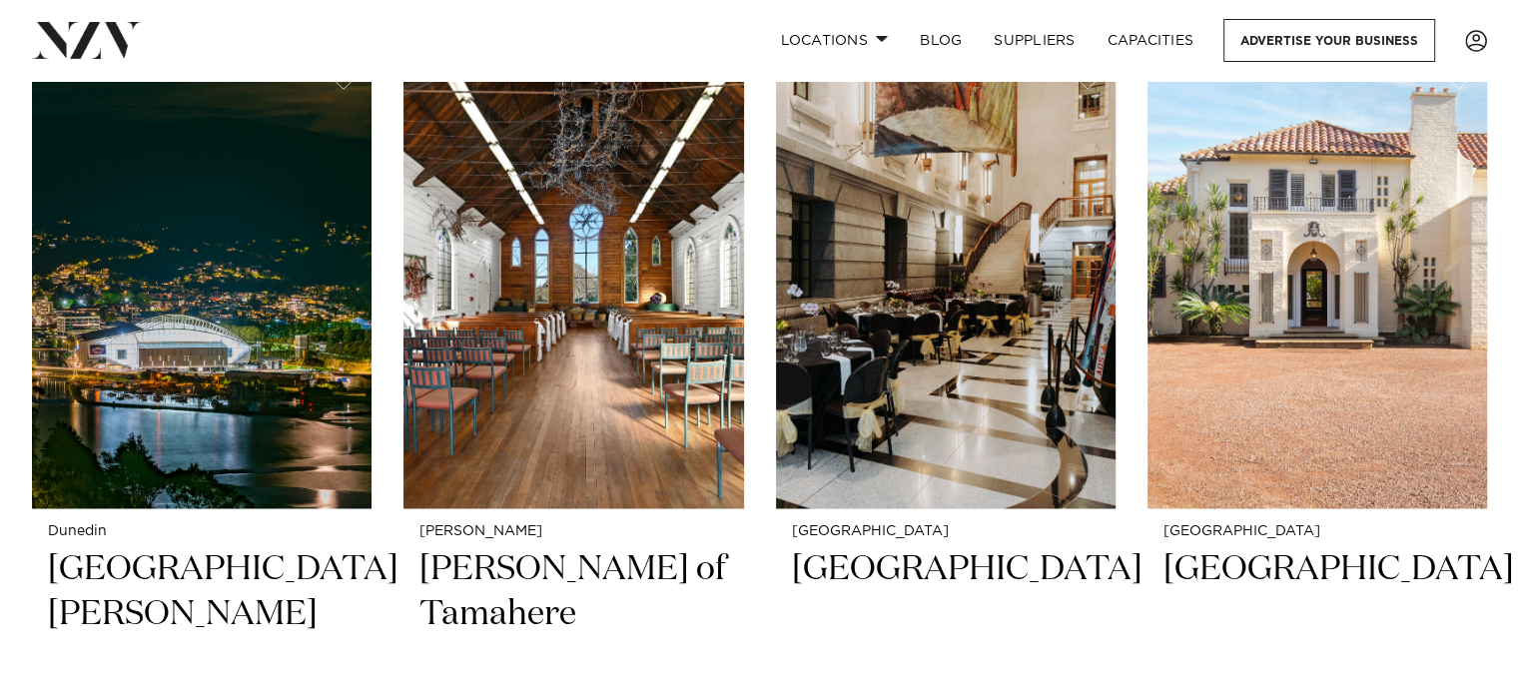
scroll to position [10545, 0]
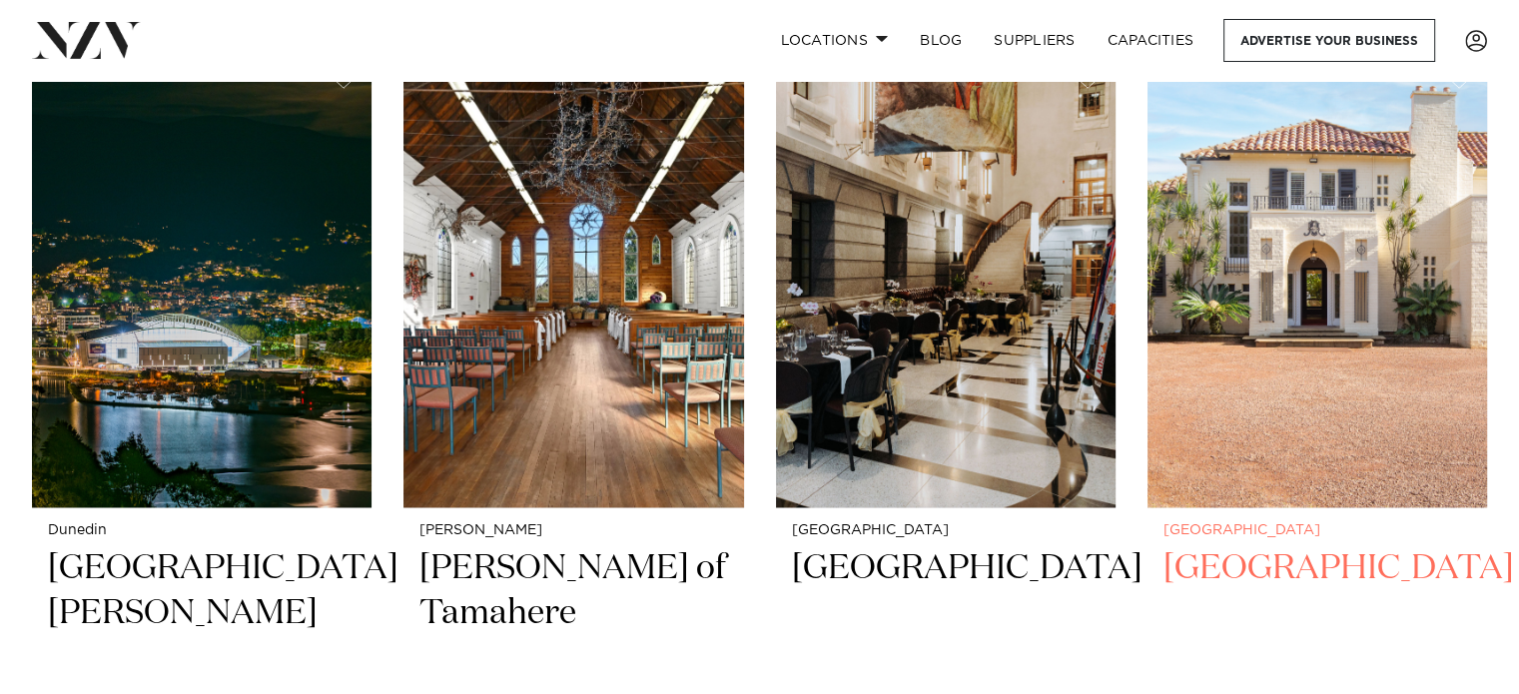
click at [1263, 546] on h2 "Puketutu Island Estate" at bounding box center [1318, 613] width 308 height 135
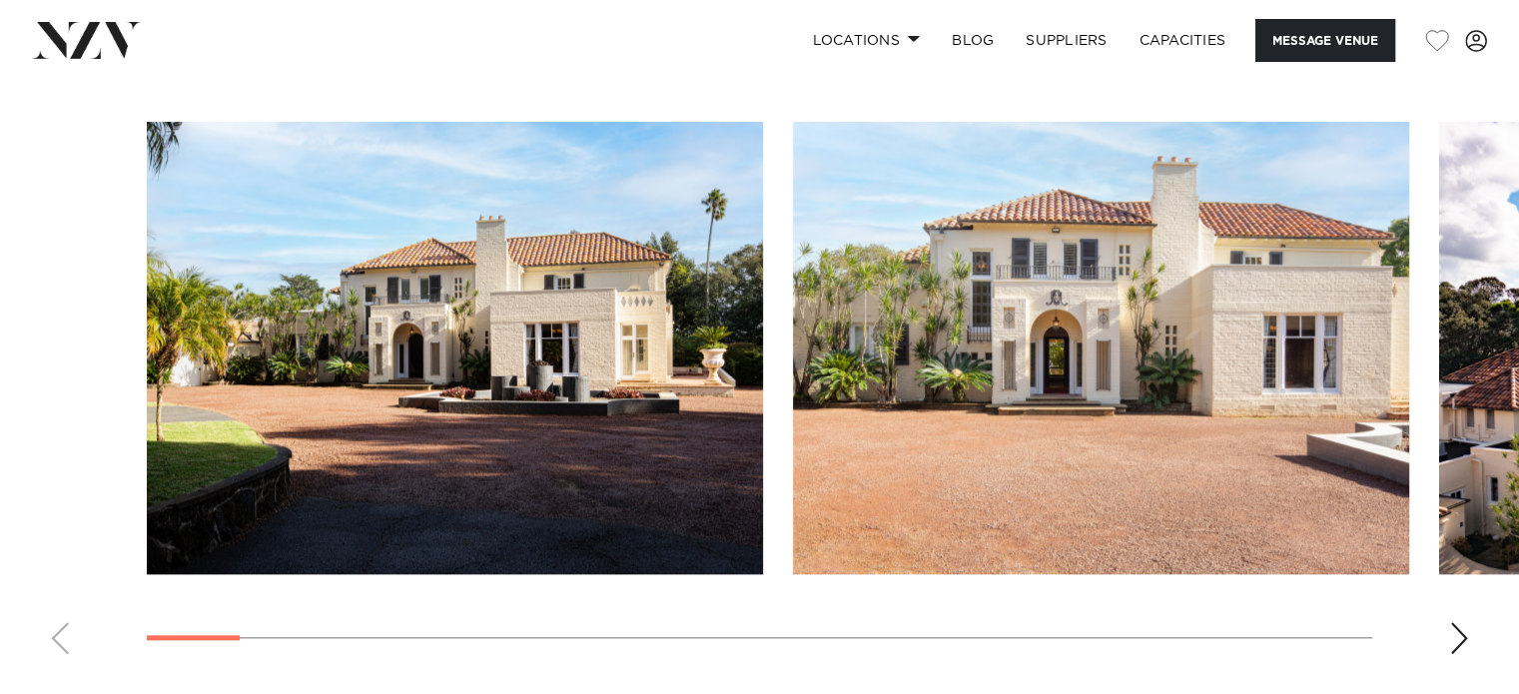
scroll to position [1913, 0]
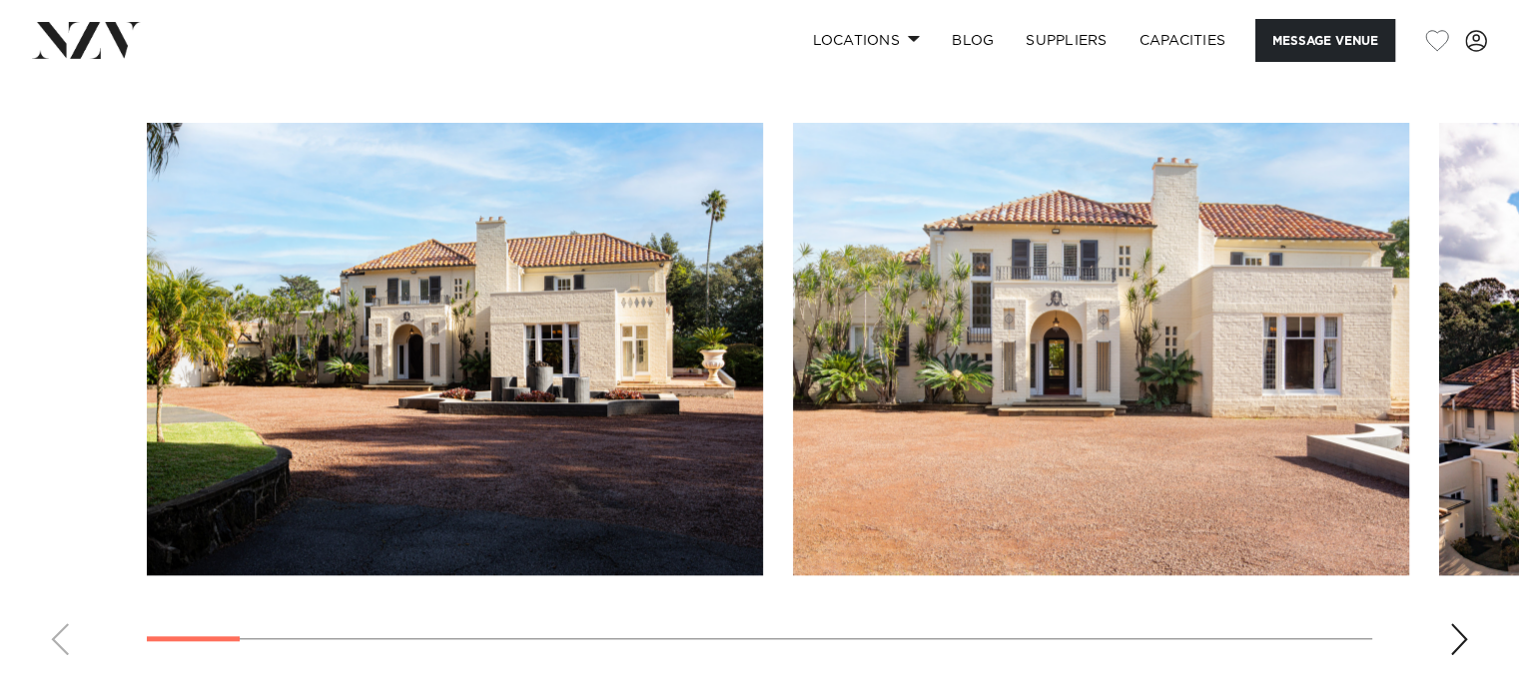
click at [1460, 650] on div "Next slide" at bounding box center [1460, 639] width 20 height 32
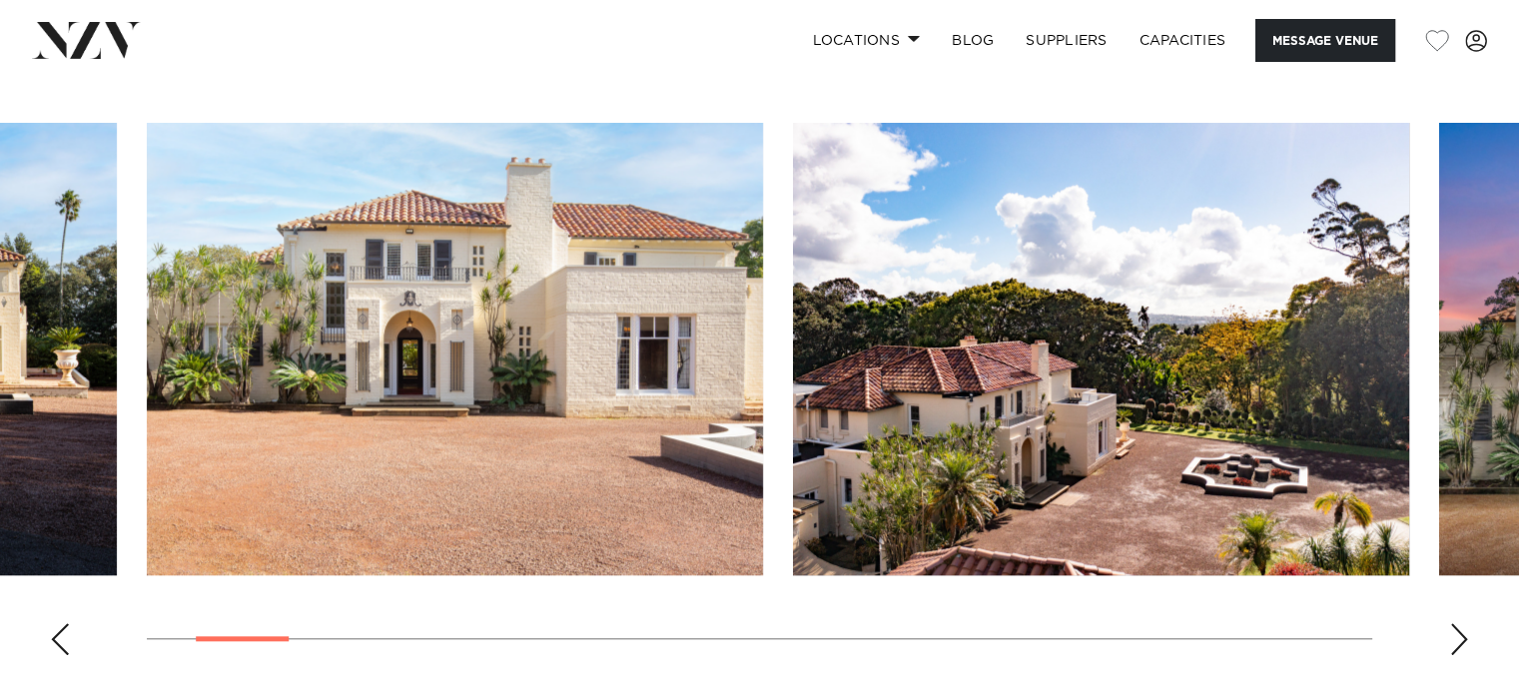
click at [1460, 650] on div "Next slide" at bounding box center [1460, 639] width 20 height 32
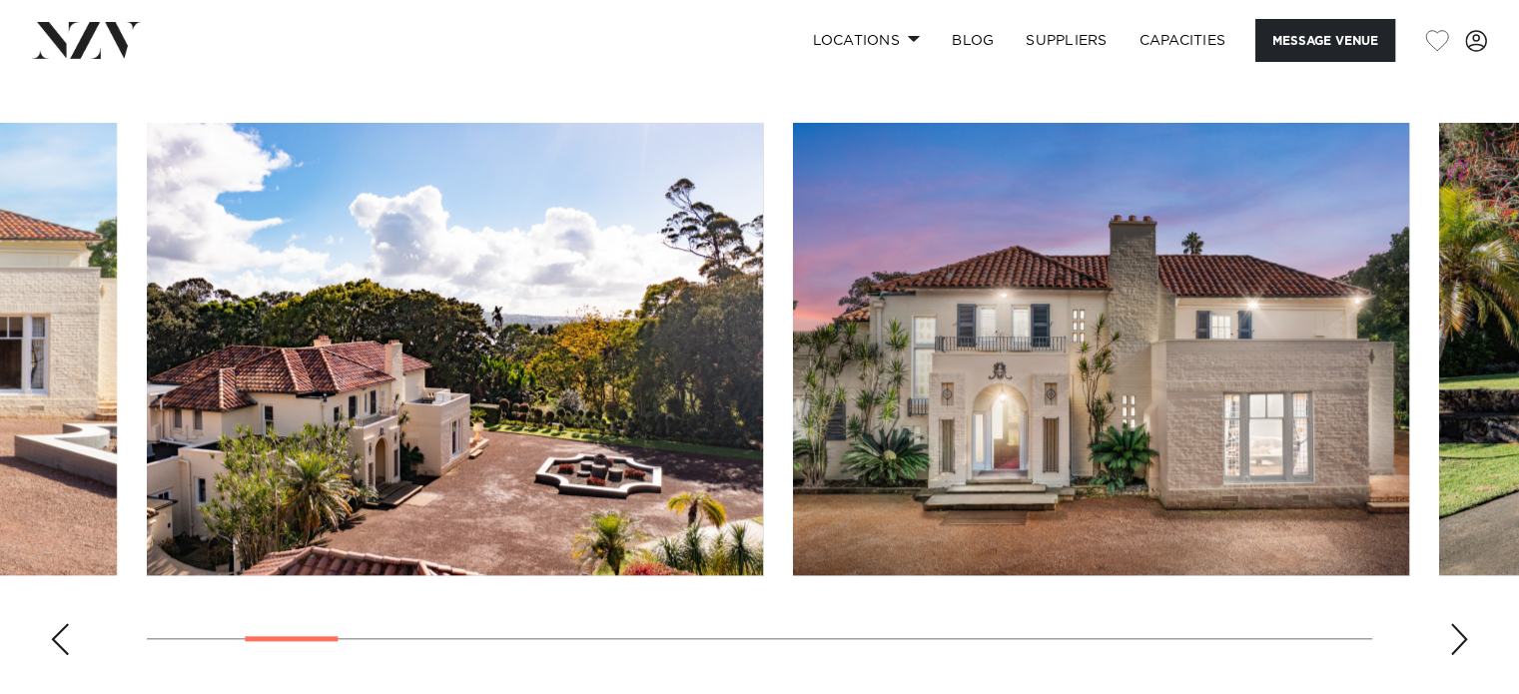
click at [1460, 650] on div "Next slide" at bounding box center [1460, 639] width 20 height 32
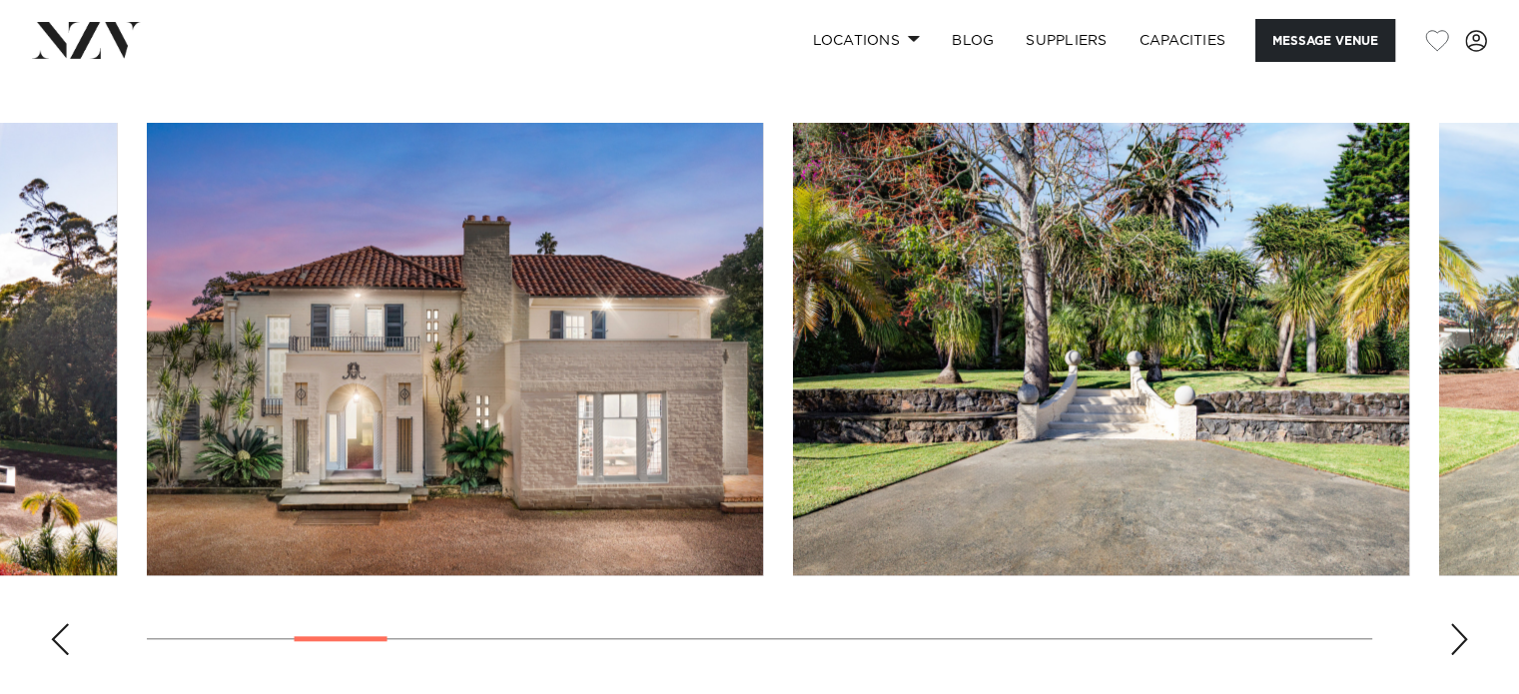
click at [1460, 650] on div "Next slide" at bounding box center [1460, 639] width 20 height 32
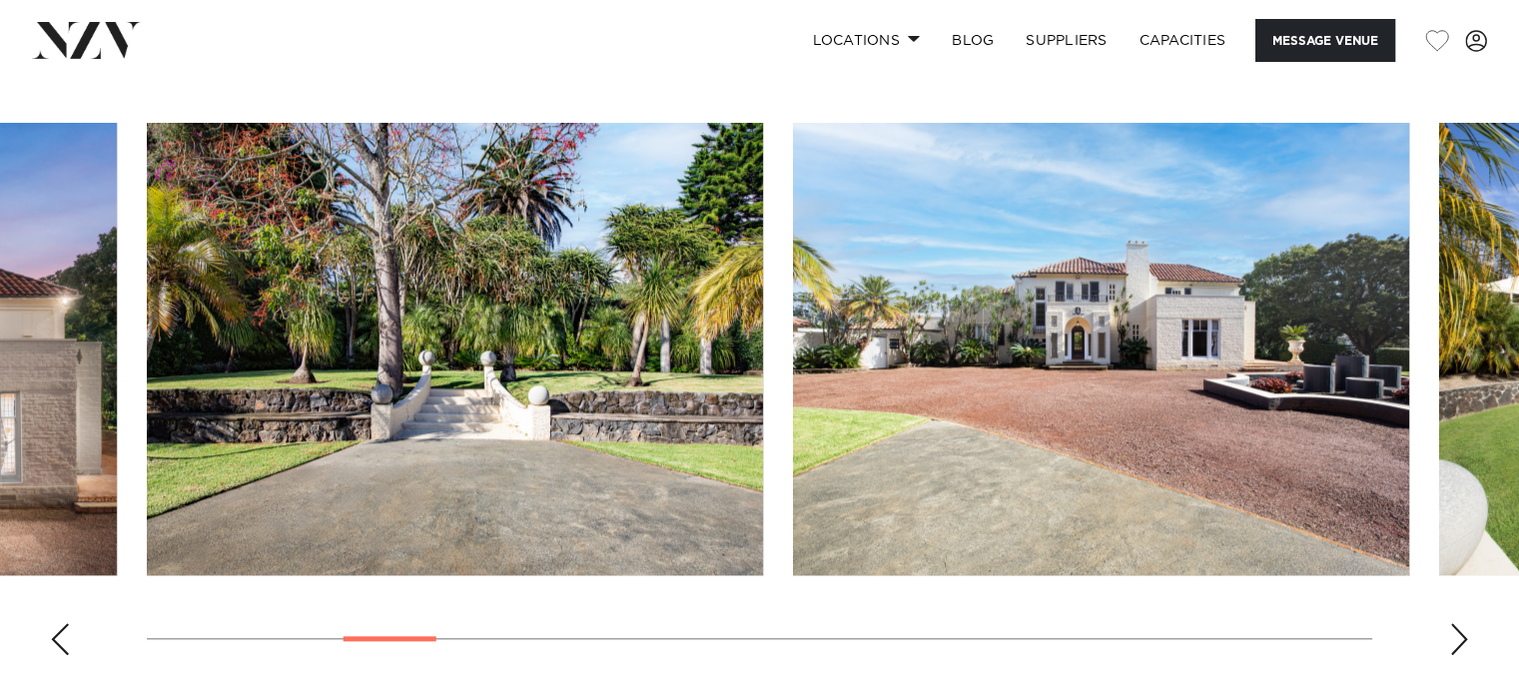
click at [1460, 650] on div "Next slide" at bounding box center [1460, 639] width 20 height 32
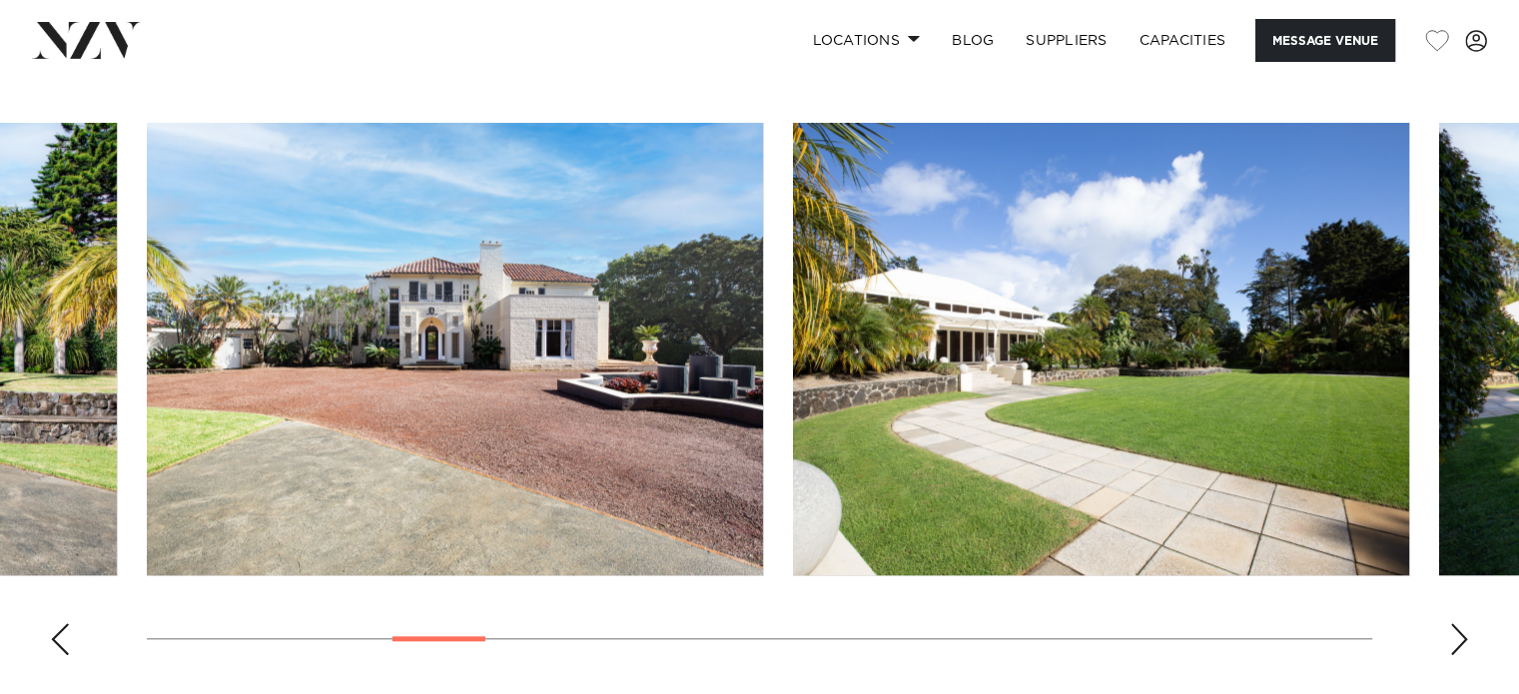
click at [1460, 650] on div "Next slide" at bounding box center [1460, 639] width 20 height 32
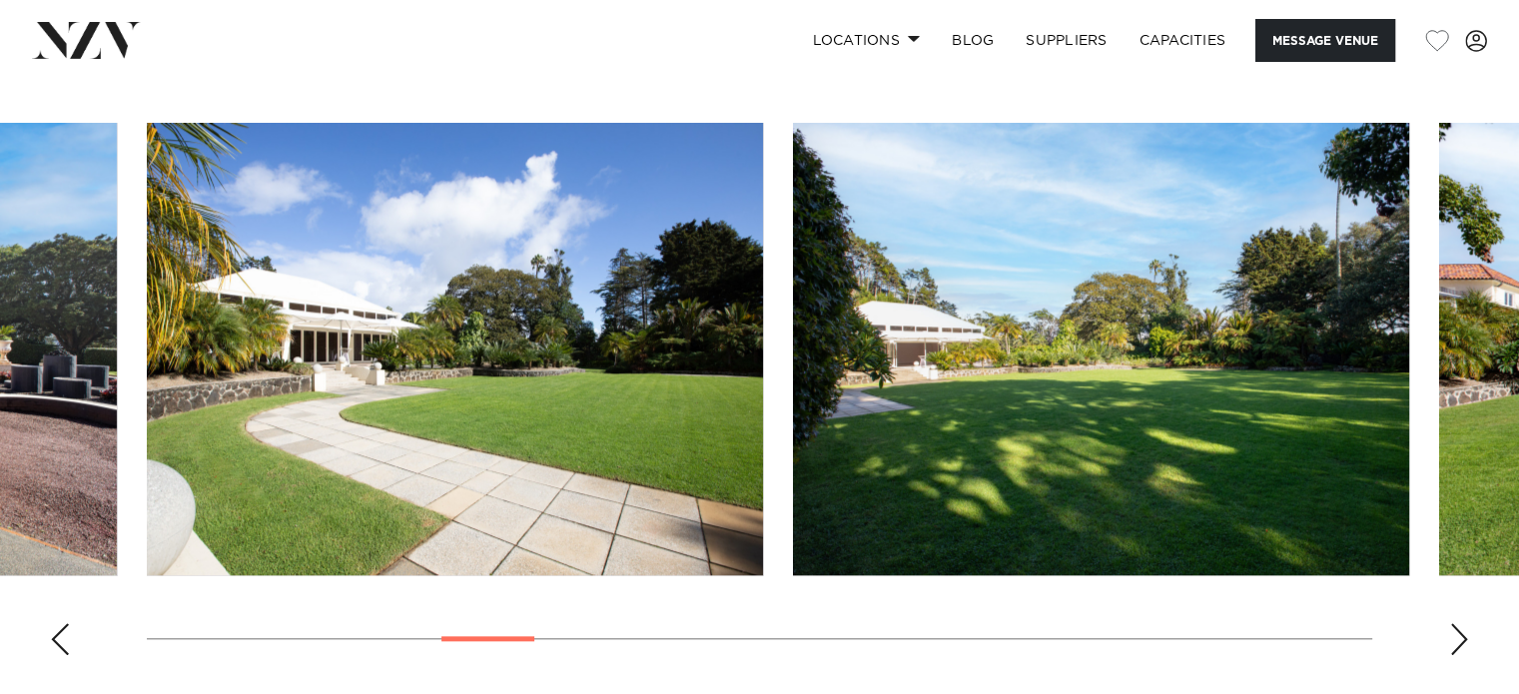
click at [1460, 650] on div "Next slide" at bounding box center [1460, 639] width 20 height 32
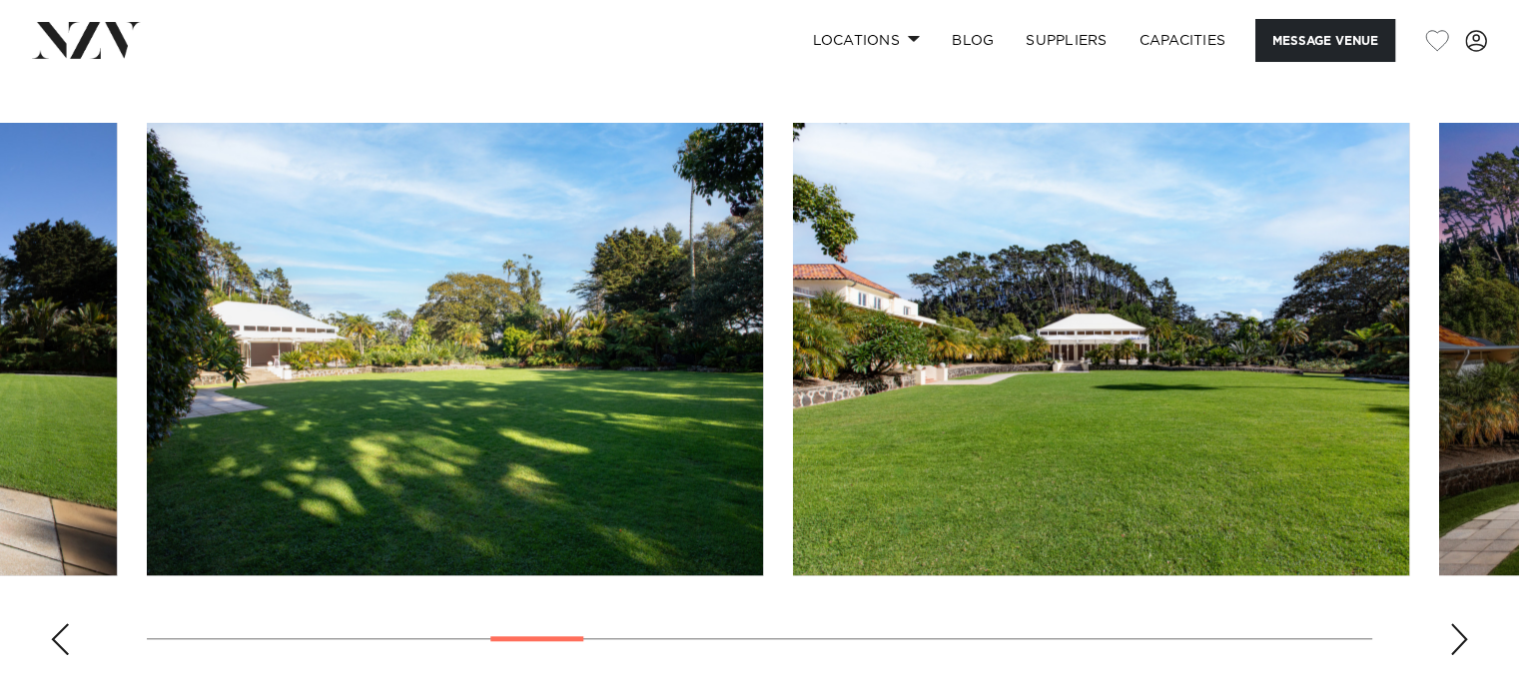
click at [1460, 650] on div "Next slide" at bounding box center [1460, 639] width 20 height 32
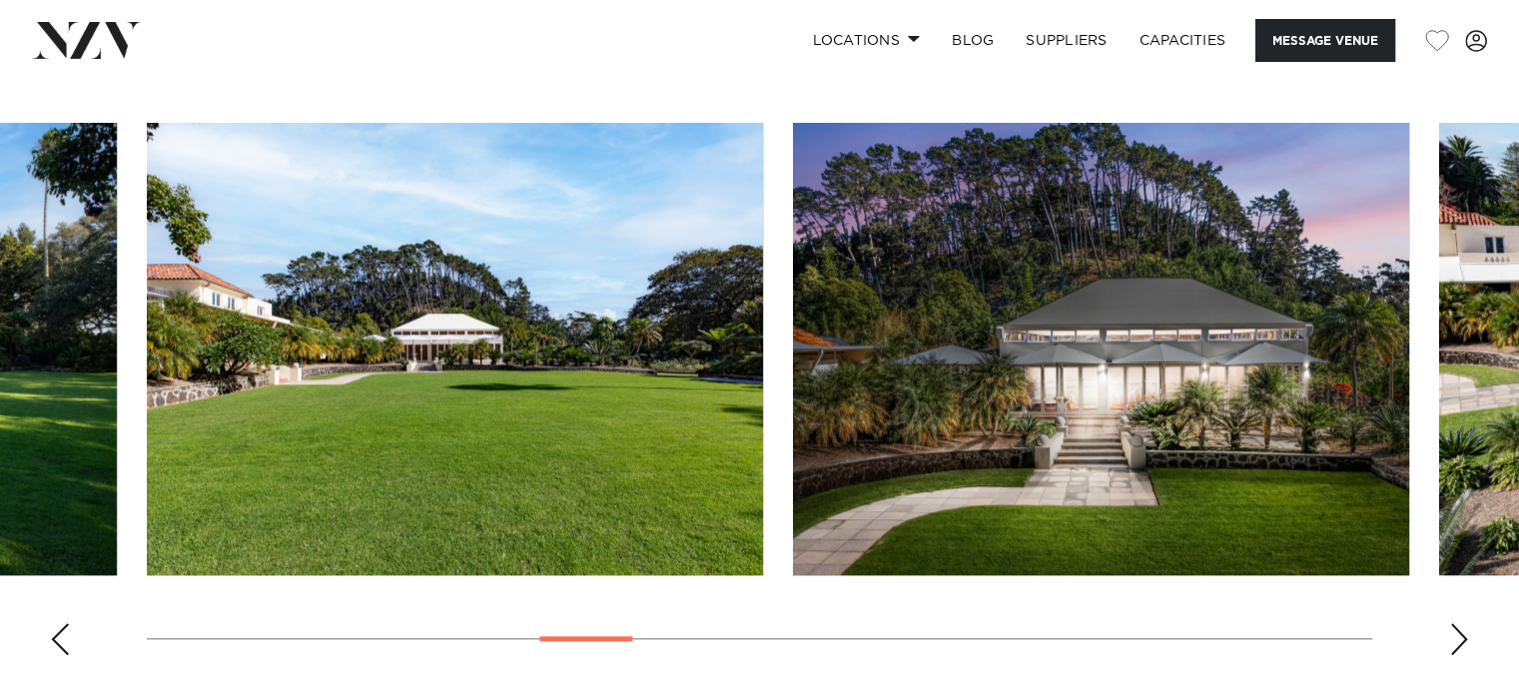
click at [1460, 650] on div "Next slide" at bounding box center [1460, 639] width 20 height 32
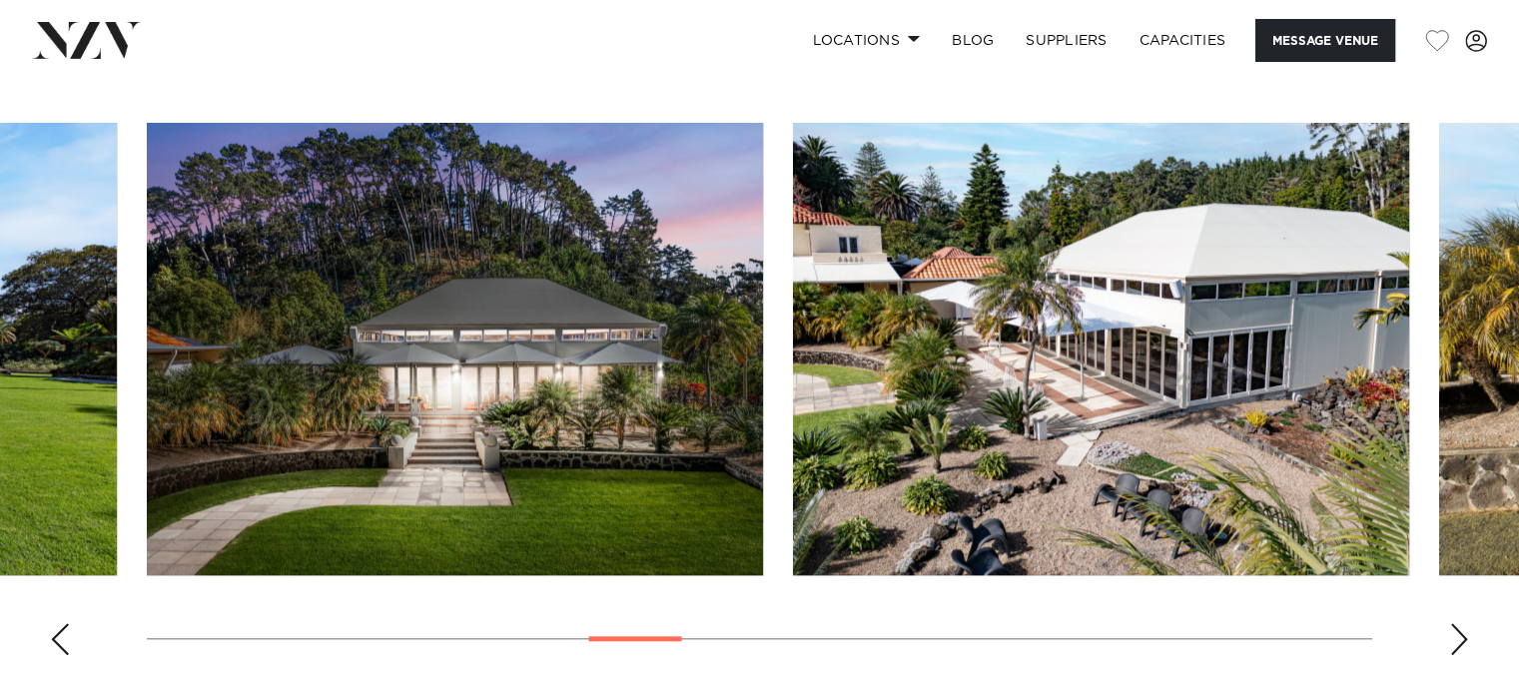
click at [1460, 650] on div "Next slide" at bounding box center [1460, 639] width 20 height 32
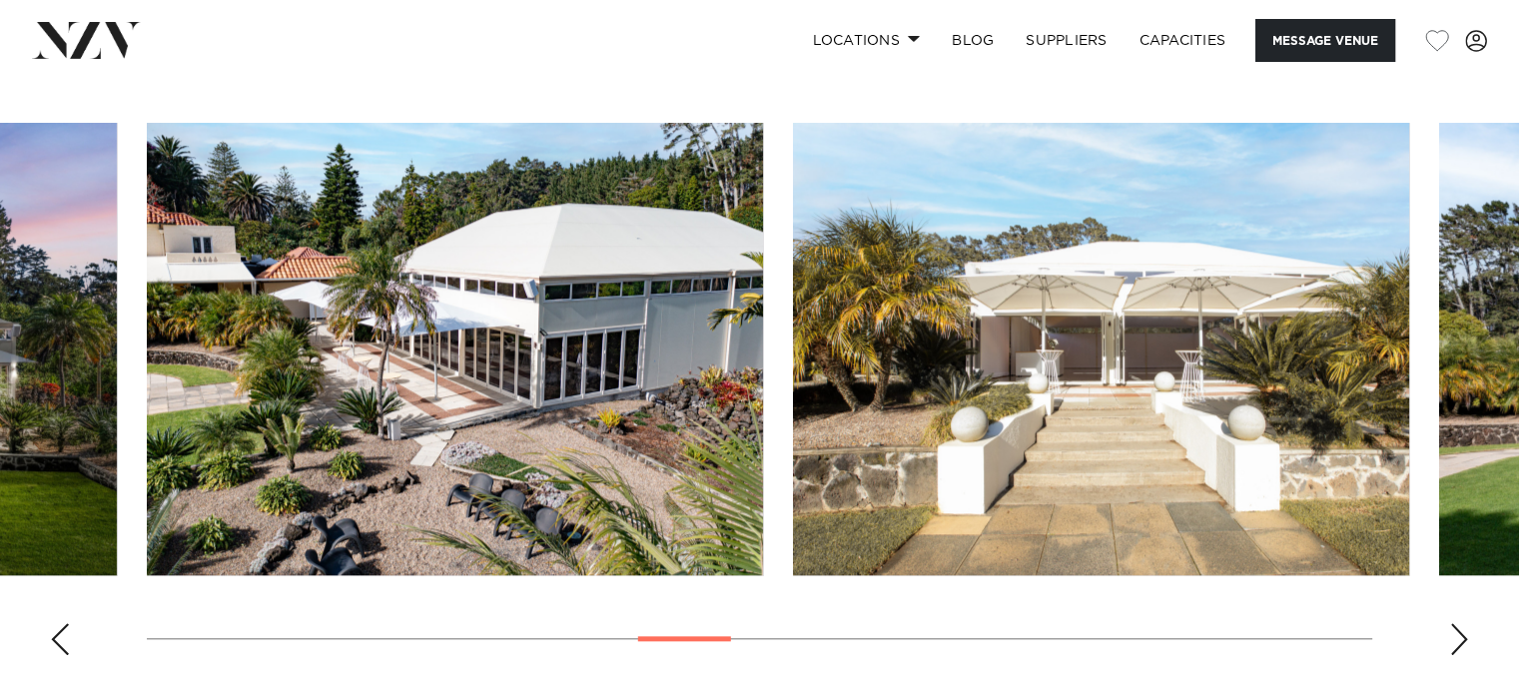
click at [1460, 650] on div "Next slide" at bounding box center [1460, 639] width 20 height 32
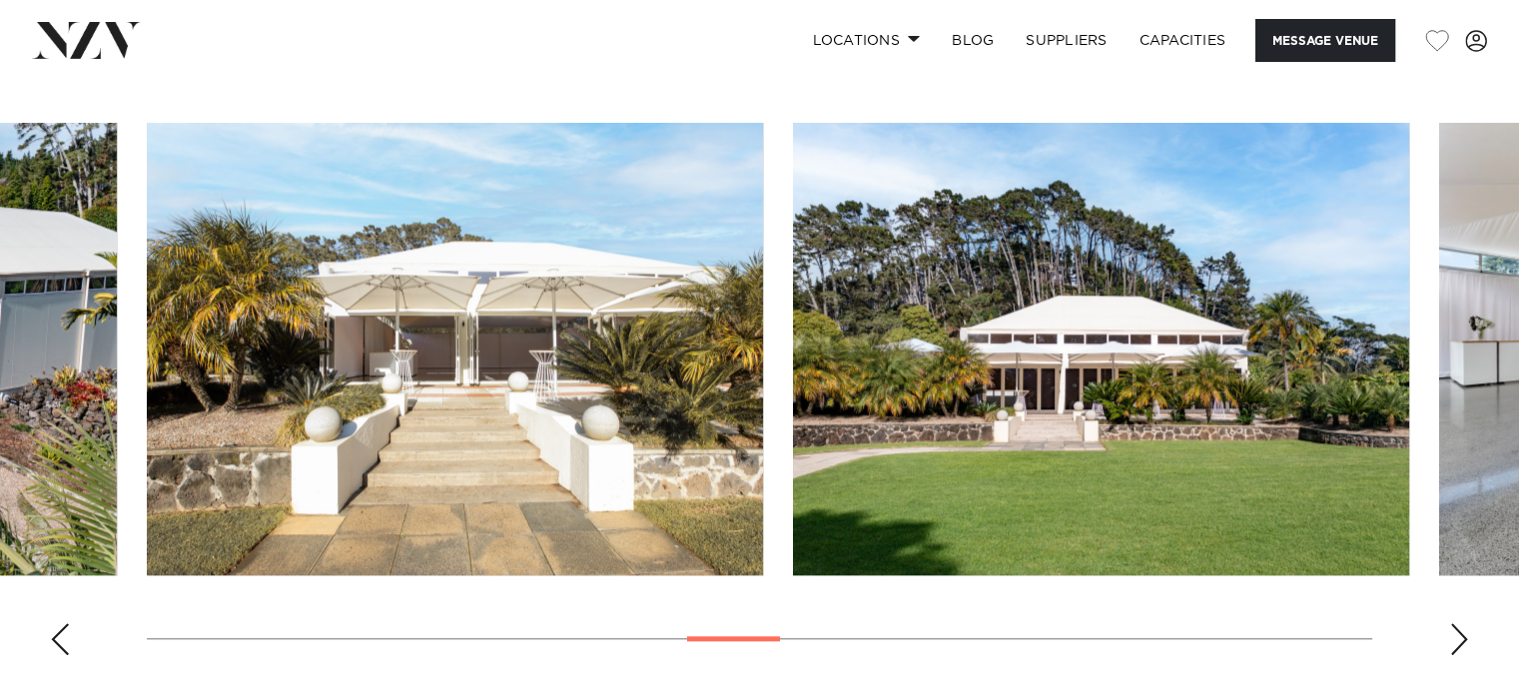
click at [1460, 650] on div "Next slide" at bounding box center [1460, 639] width 20 height 32
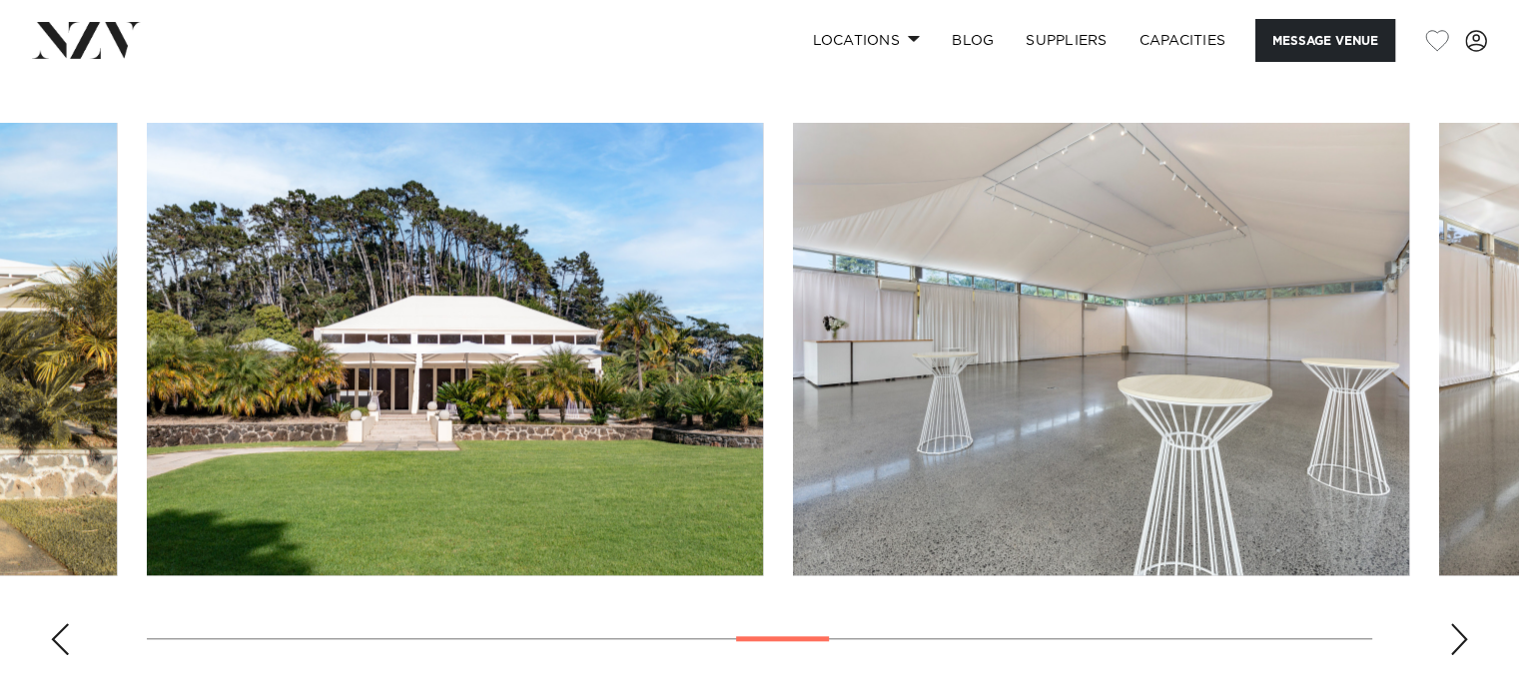
click at [1460, 650] on div "Next slide" at bounding box center [1460, 639] width 20 height 32
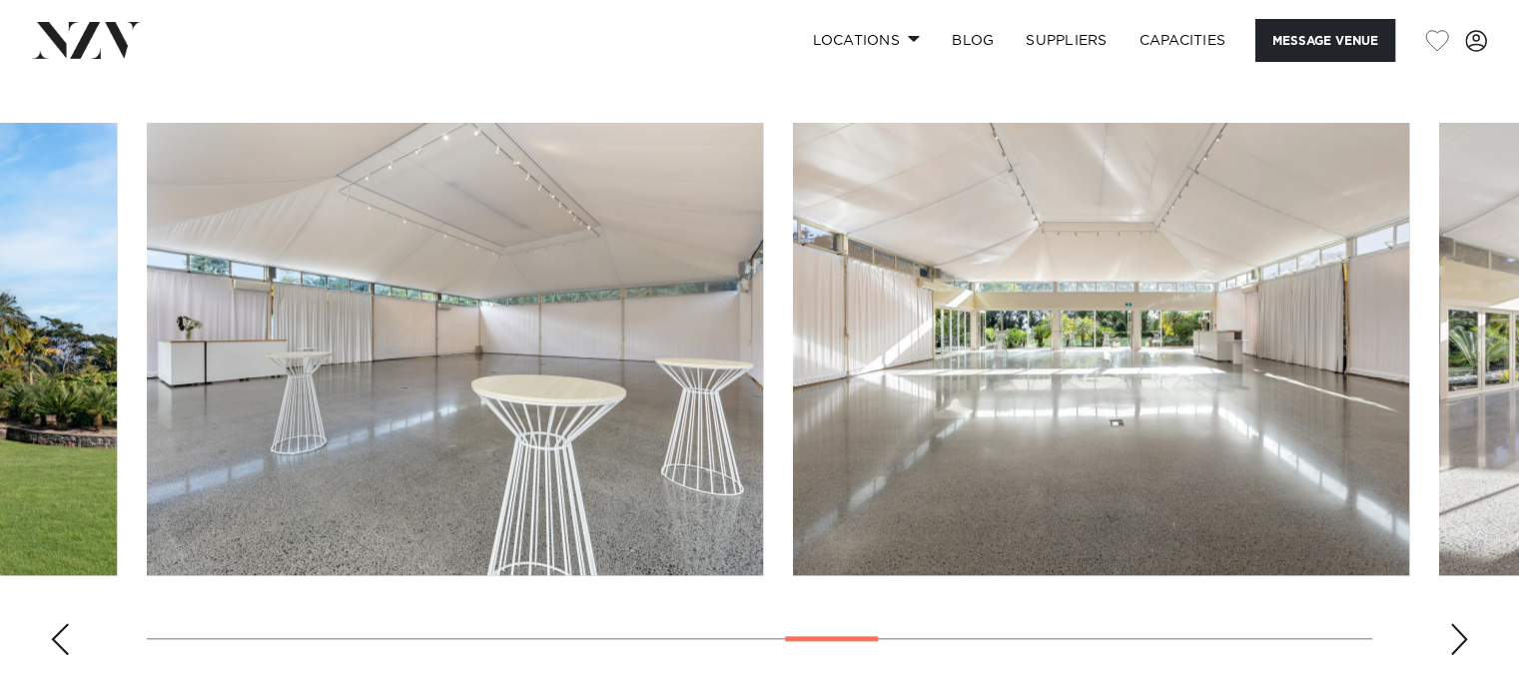
click at [1460, 650] on div "Next slide" at bounding box center [1460, 639] width 20 height 32
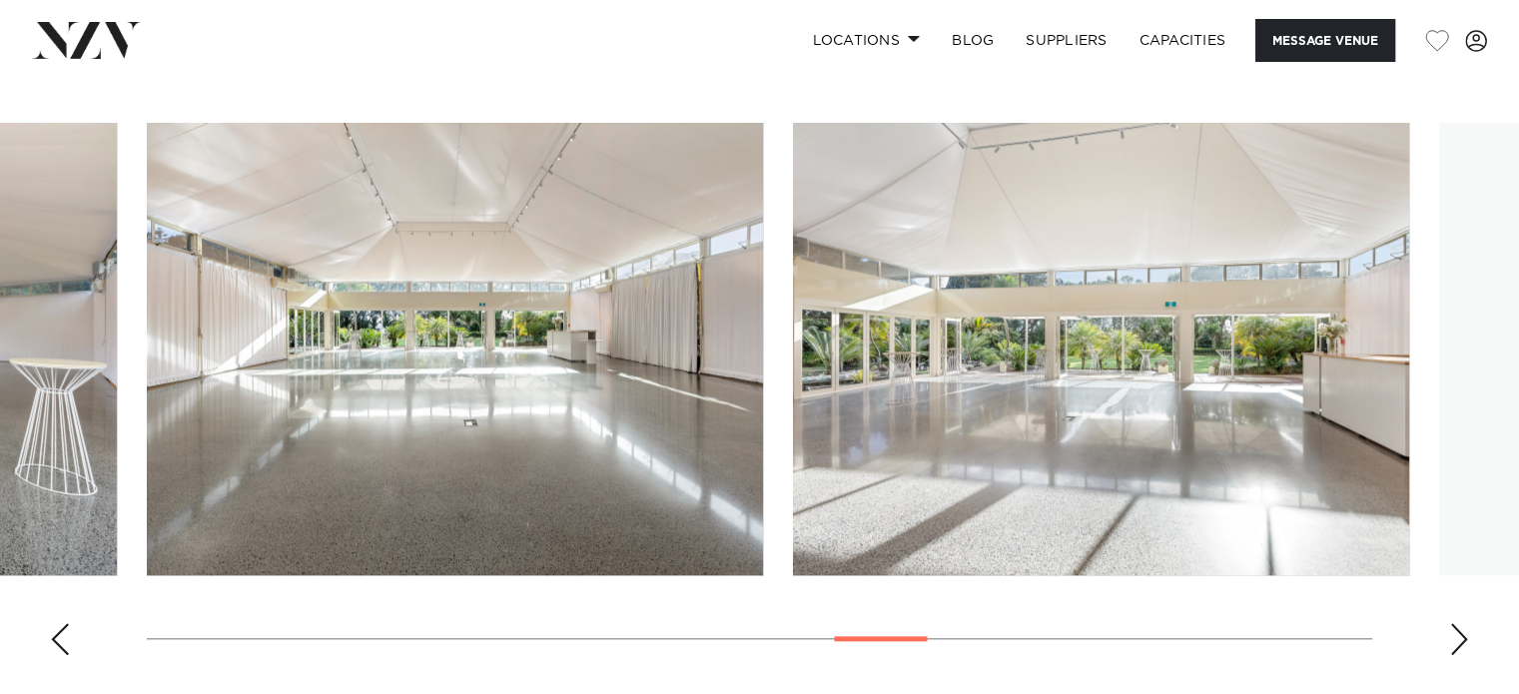
click at [1460, 650] on div "Next slide" at bounding box center [1460, 639] width 20 height 32
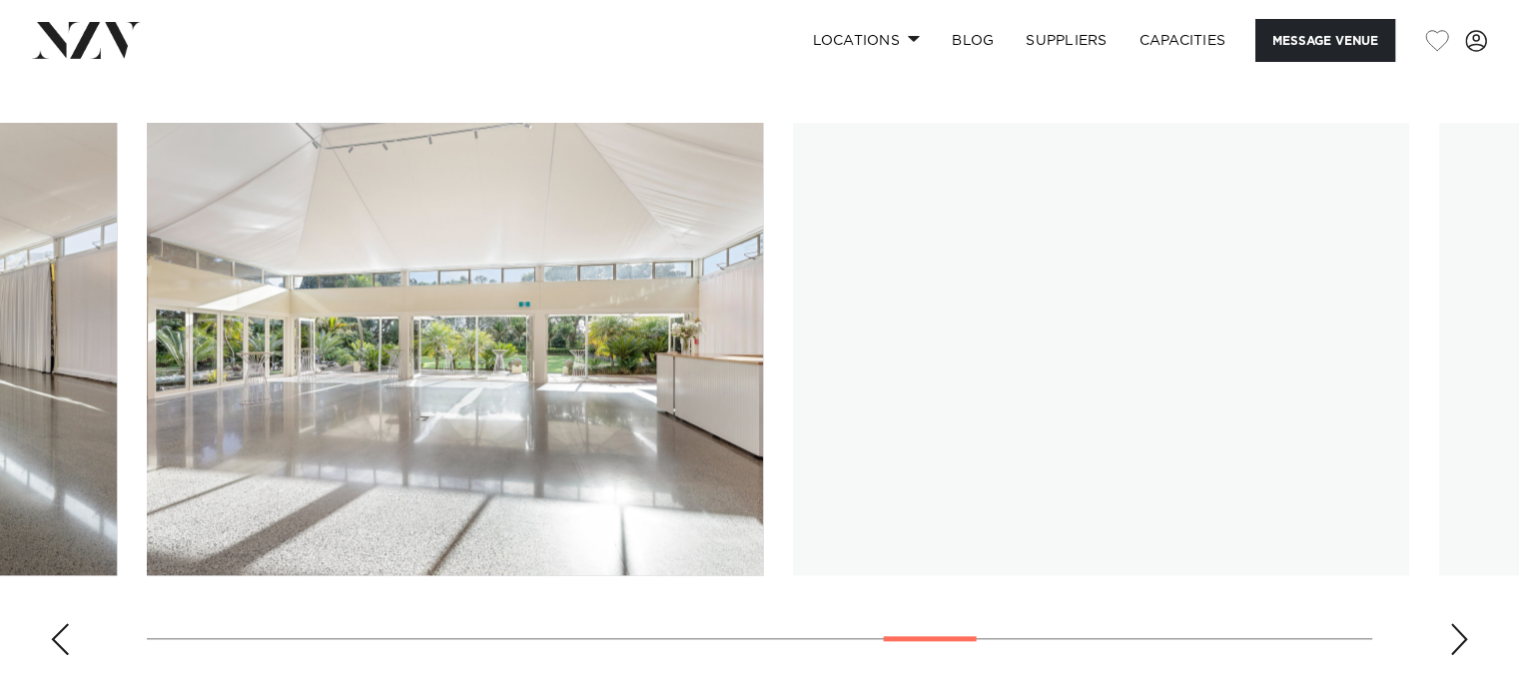
click at [1460, 650] on div "Next slide" at bounding box center [1460, 639] width 20 height 32
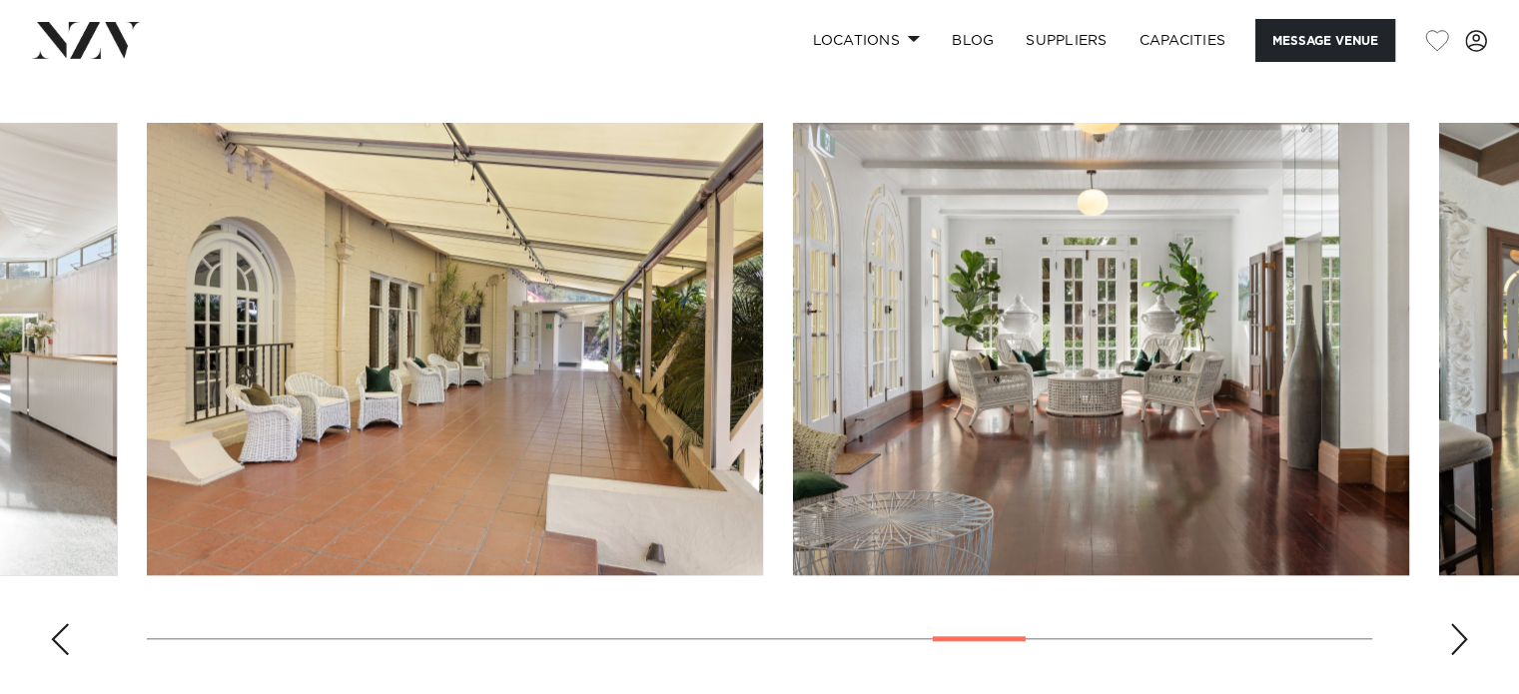
click at [1460, 650] on div "Next slide" at bounding box center [1460, 639] width 20 height 32
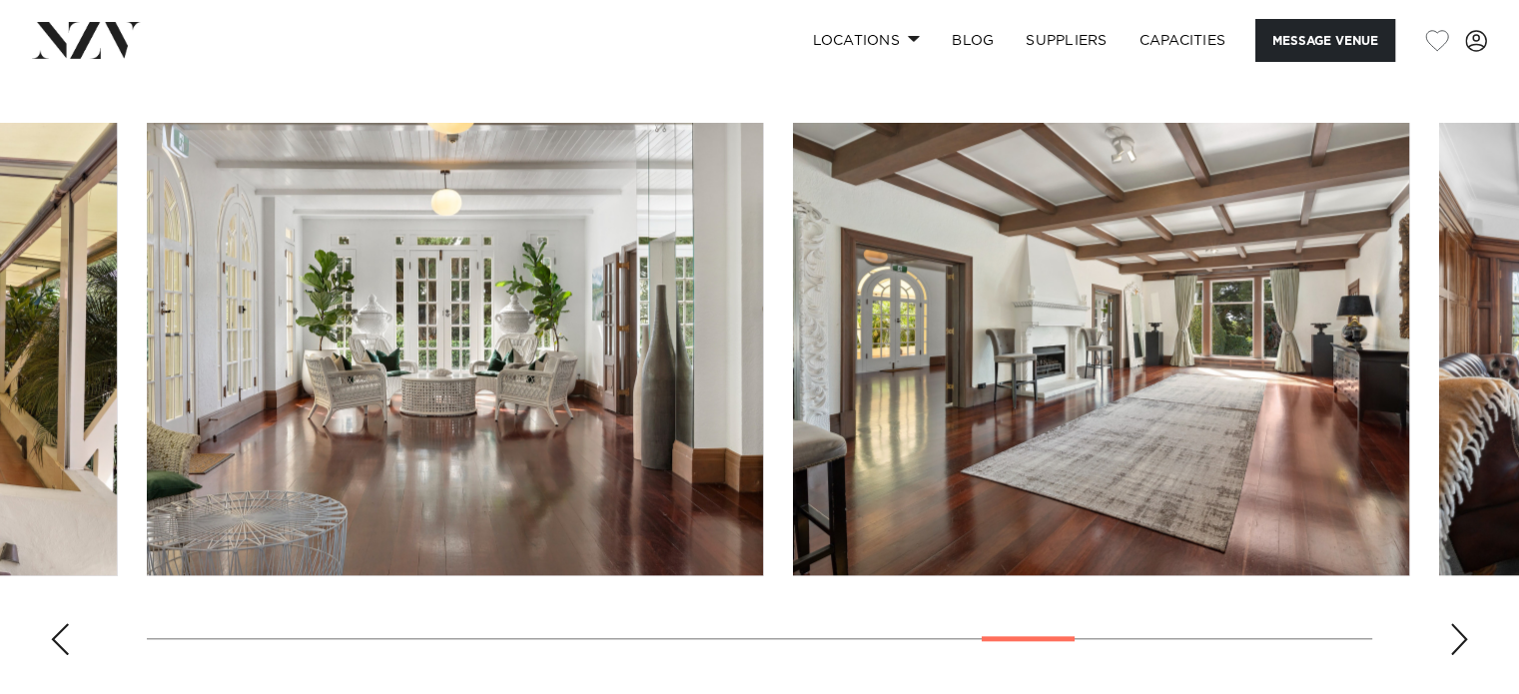
click at [1460, 650] on div "Next slide" at bounding box center [1460, 639] width 20 height 32
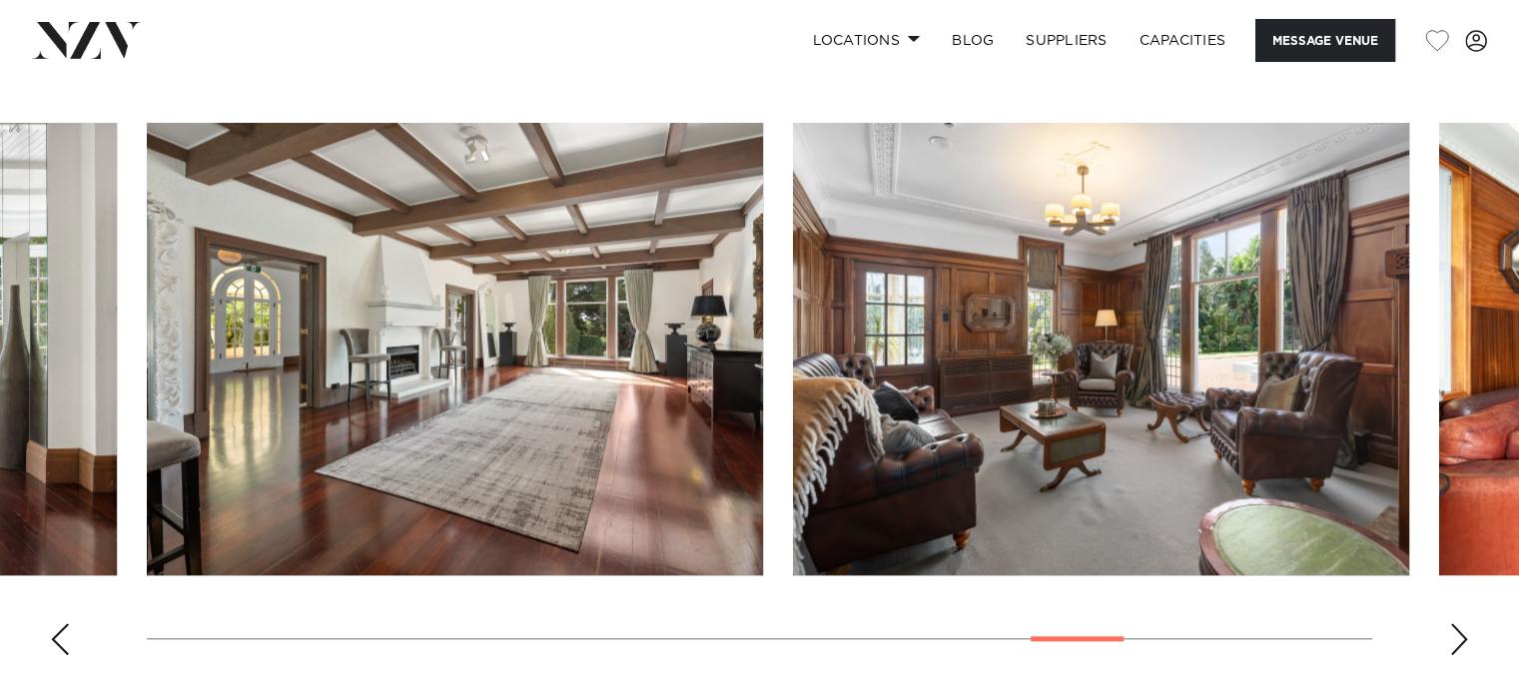
click at [1460, 650] on div "Next slide" at bounding box center [1460, 639] width 20 height 32
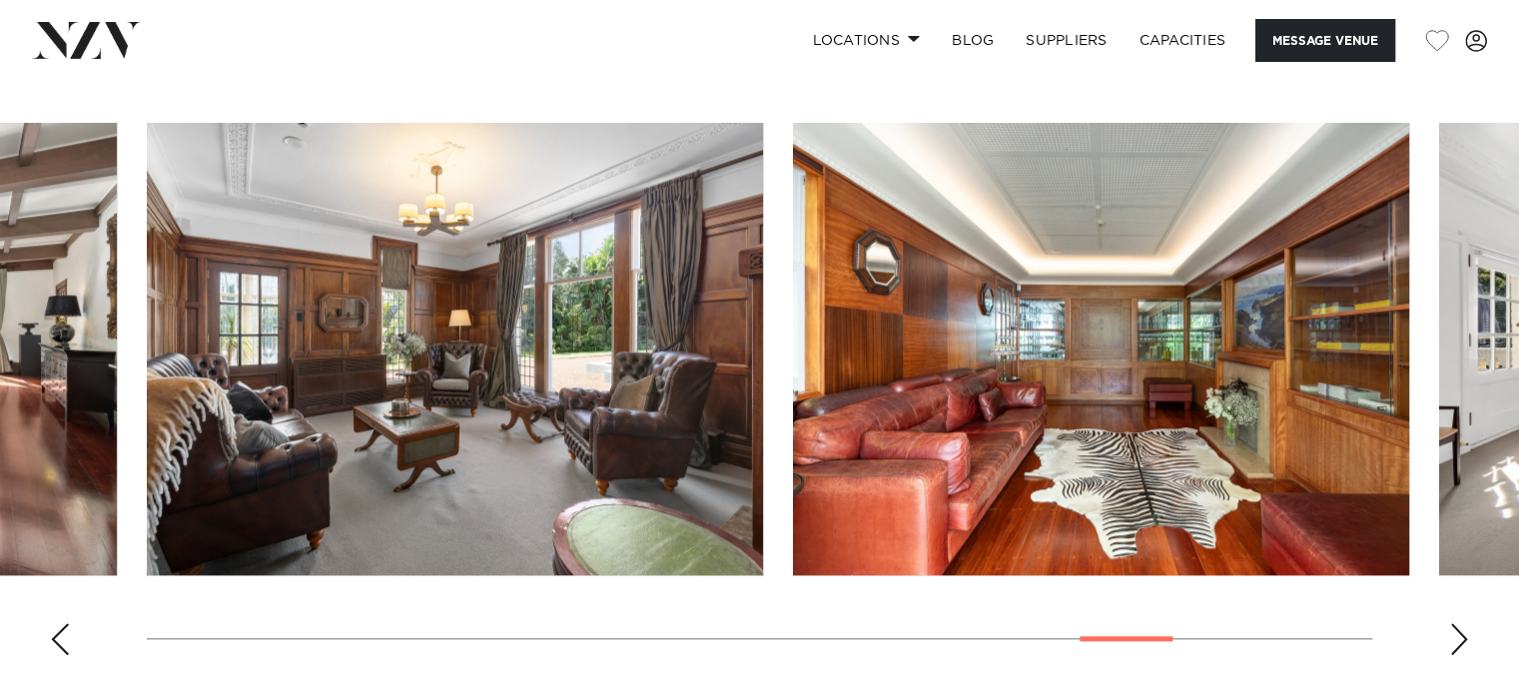
click at [1460, 650] on div "Next slide" at bounding box center [1460, 639] width 20 height 32
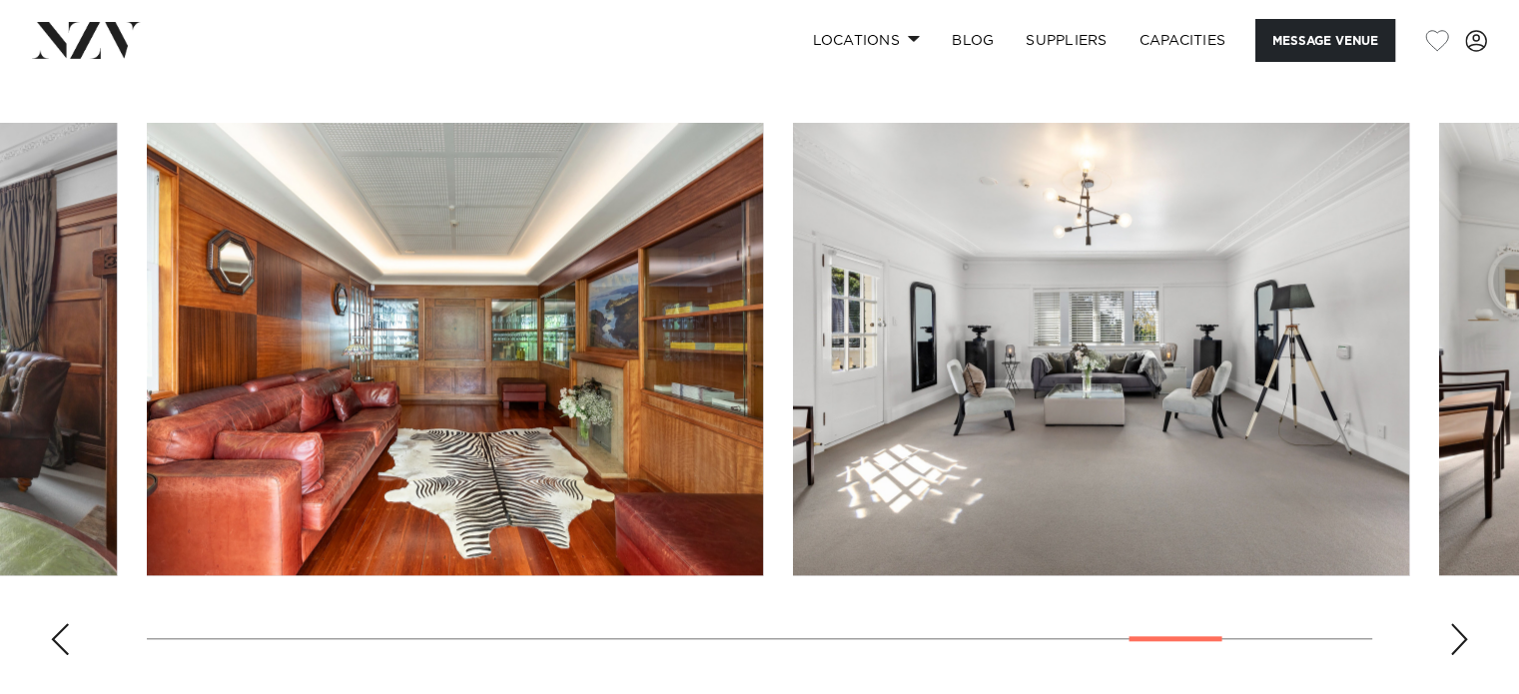
click at [1460, 650] on div "Next slide" at bounding box center [1460, 639] width 20 height 32
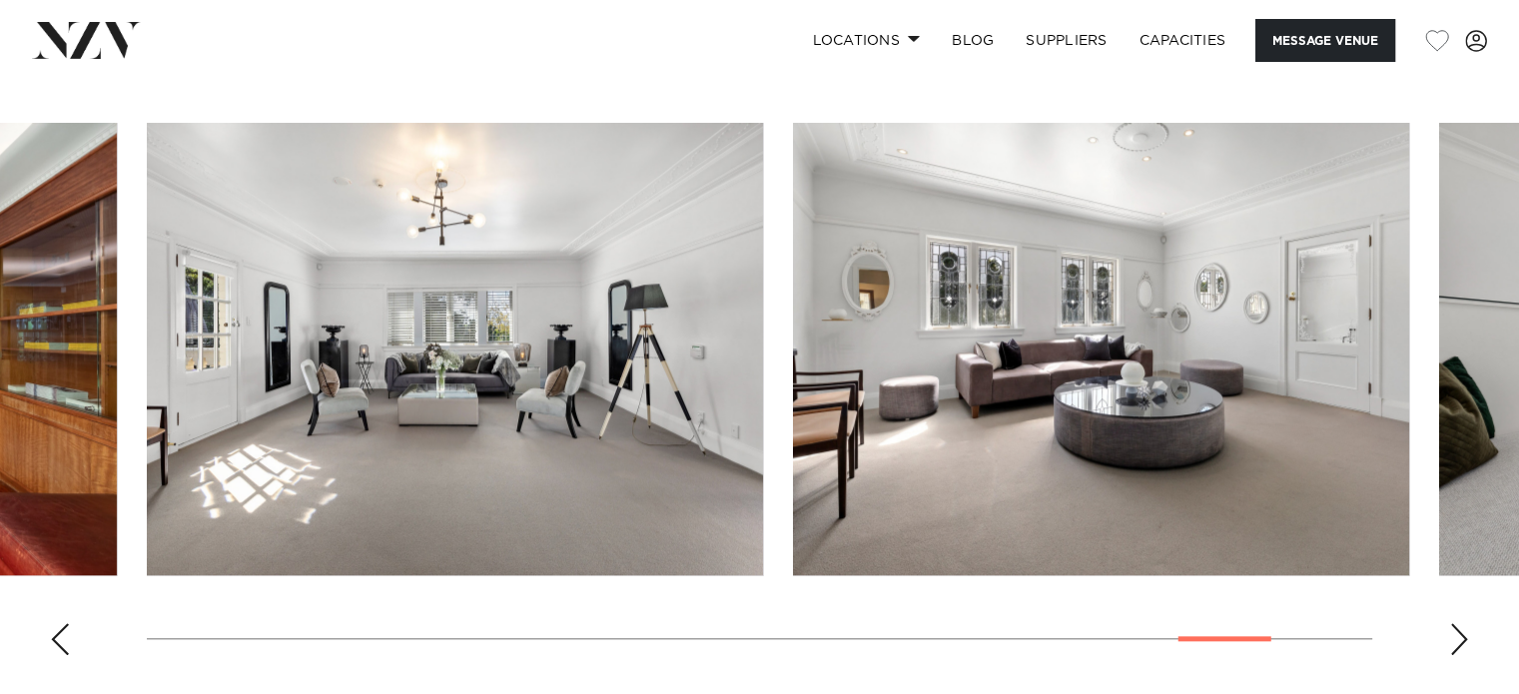
click at [1460, 650] on div "Next slide" at bounding box center [1460, 639] width 20 height 32
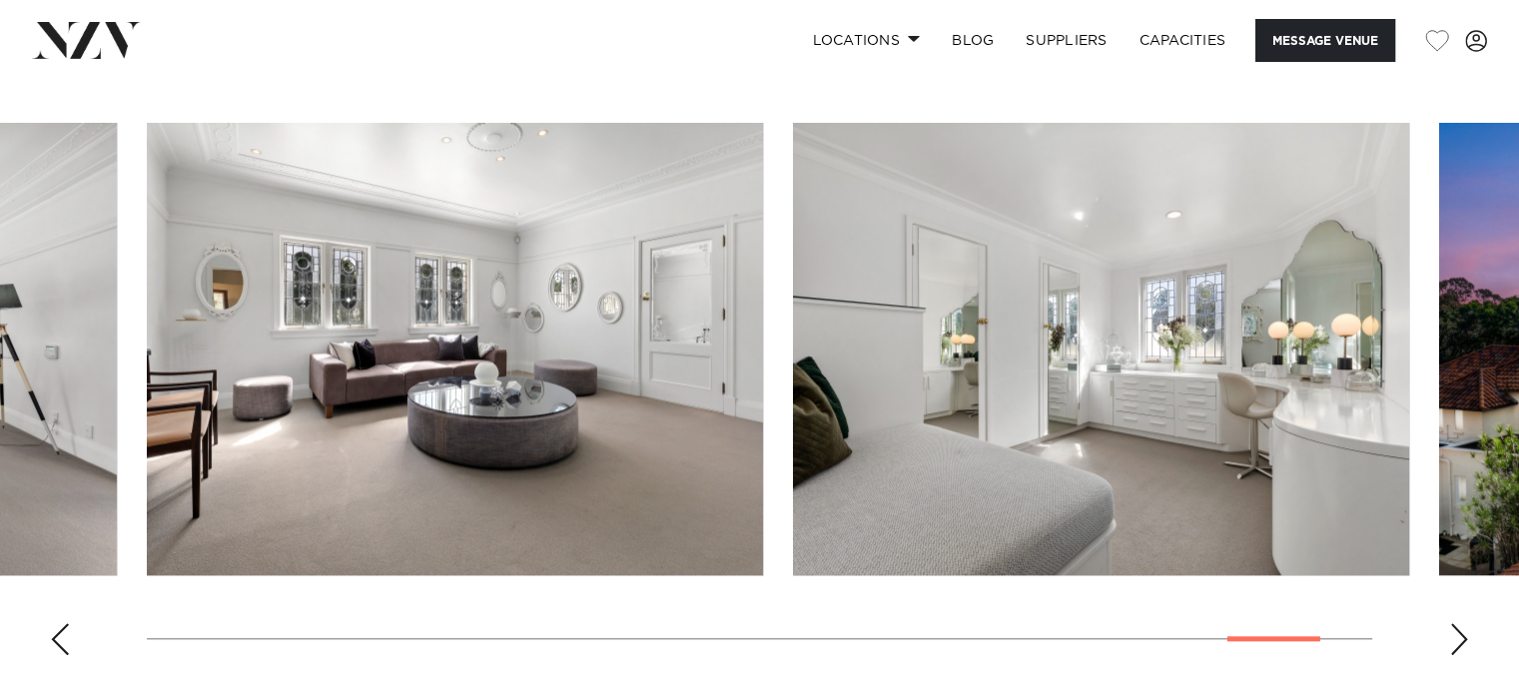
click at [1460, 650] on div "Next slide" at bounding box center [1460, 639] width 20 height 32
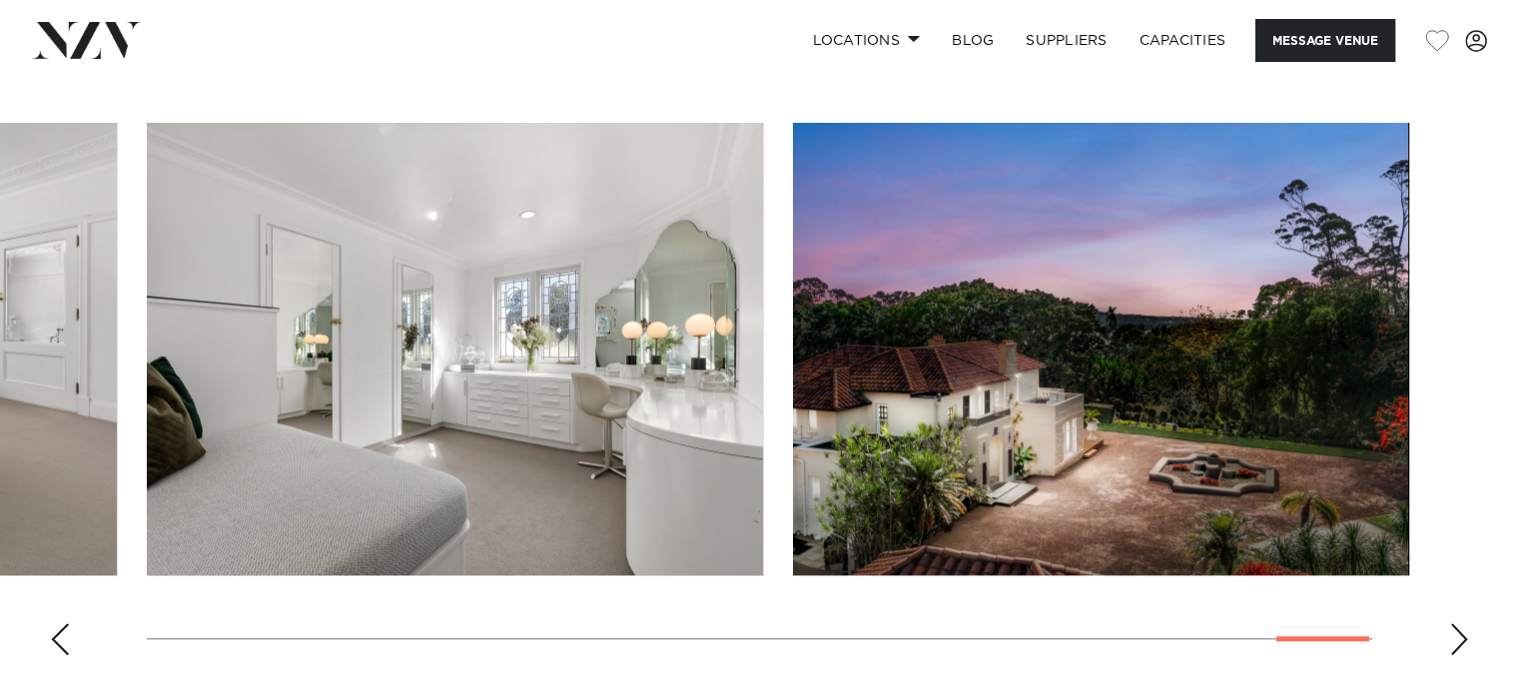
click at [1460, 650] on div "Next slide" at bounding box center [1460, 639] width 20 height 32
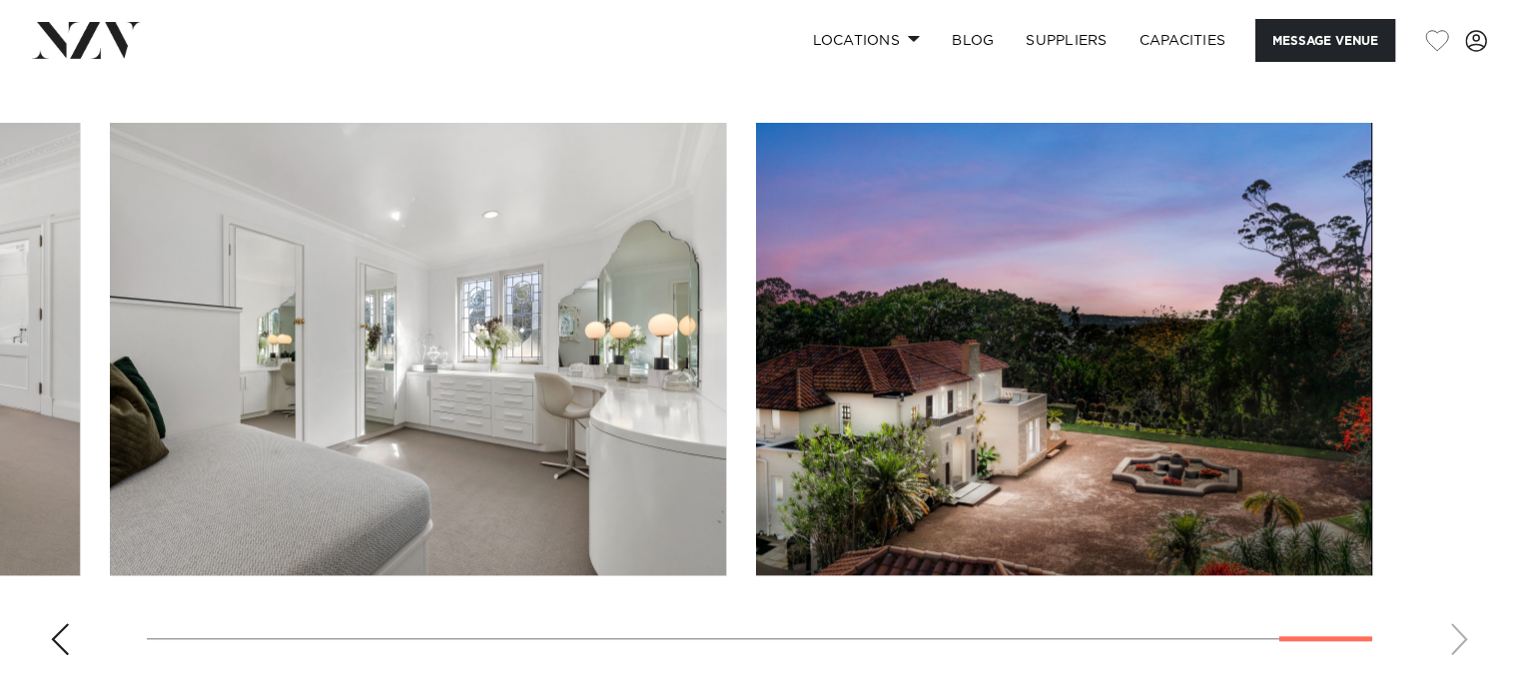
click at [1460, 650] on swiper-container at bounding box center [759, 397] width 1519 height 548
click at [1457, 634] on swiper-container at bounding box center [759, 397] width 1519 height 548
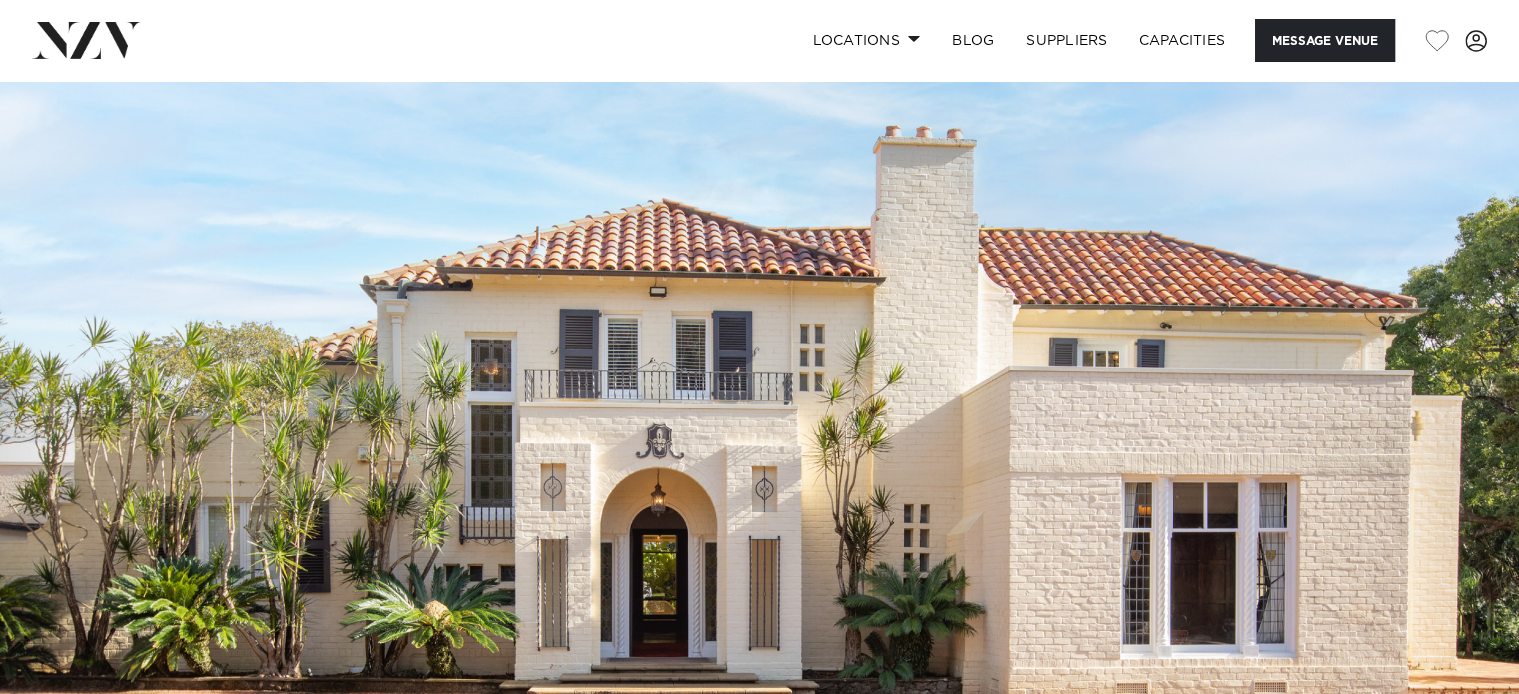
scroll to position [32, 0]
click at [845, 43] on link "Locations" at bounding box center [866, 40] width 140 height 43
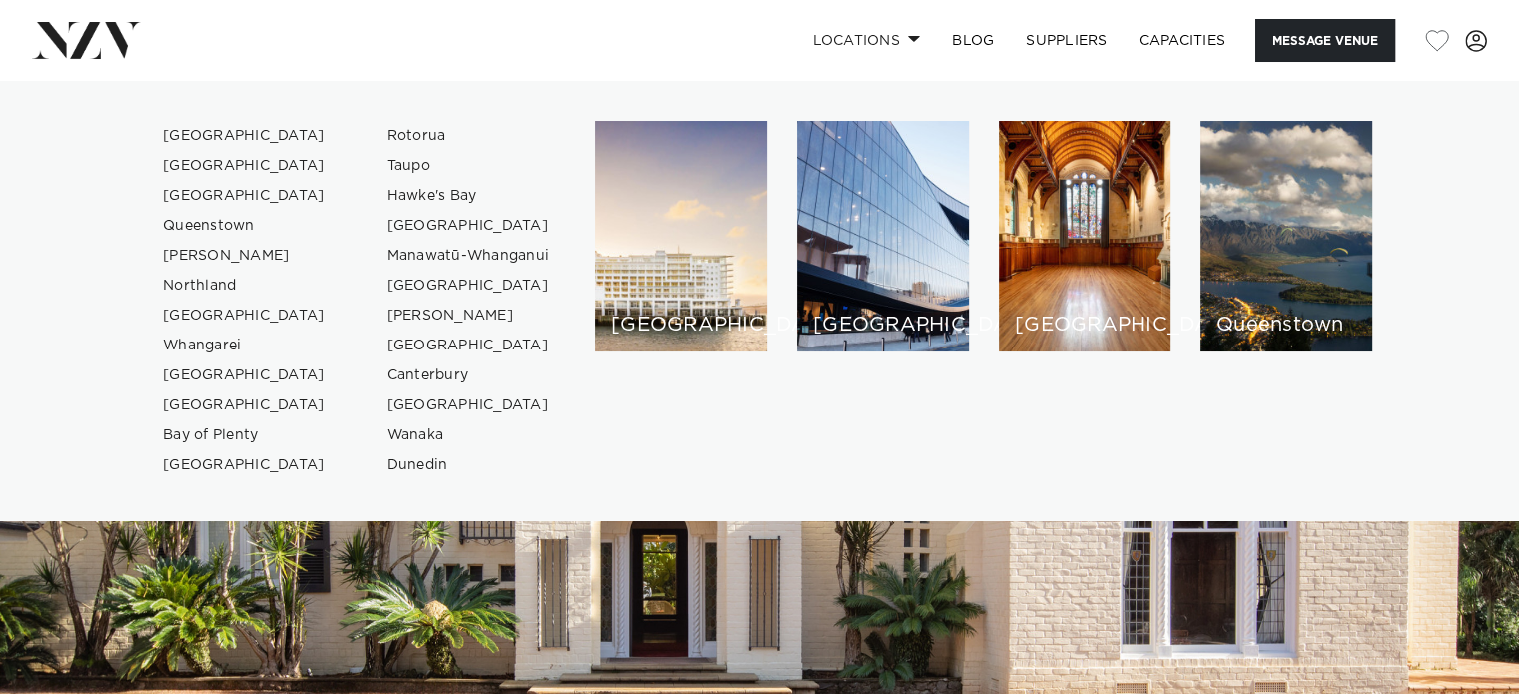
click at [495, 590] on img at bounding box center [759, 405] width 1519 height 712
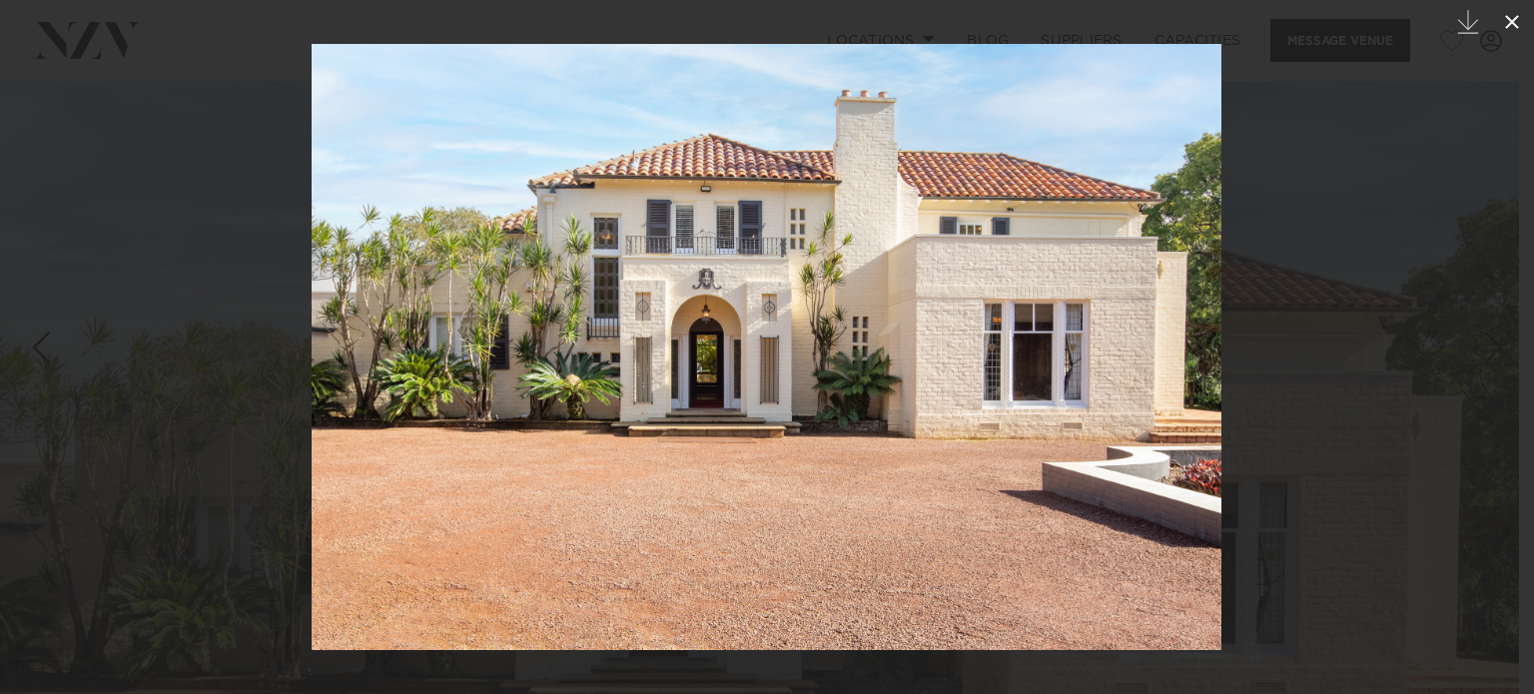
click at [1518, 22] on icon at bounding box center [1512, 22] width 24 height 24
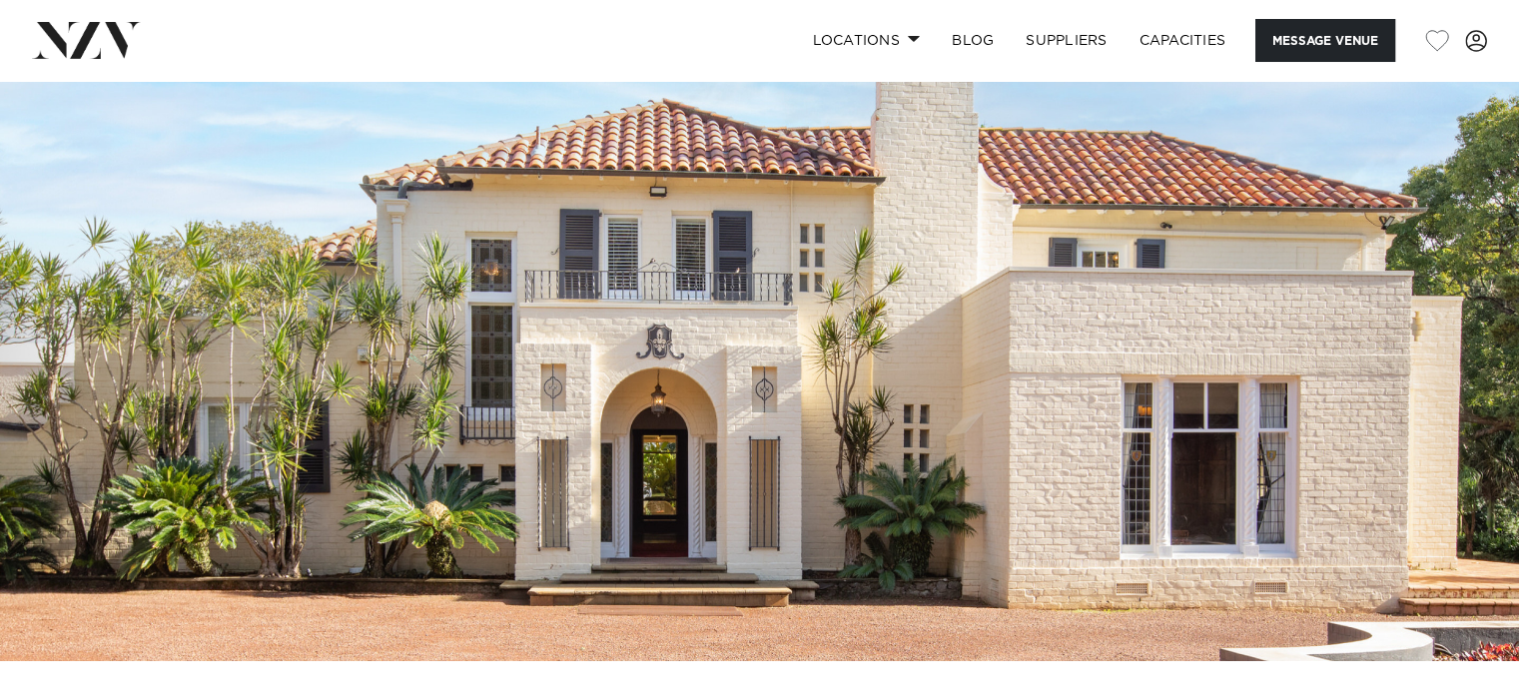
scroll to position [132, 0]
click at [842, 49] on link "Locations" at bounding box center [866, 40] width 140 height 43
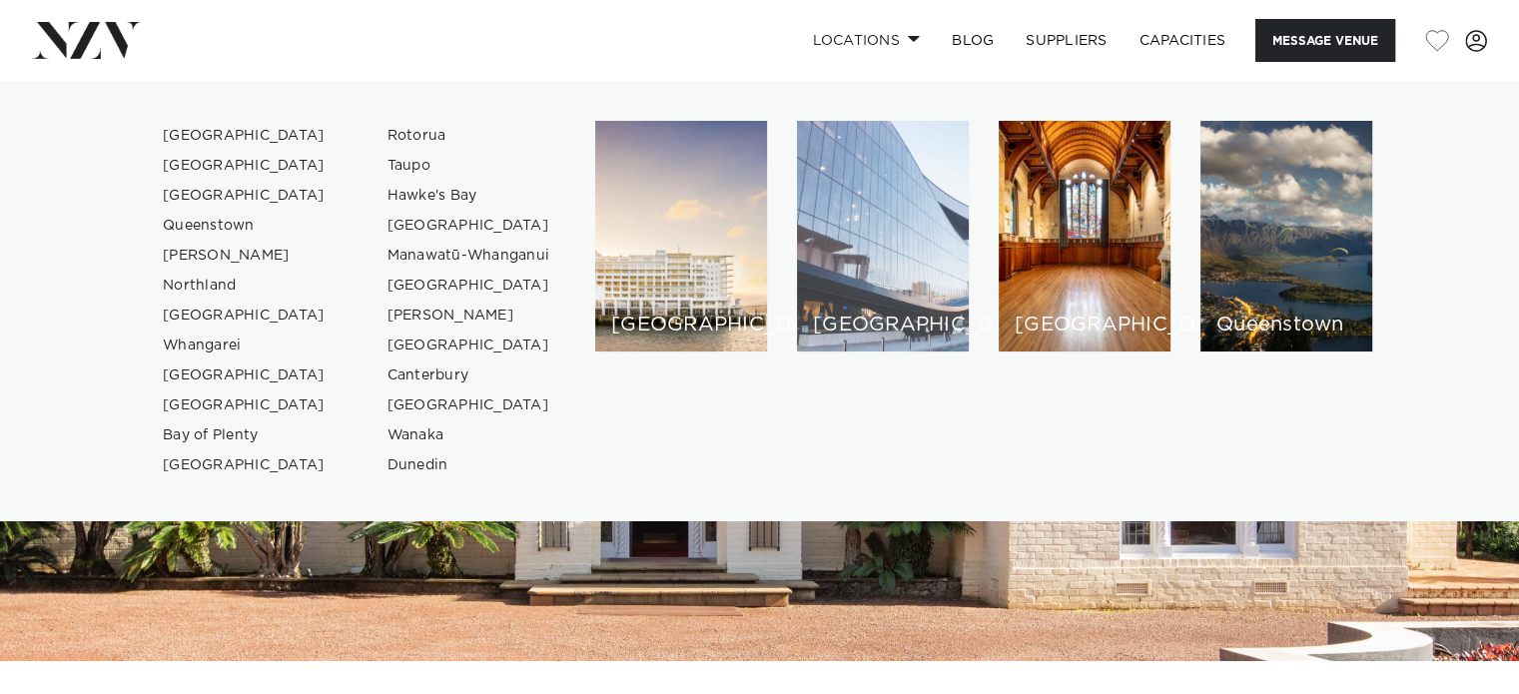
click at [831, 167] on div "[GEOGRAPHIC_DATA]" at bounding box center [883, 236] width 172 height 231
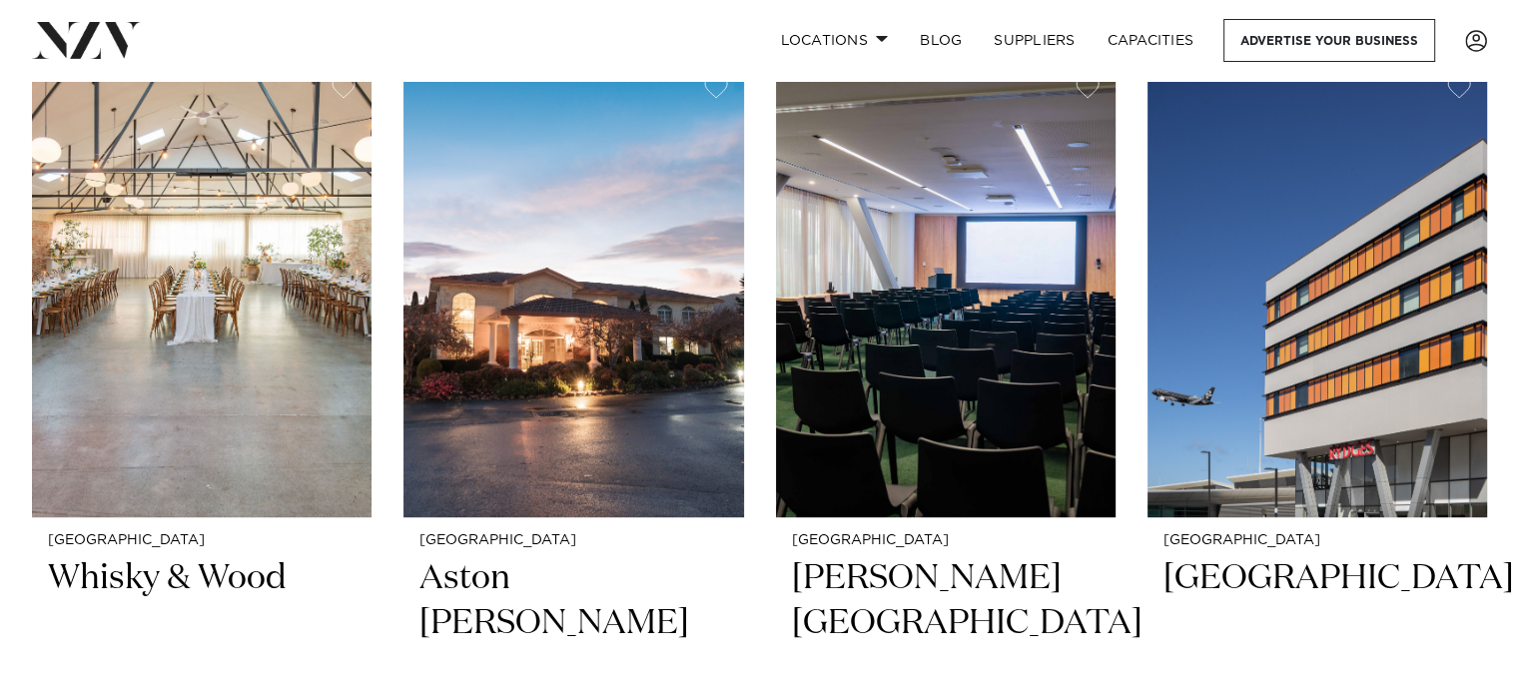
scroll to position [795, 0]
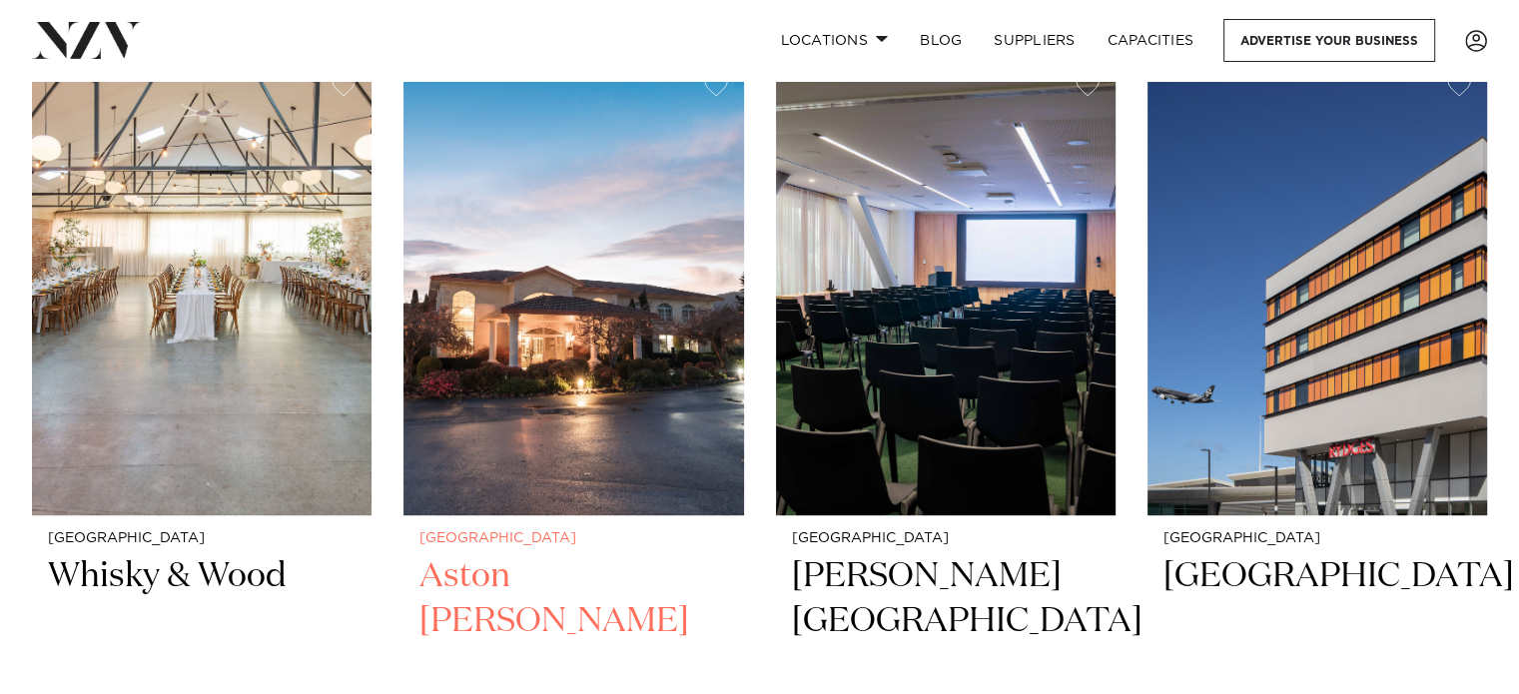
click at [573, 382] on img at bounding box center [574, 287] width 340 height 456
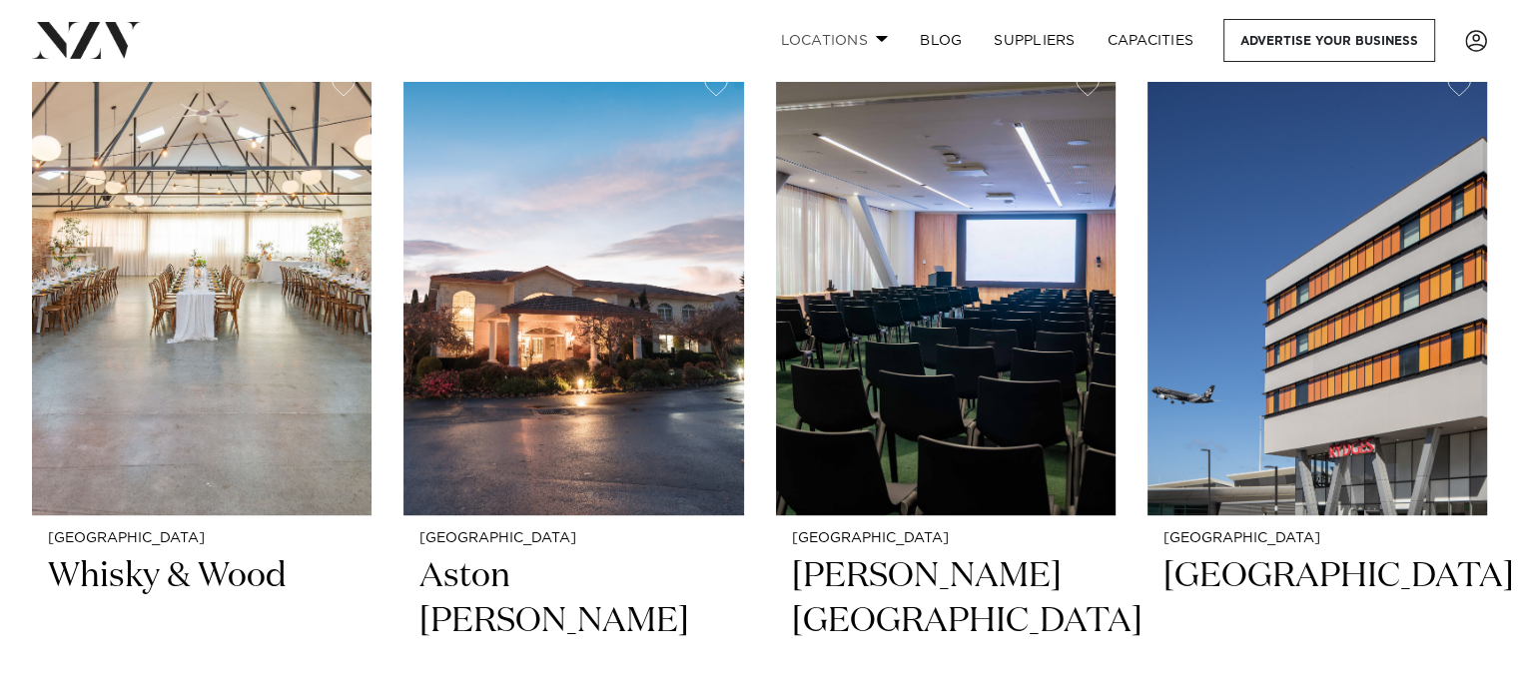
click at [859, 35] on link "Locations" at bounding box center [834, 40] width 140 height 43
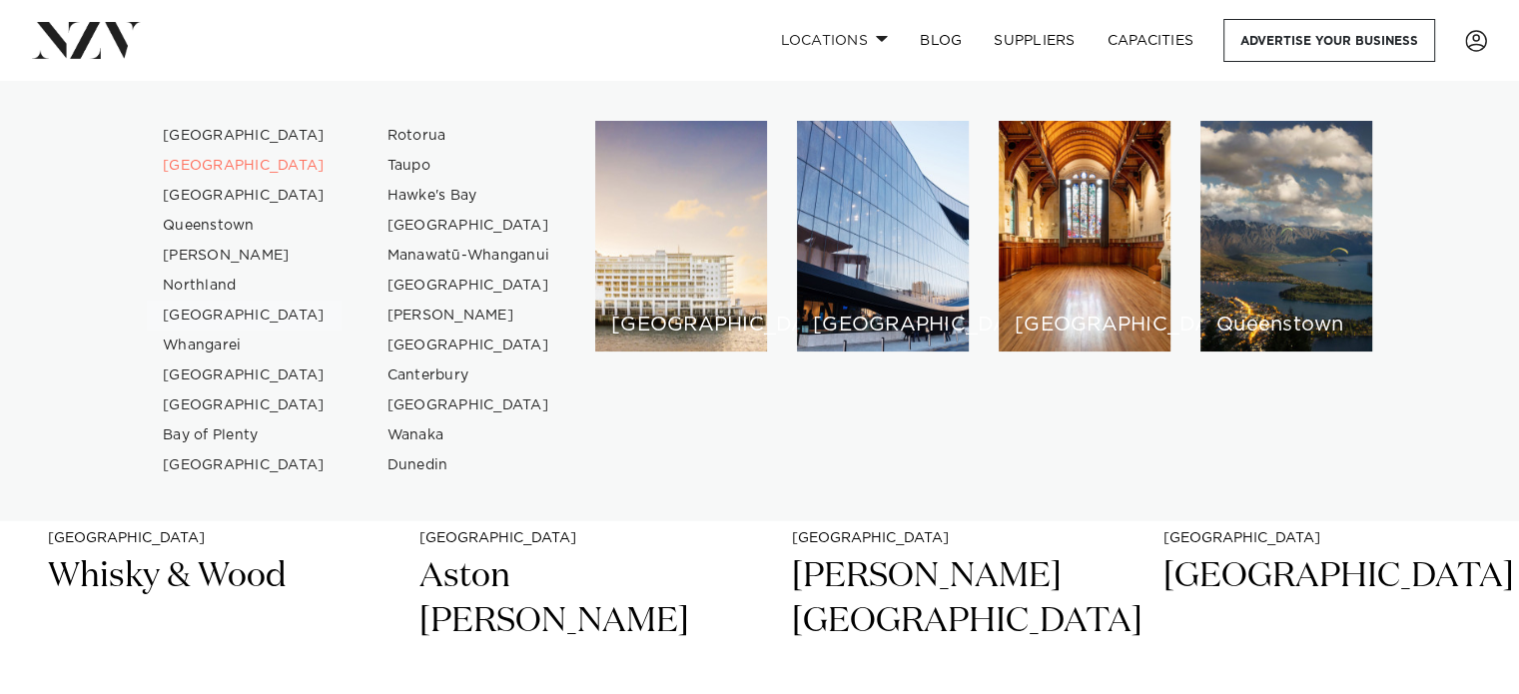
click at [232, 315] on link "[GEOGRAPHIC_DATA]" at bounding box center [244, 316] width 195 height 30
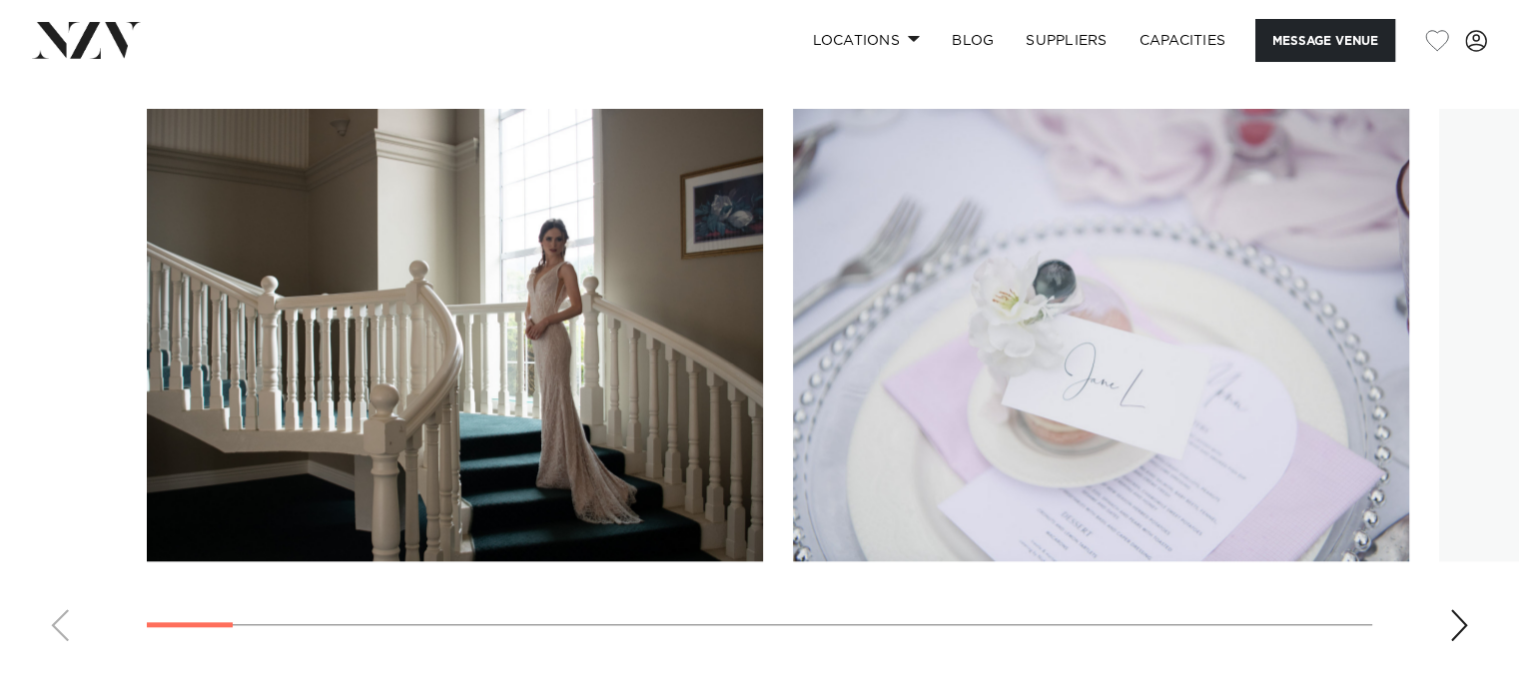
scroll to position [1890, 0]
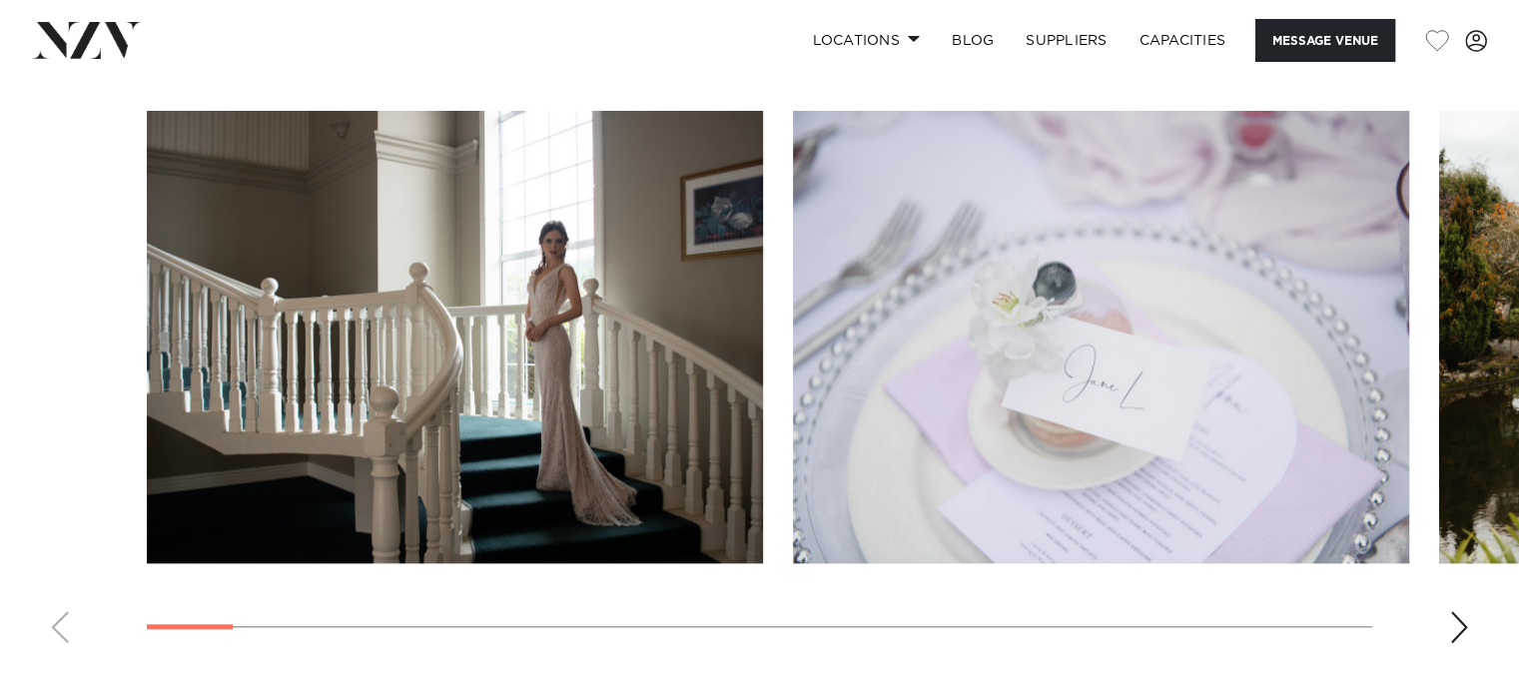
click at [1451, 622] on div "Next slide" at bounding box center [1460, 627] width 20 height 32
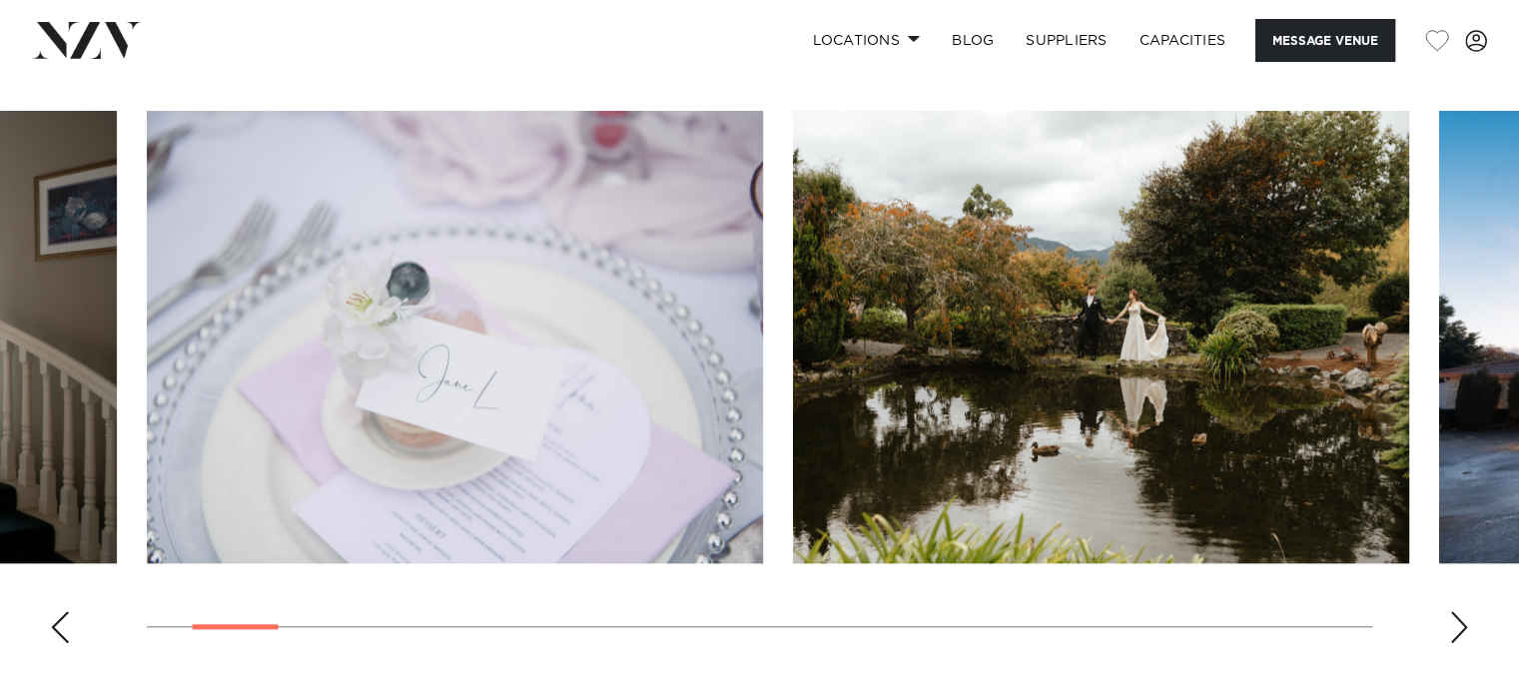
click at [1451, 622] on div "Next slide" at bounding box center [1460, 627] width 20 height 32
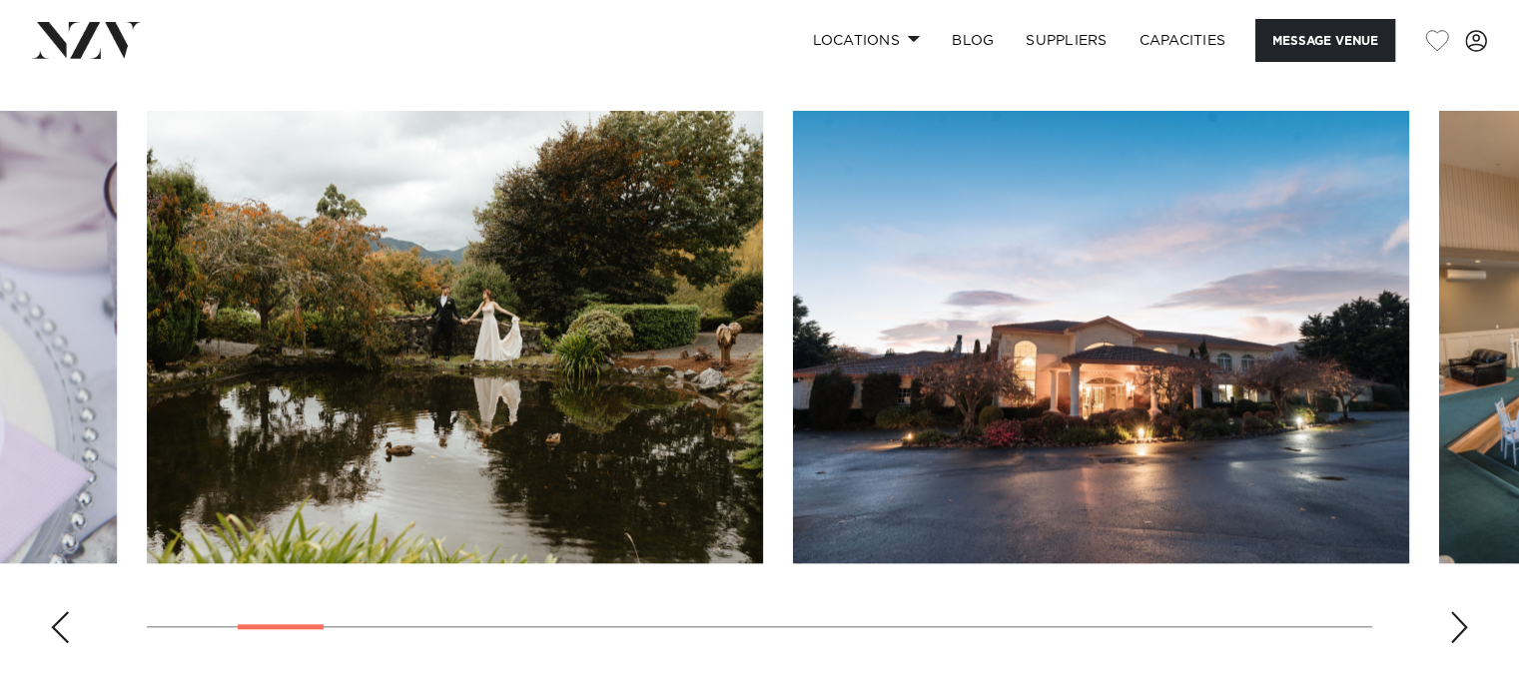
click at [1451, 622] on div "Next slide" at bounding box center [1460, 627] width 20 height 32
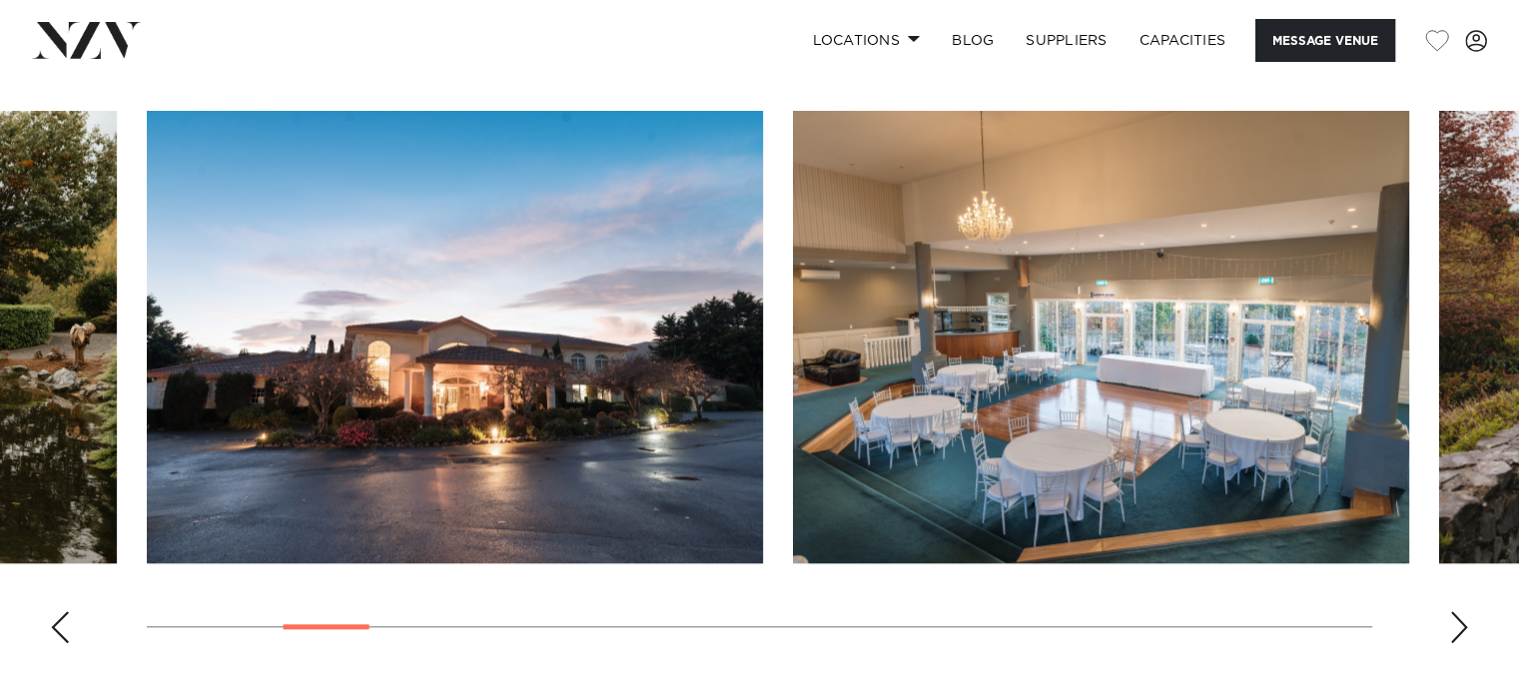
click at [1457, 627] on div "Next slide" at bounding box center [1460, 627] width 20 height 32
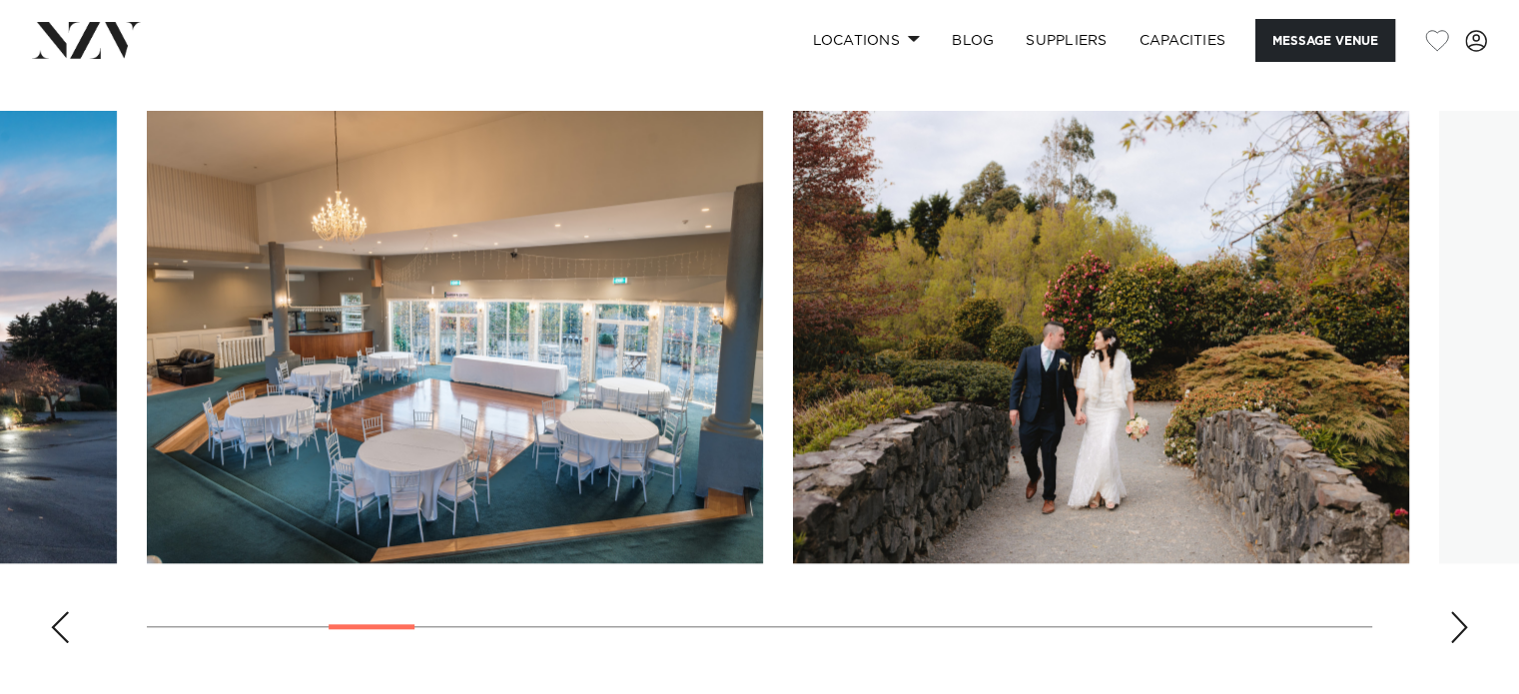
click at [1457, 627] on div "Next slide" at bounding box center [1460, 627] width 20 height 32
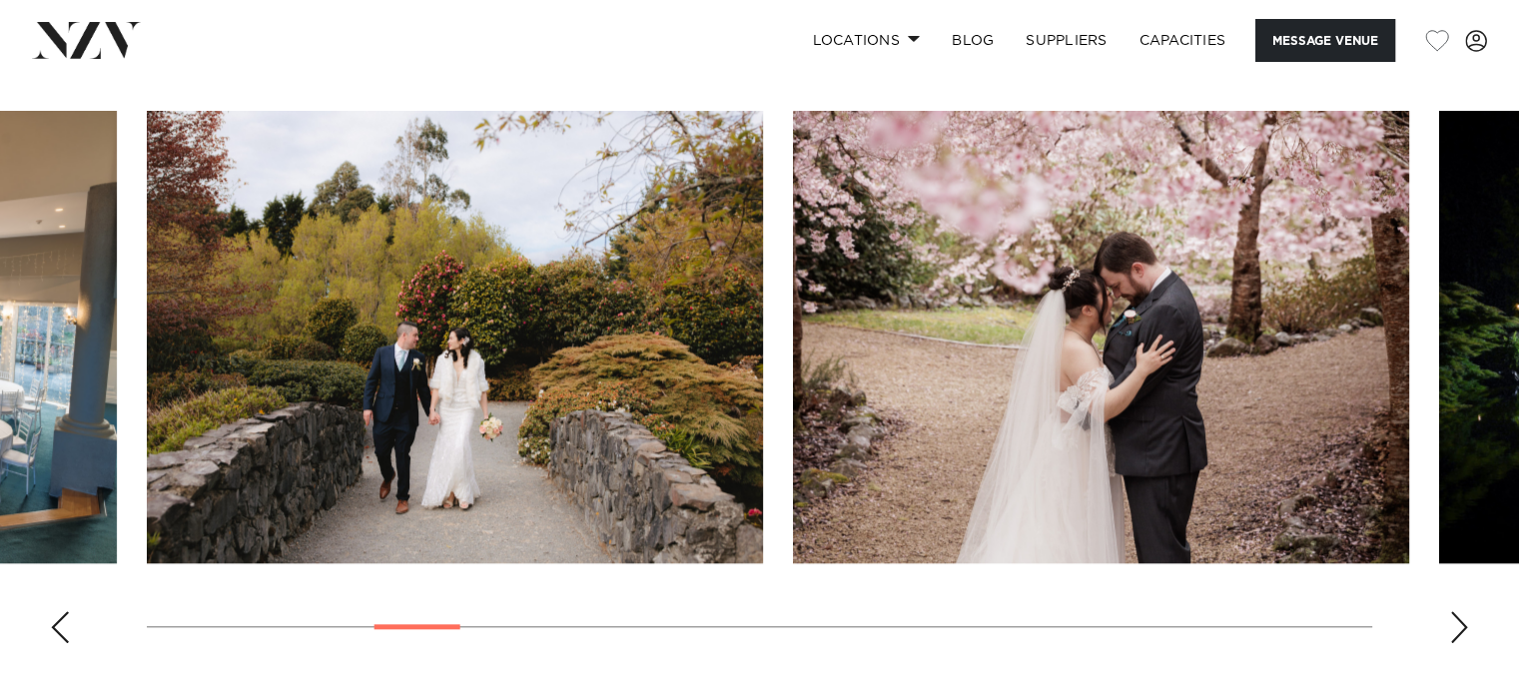
click at [1457, 627] on div "Next slide" at bounding box center [1460, 627] width 20 height 32
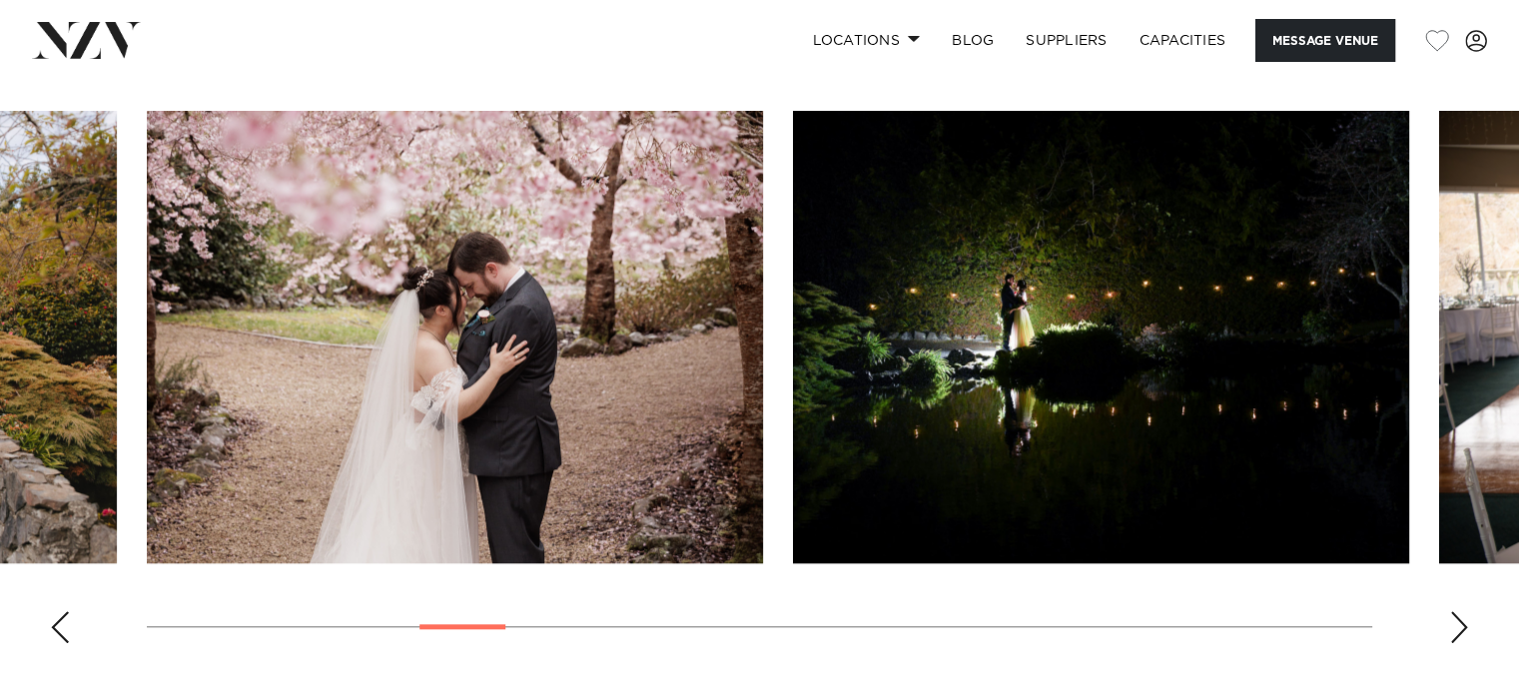
click at [1457, 627] on div "Next slide" at bounding box center [1460, 627] width 20 height 32
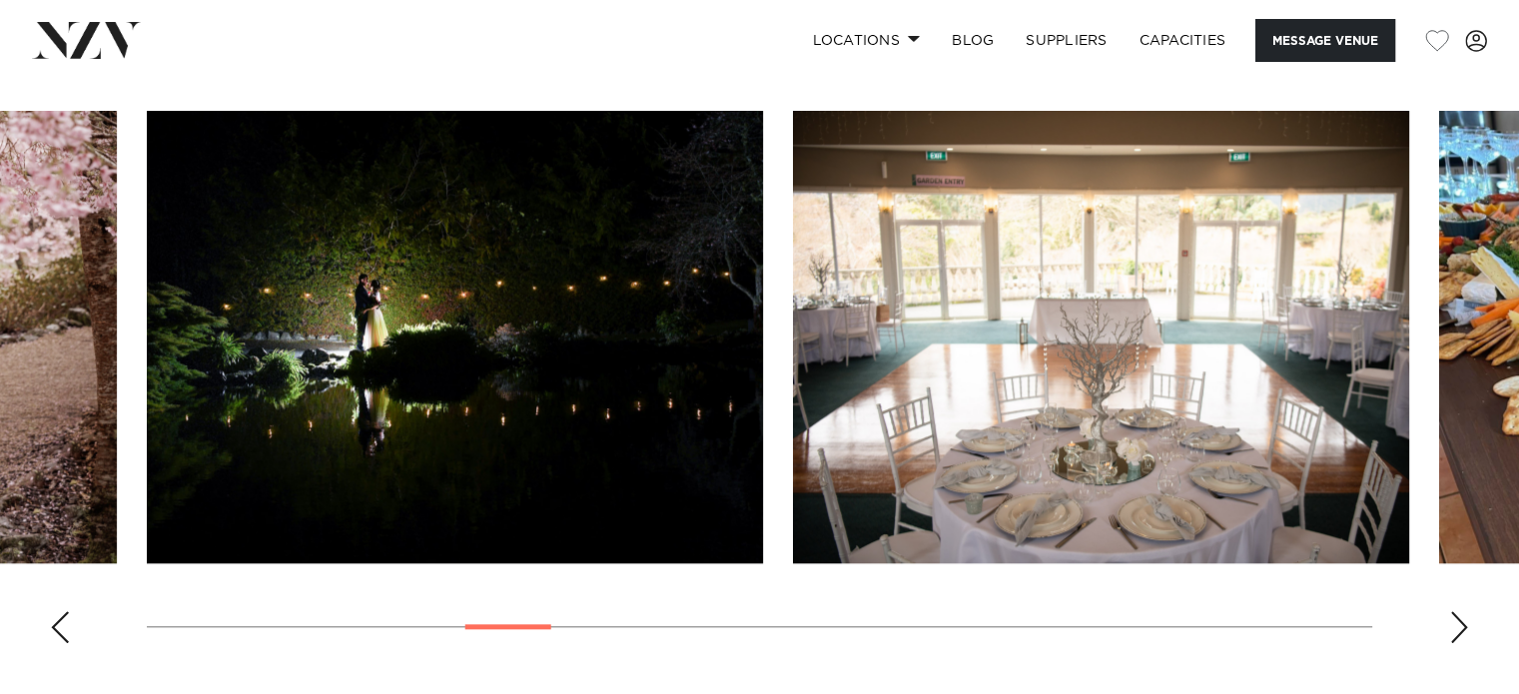
click at [1457, 627] on div "Next slide" at bounding box center [1460, 627] width 20 height 32
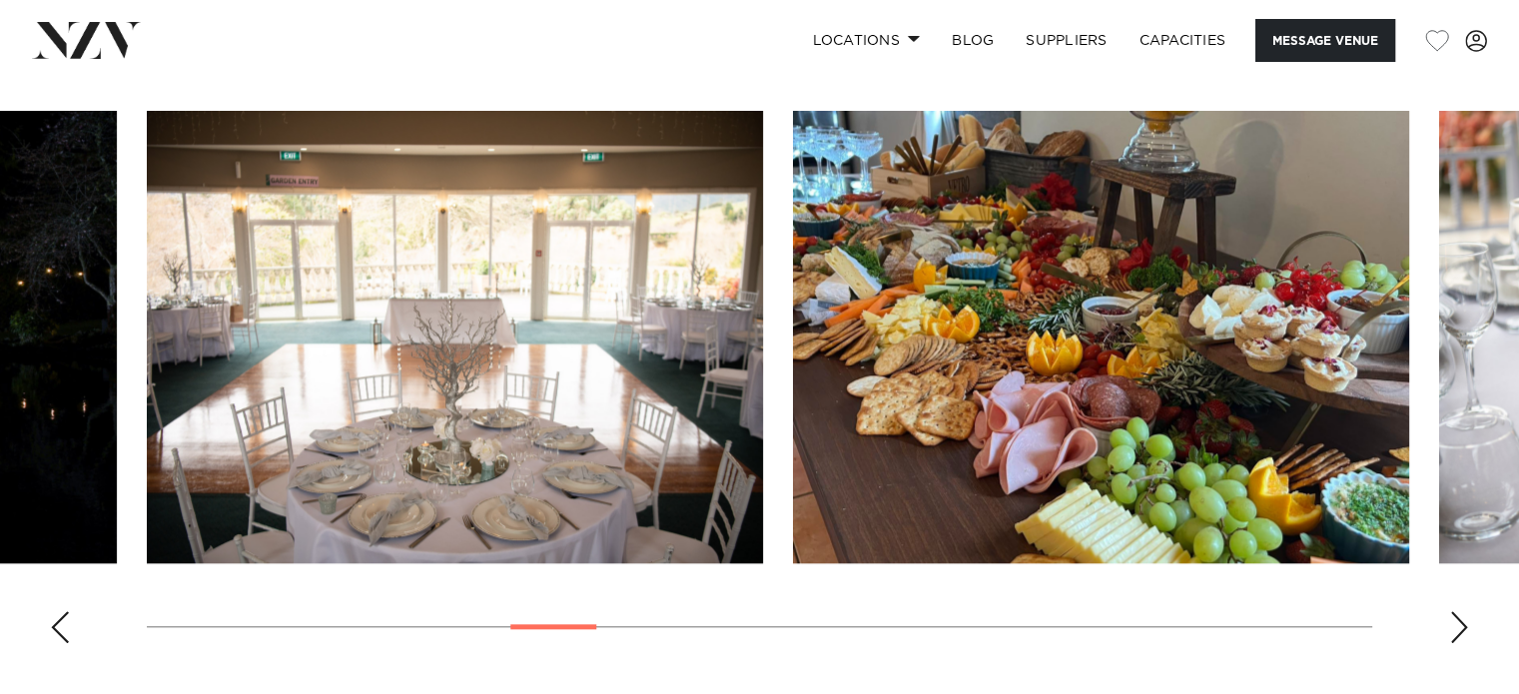
click at [1457, 627] on div "Next slide" at bounding box center [1460, 627] width 20 height 32
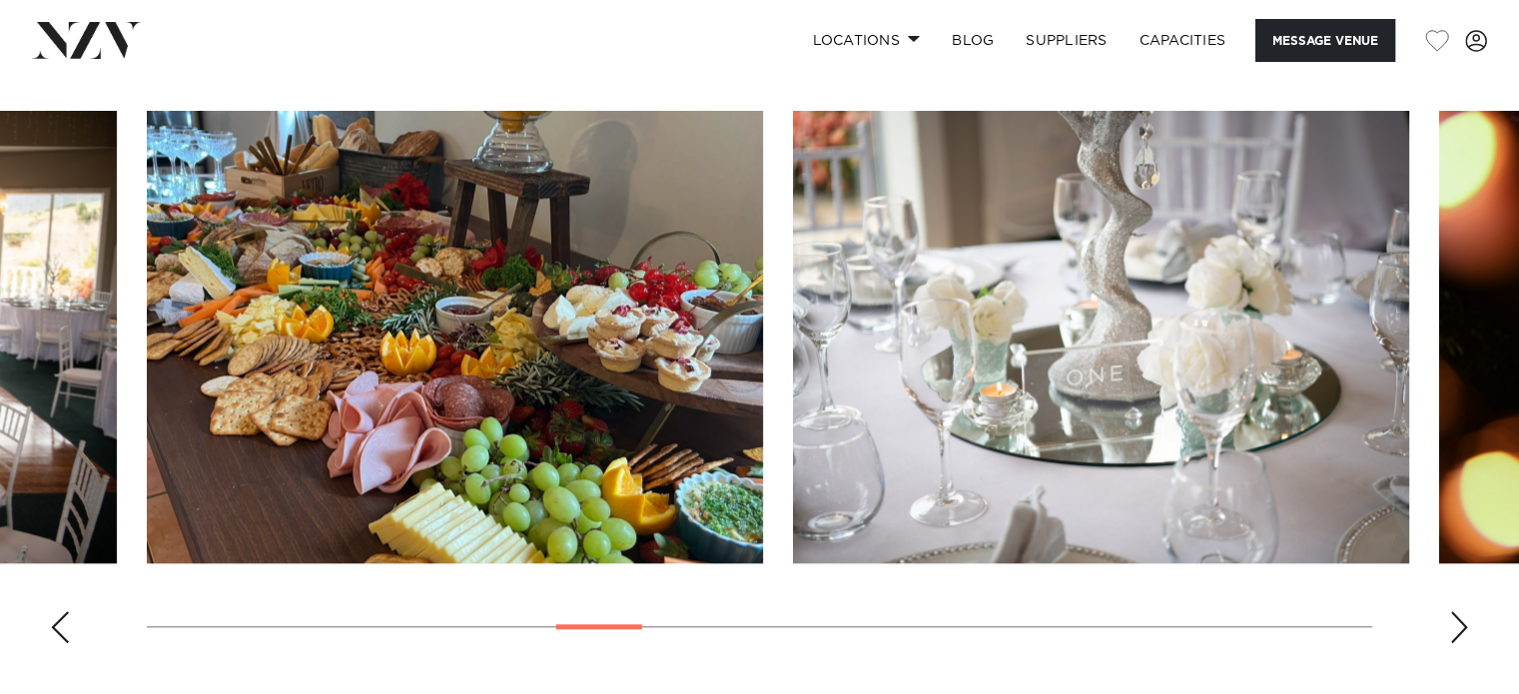
click at [1457, 627] on div "Next slide" at bounding box center [1460, 627] width 20 height 32
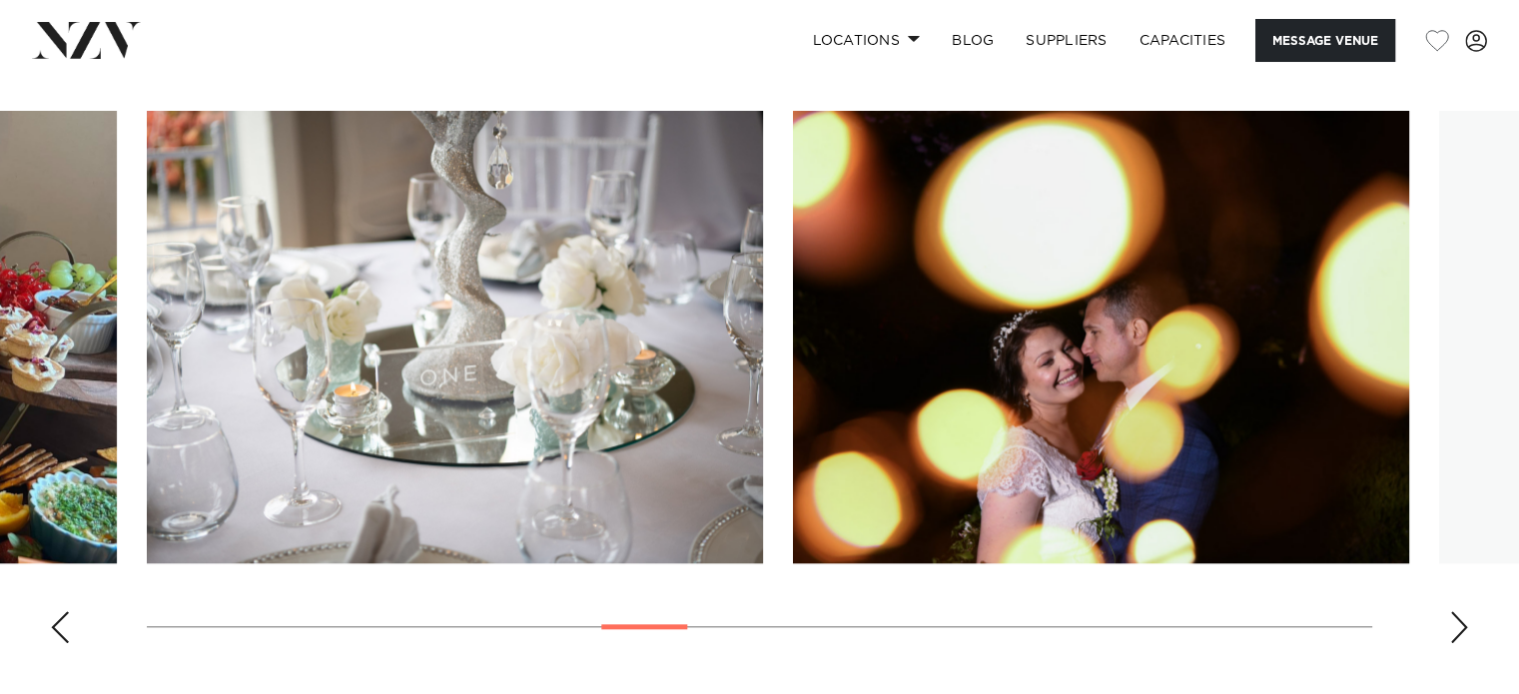
click at [1457, 627] on div "Next slide" at bounding box center [1460, 627] width 20 height 32
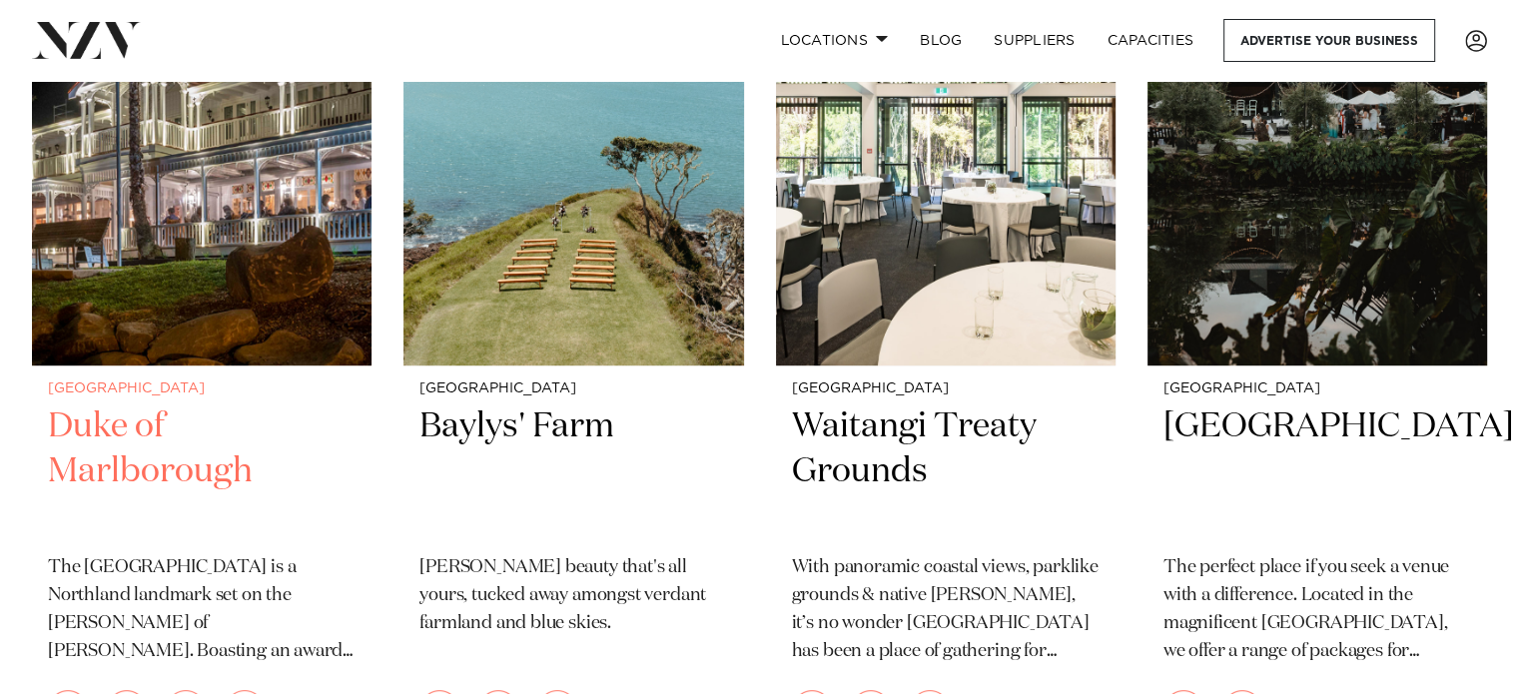
scroll to position [1035, 0]
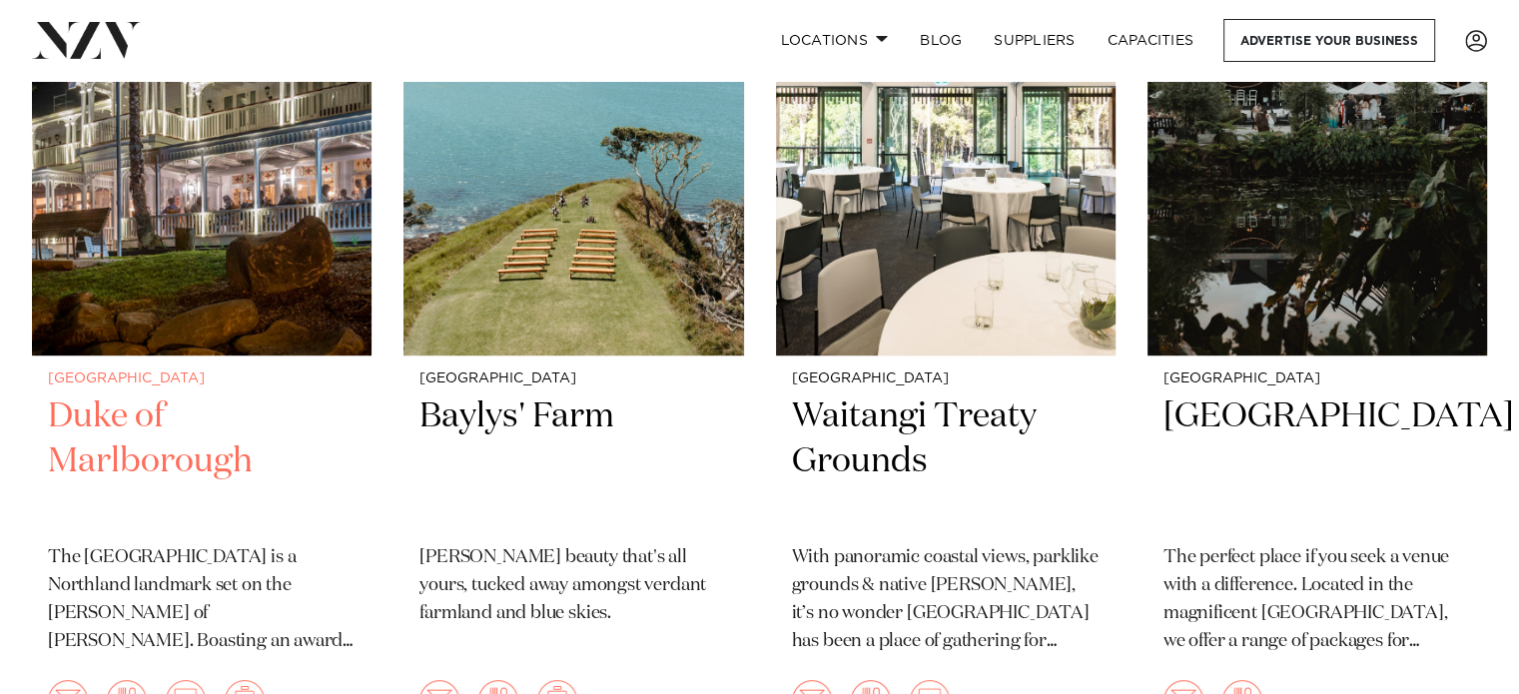
click at [296, 216] on img at bounding box center [202, 127] width 340 height 456
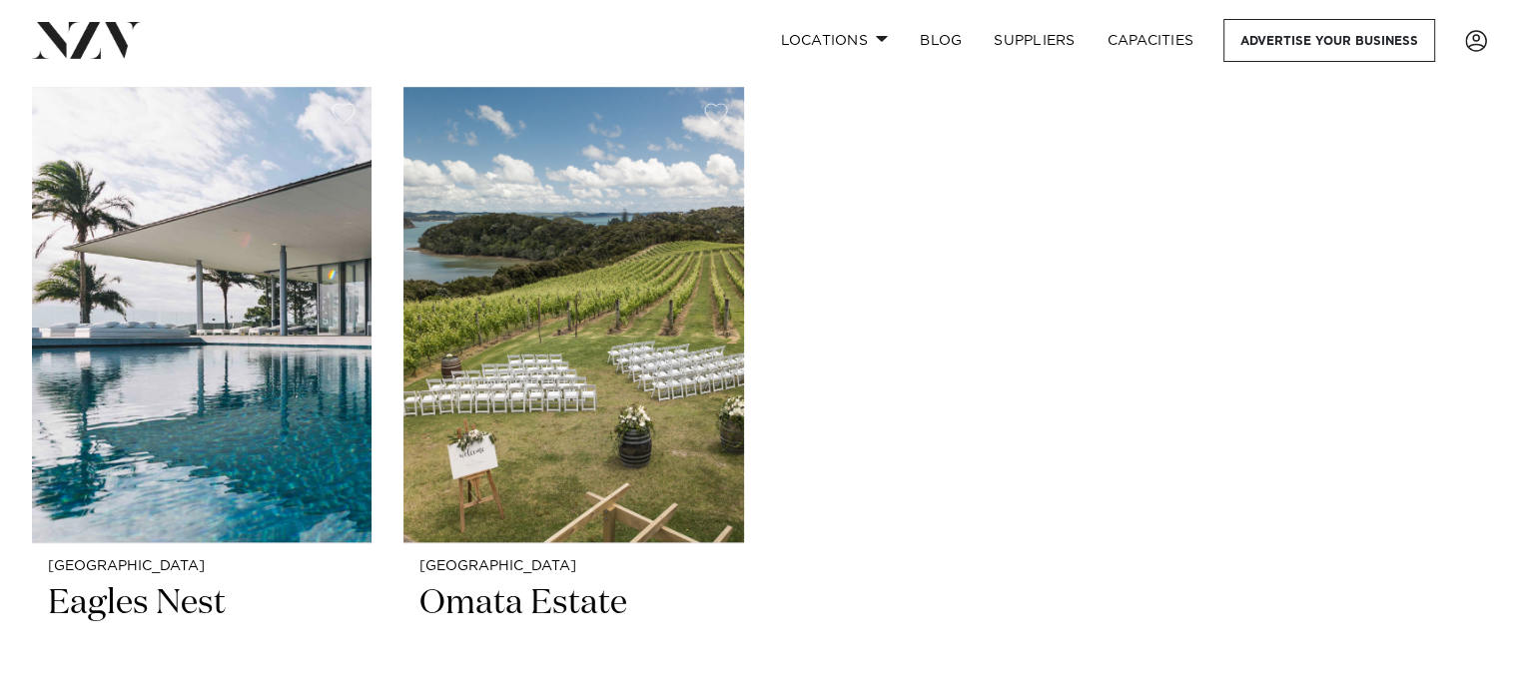
scroll to position [1720, 0]
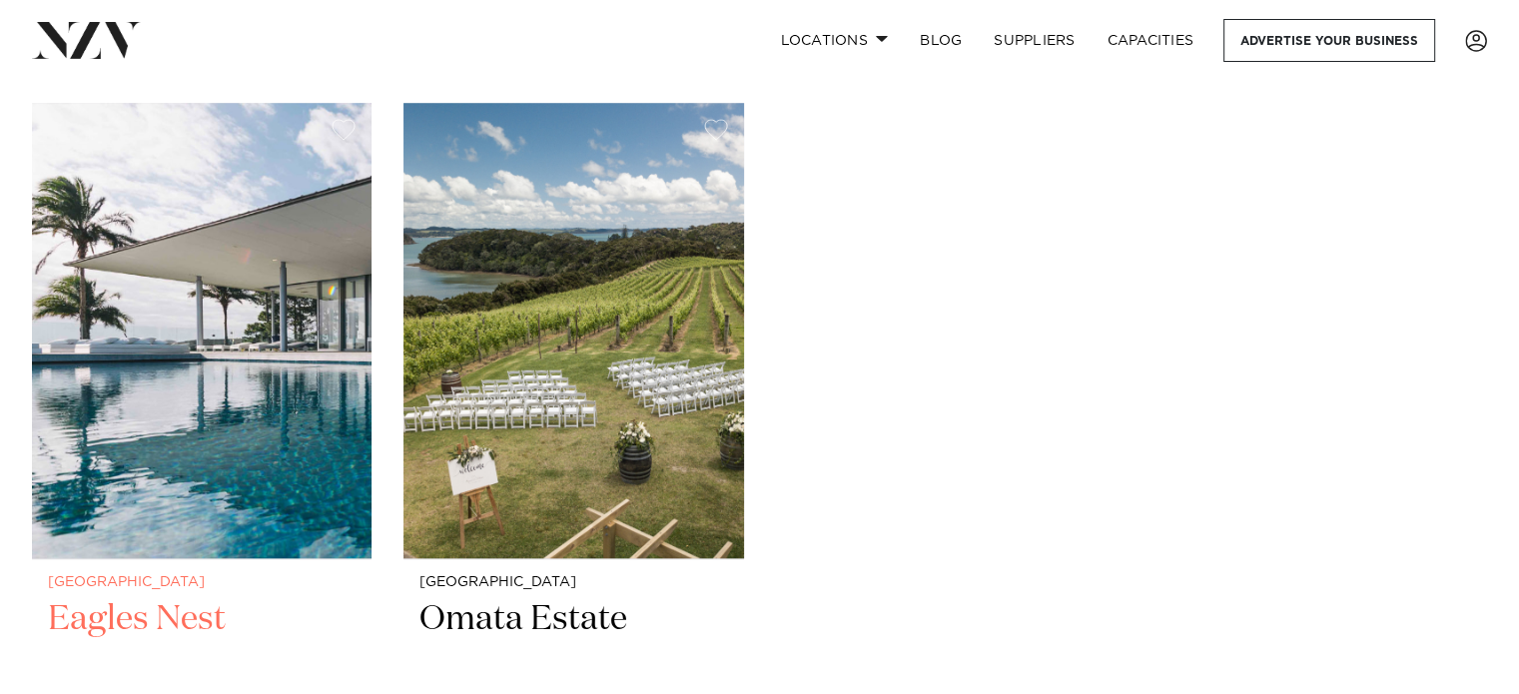
drag, startPoint x: 215, startPoint y: 518, endPoint x: 177, endPoint y: 525, distance: 38.6
click at [177, 597] on h2 "Eagles Nest" at bounding box center [202, 664] width 308 height 135
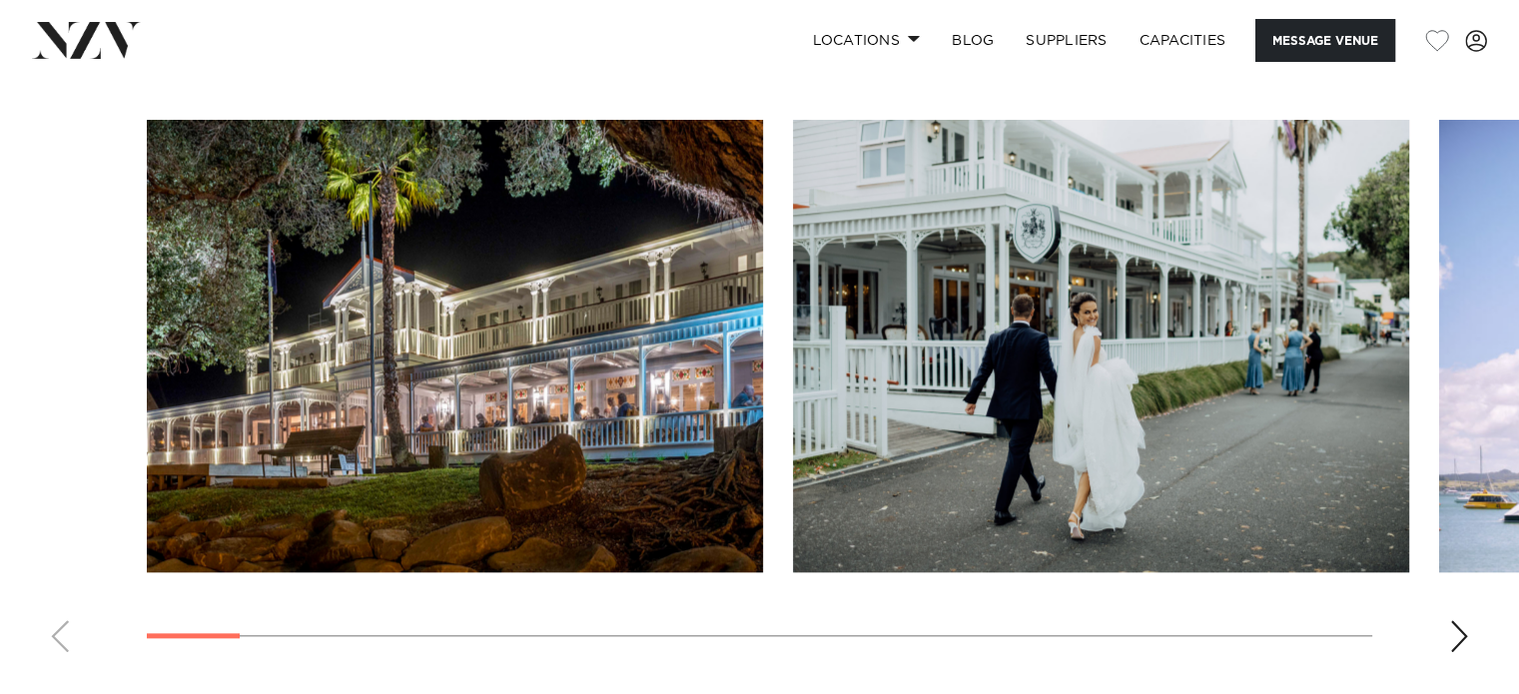
scroll to position [2081, 0]
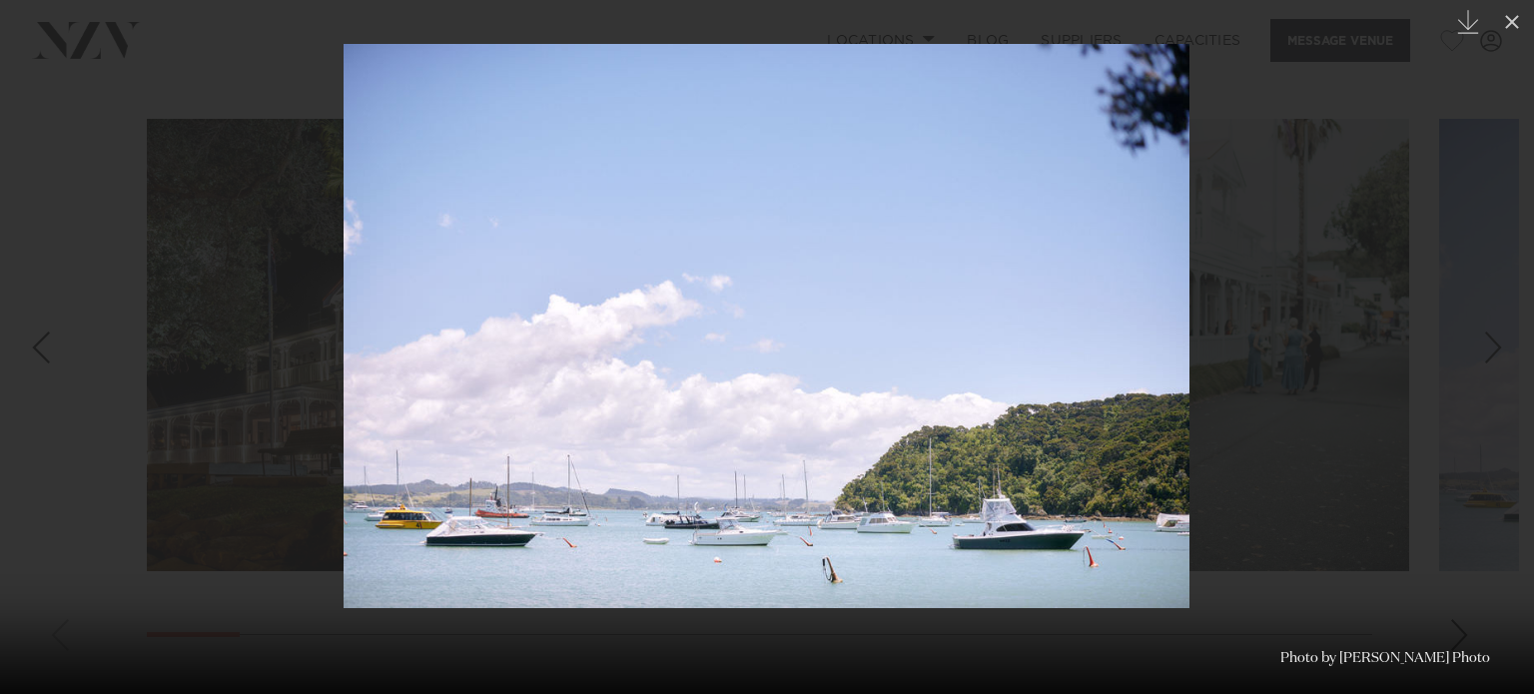
click at [1487, 346] on div "Next slide" at bounding box center [1493, 348] width 27 height 38
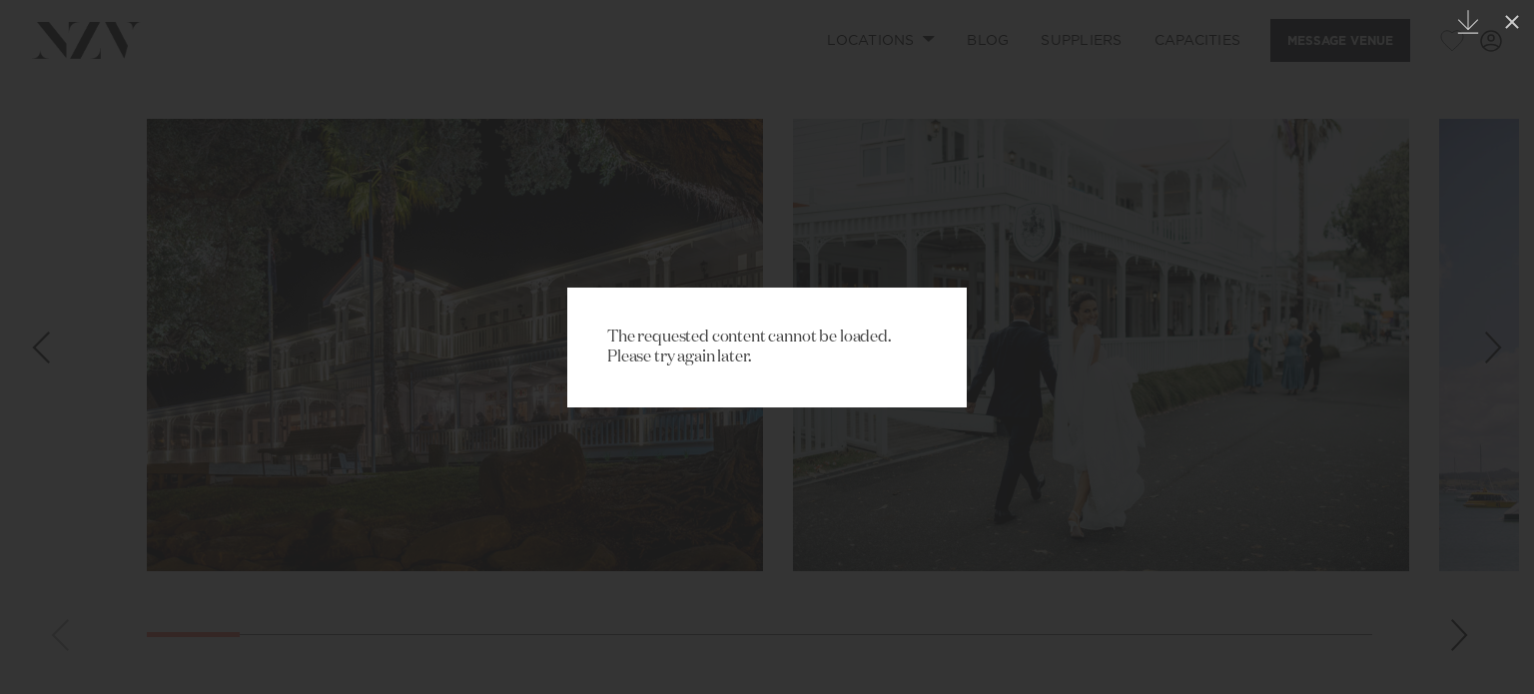
click at [575, 239] on div "The requested content cannot be loaded. Please try again later." at bounding box center [767, 347] width 1534 height 694
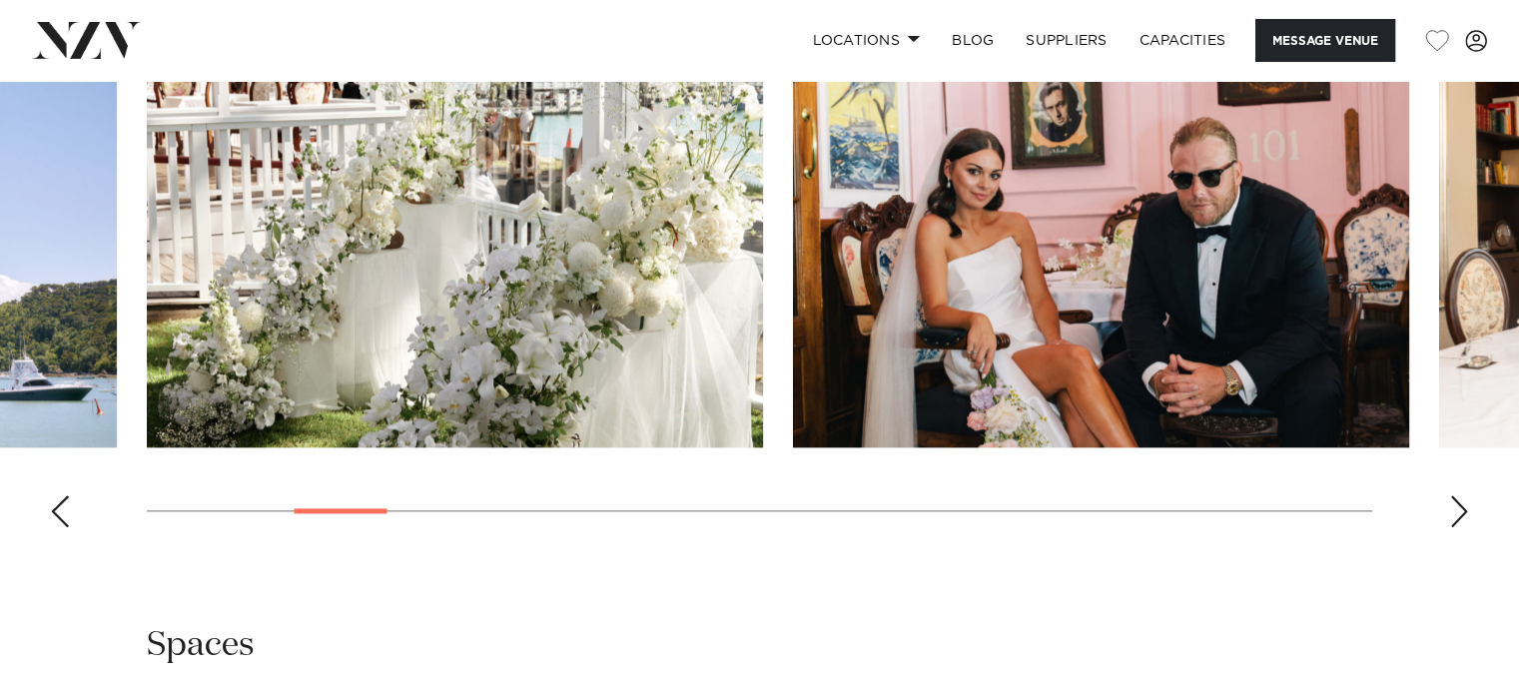
scroll to position [2206, 0]
click at [1469, 515] on div "Next slide" at bounding box center [1460, 510] width 20 height 32
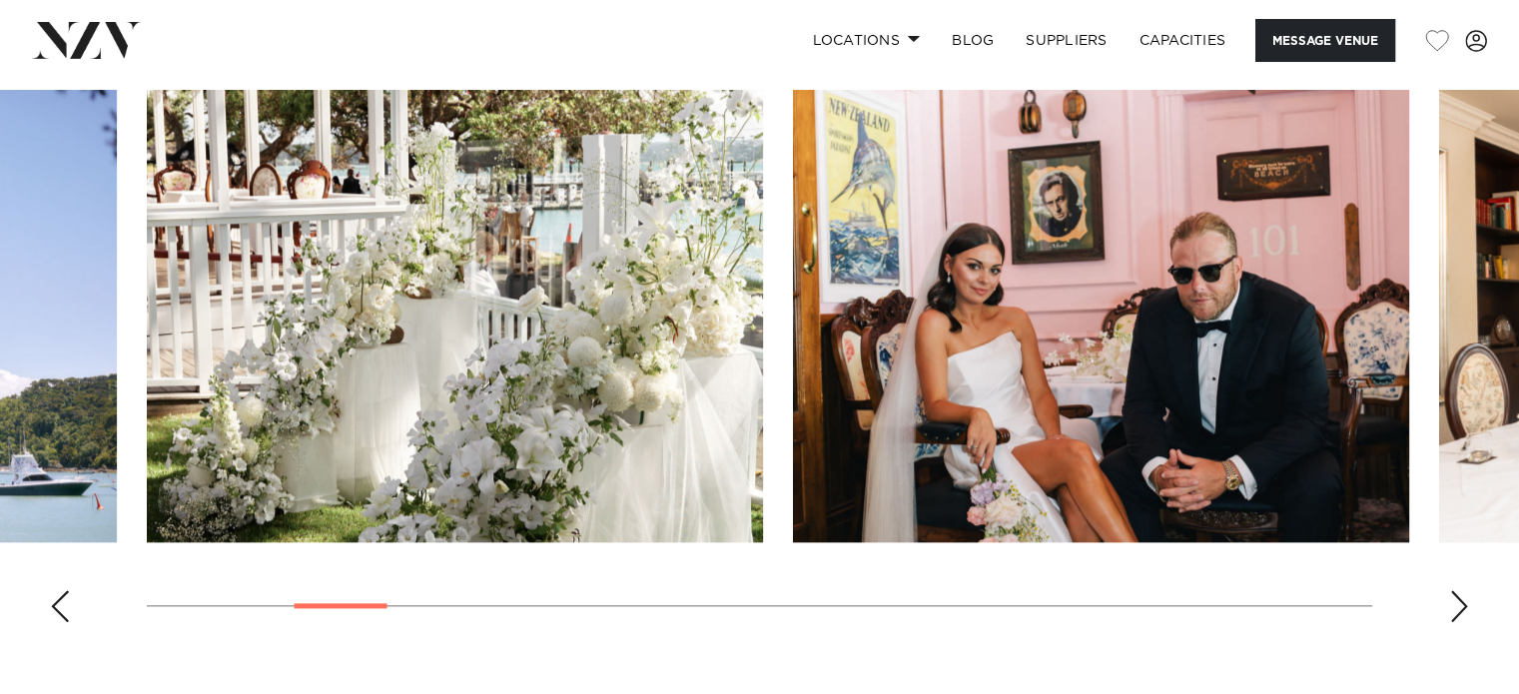
scroll to position [2112, 0]
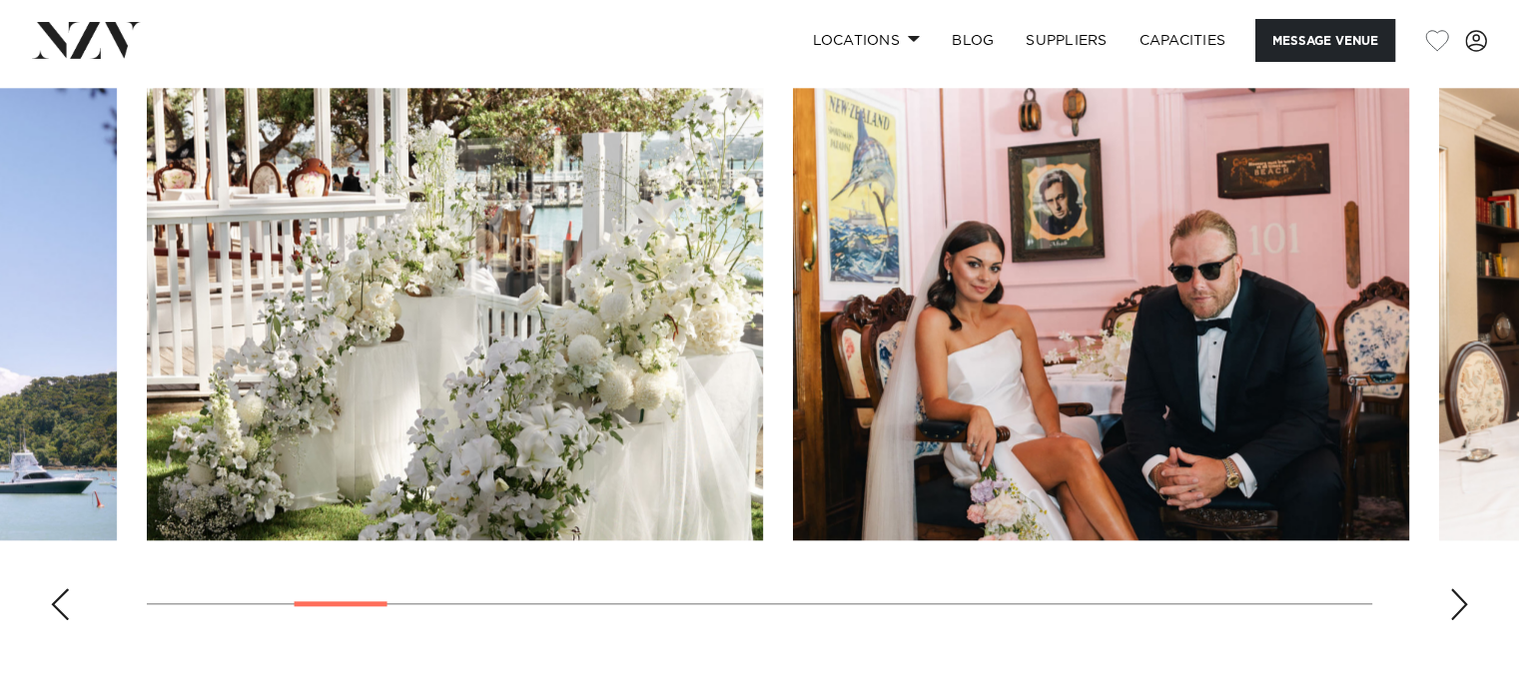
click at [1470, 605] on swiper-container at bounding box center [759, 362] width 1519 height 548
click at [1458, 600] on div "Next slide" at bounding box center [1460, 604] width 20 height 32
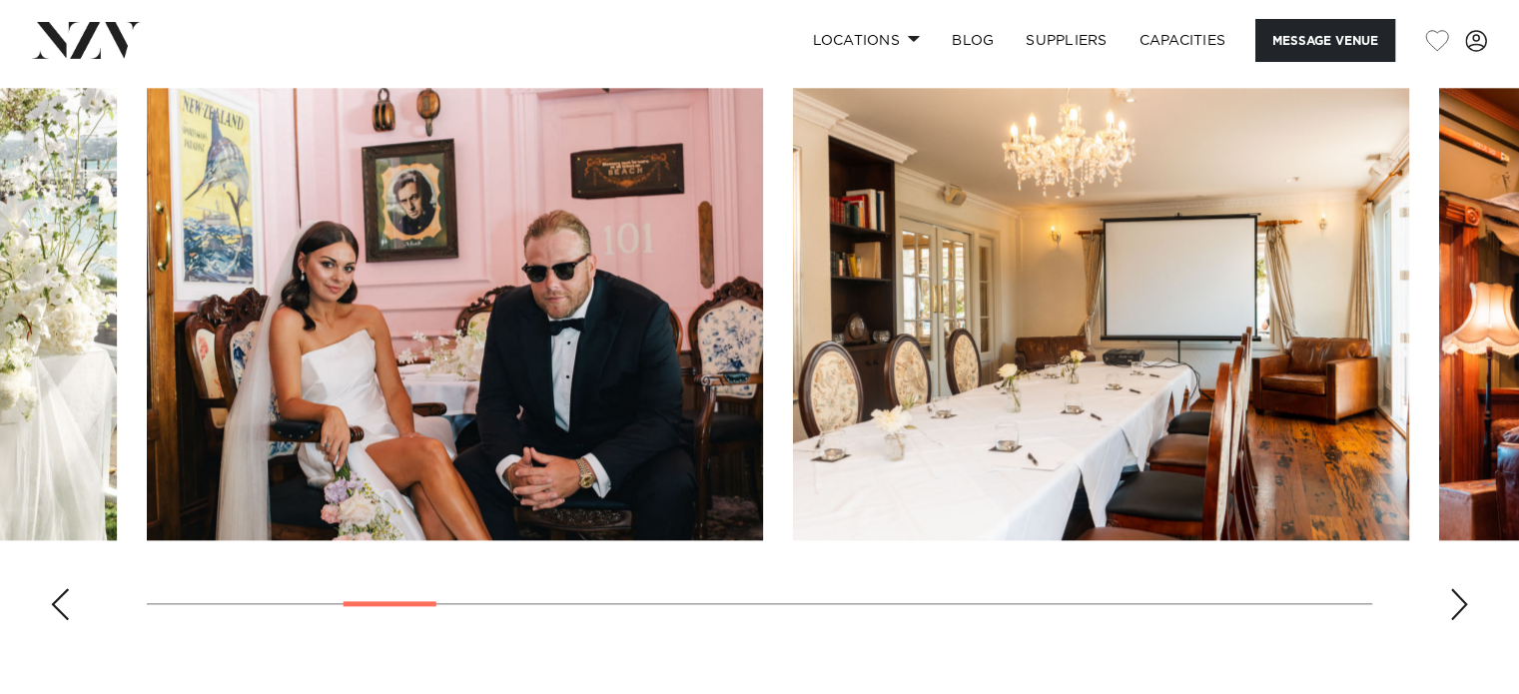
click at [1458, 600] on div "Next slide" at bounding box center [1460, 604] width 20 height 32
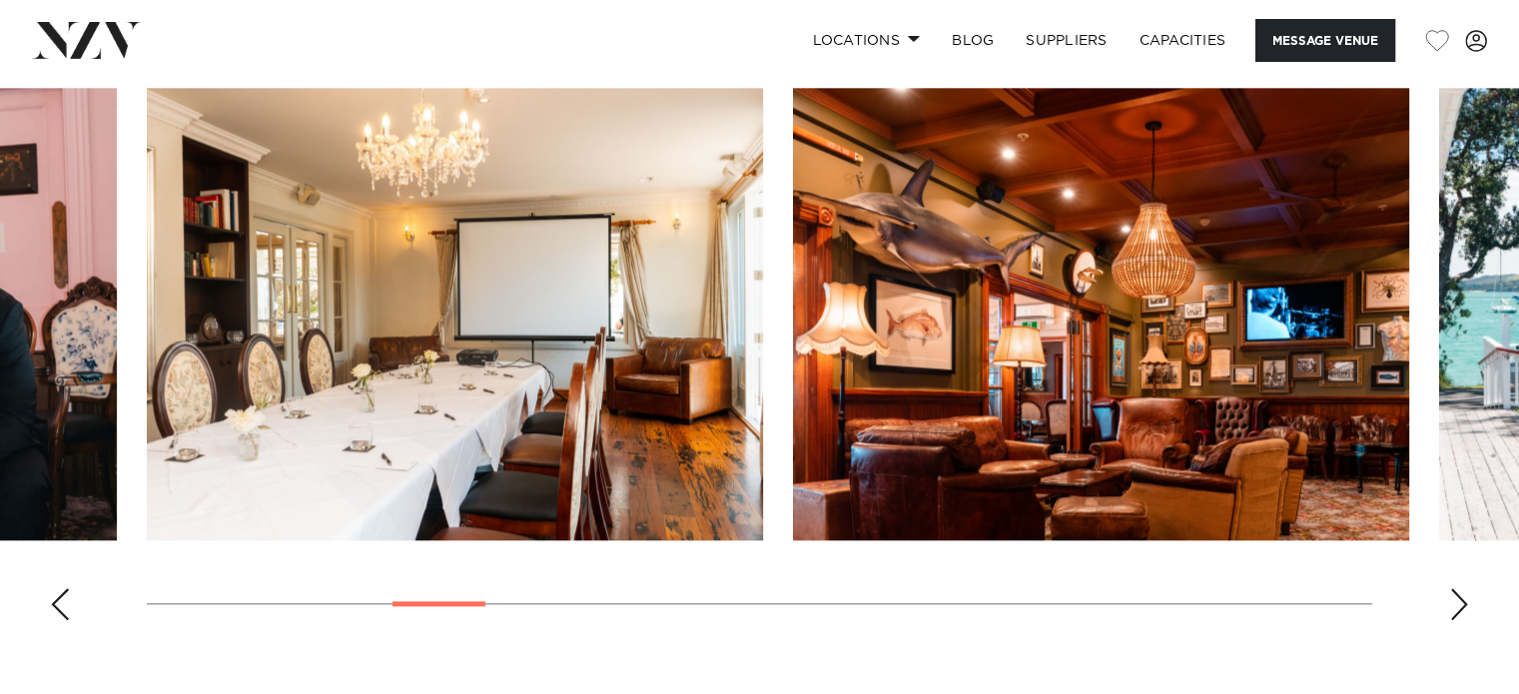
click at [1458, 600] on div "Next slide" at bounding box center [1460, 604] width 20 height 32
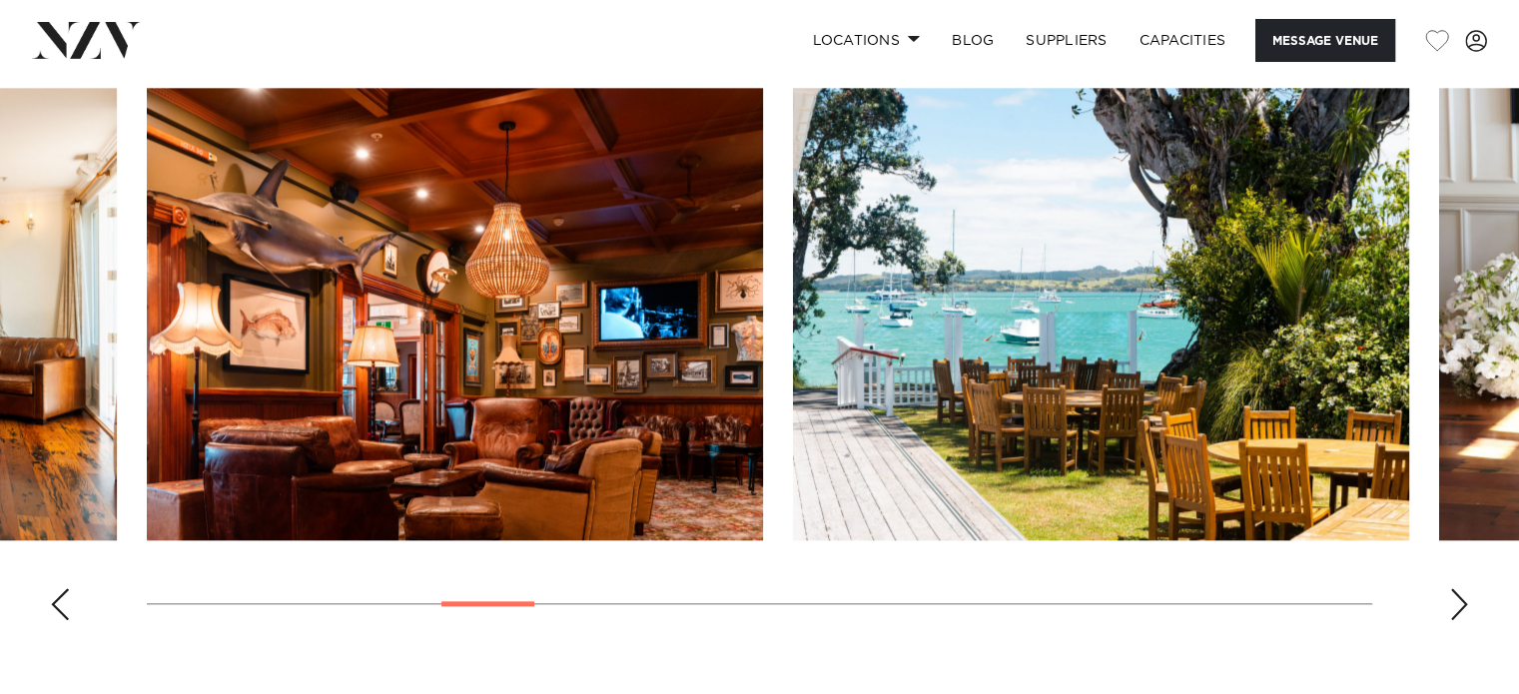
click at [1458, 600] on div "Next slide" at bounding box center [1460, 604] width 20 height 32
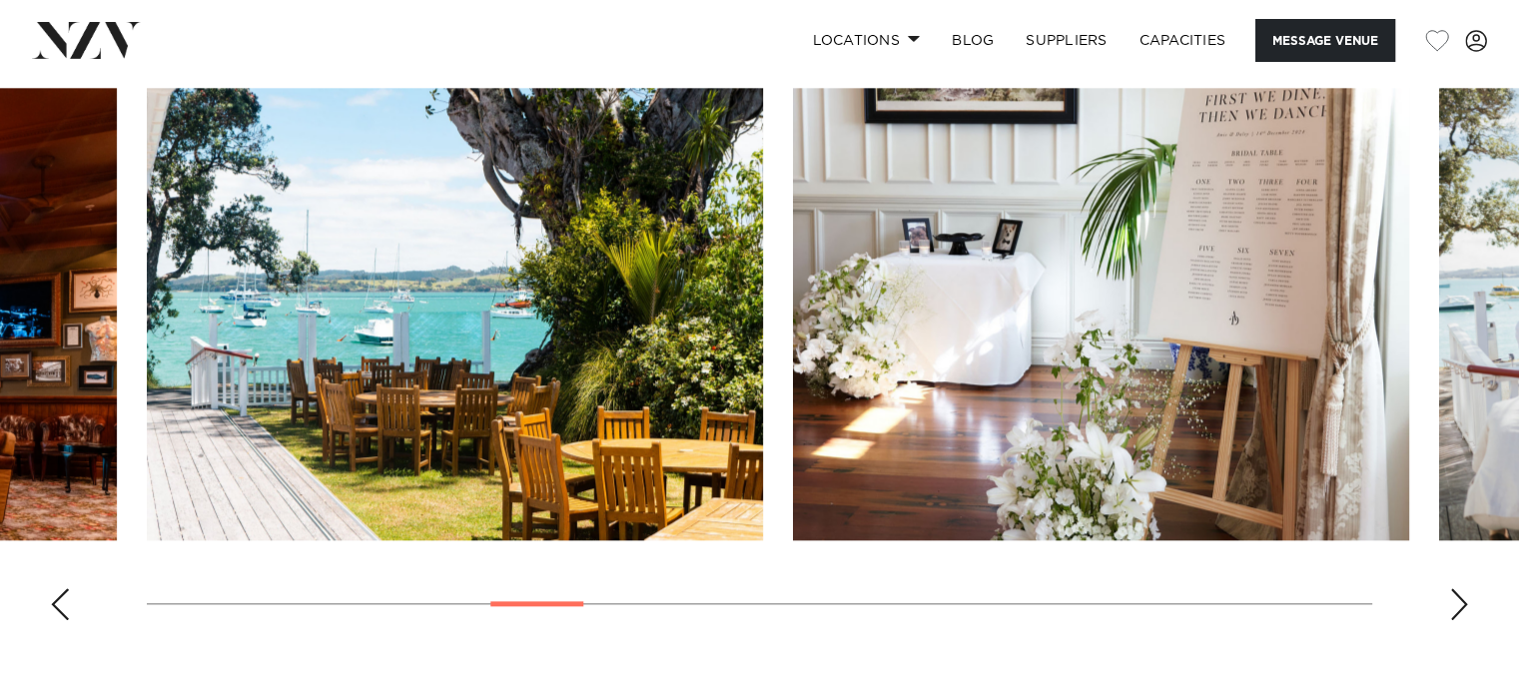
click at [1458, 600] on div "Next slide" at bounding box center [1460, 604] width 20 height 32
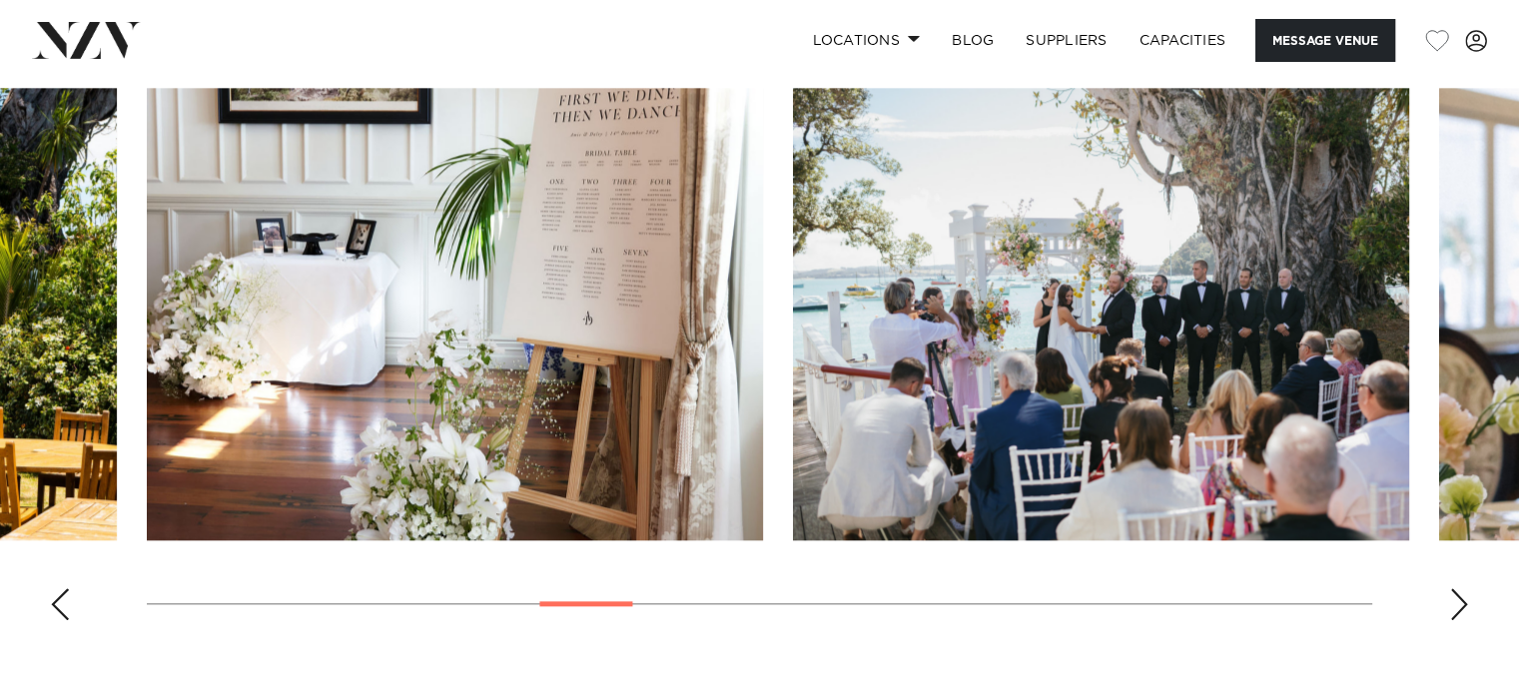
click at [1458, 600] on div "Next slide" at bounding box center [1460, 604] width 20 height 32
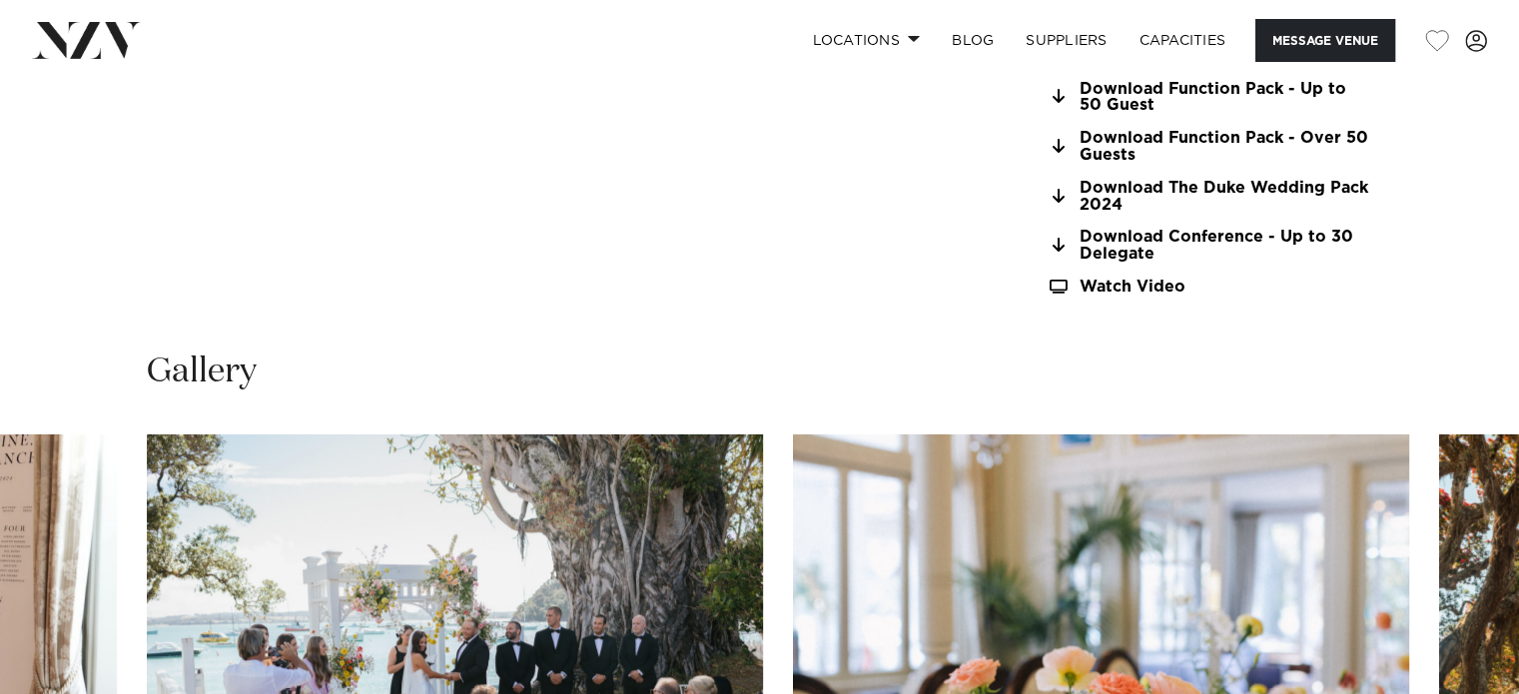
scroll to position [1752, 0]
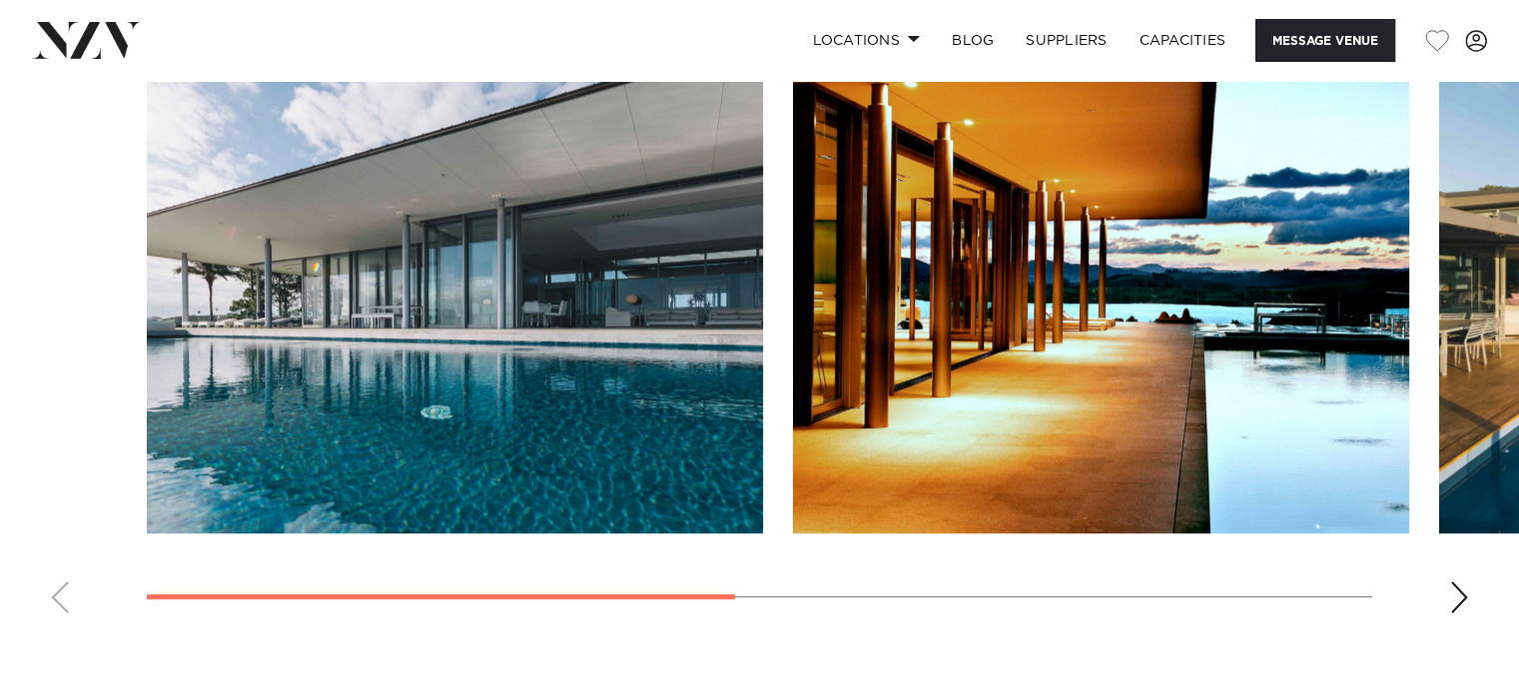
scroll to position [1498, 0]
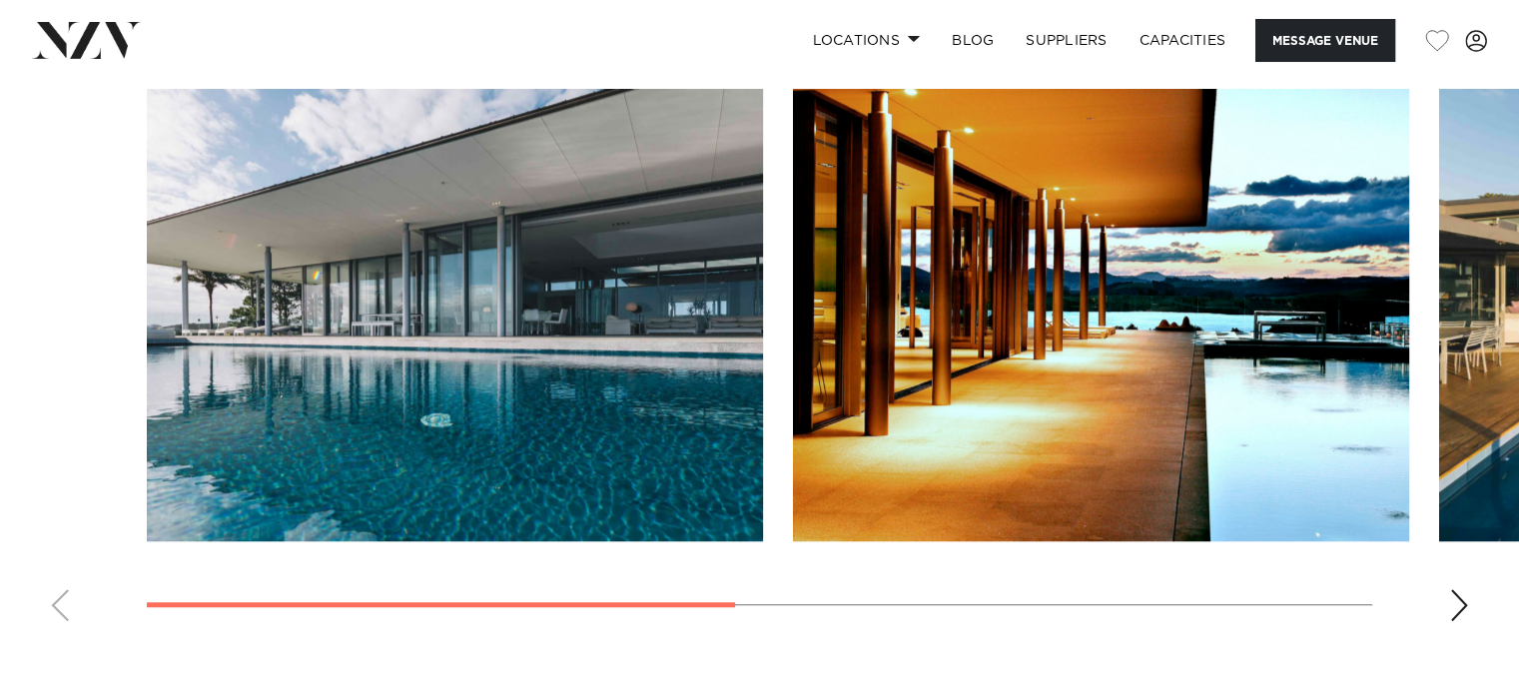
click at [1467, 603] on div "Next slide" at bounding box center [1460, 605] width 20 height 32
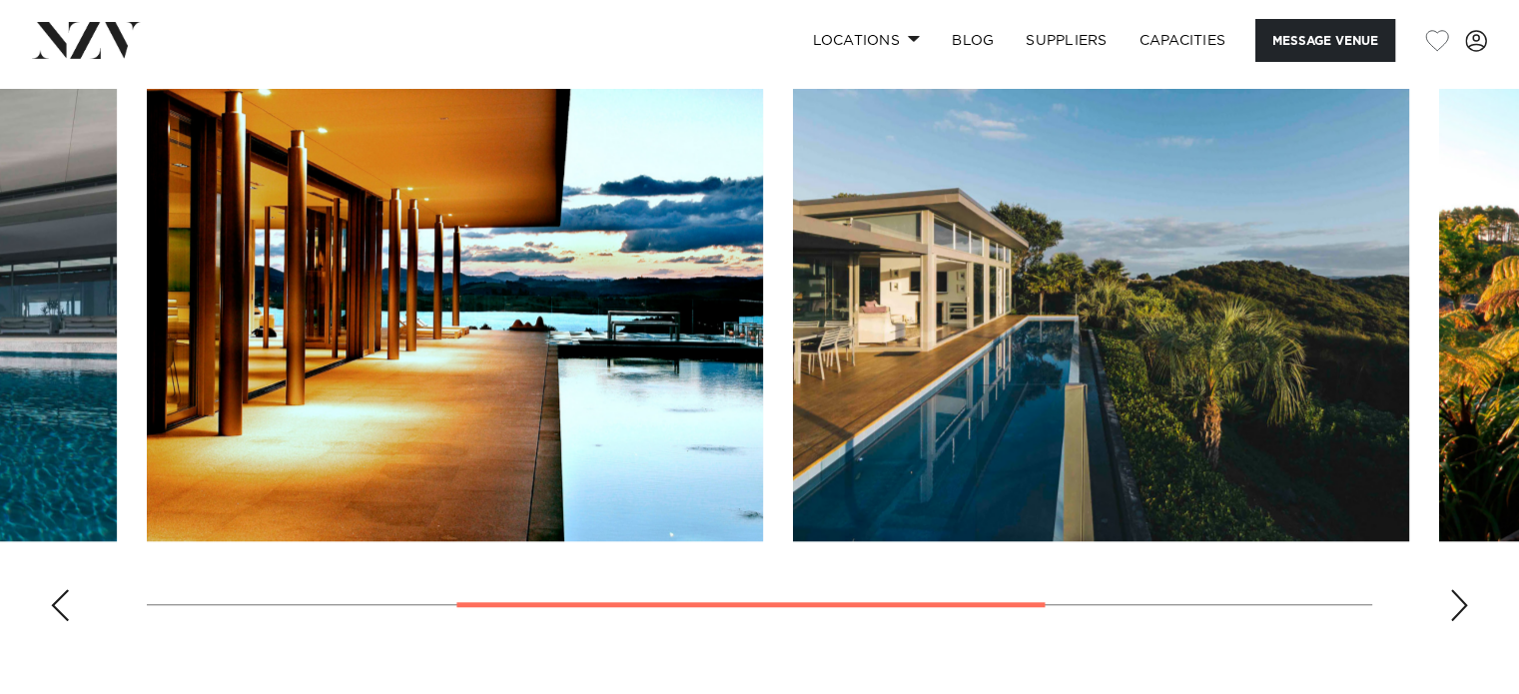
click at [1467, 603] on div "Next slide" at bounding box center [1460, 605] width 20 height 32
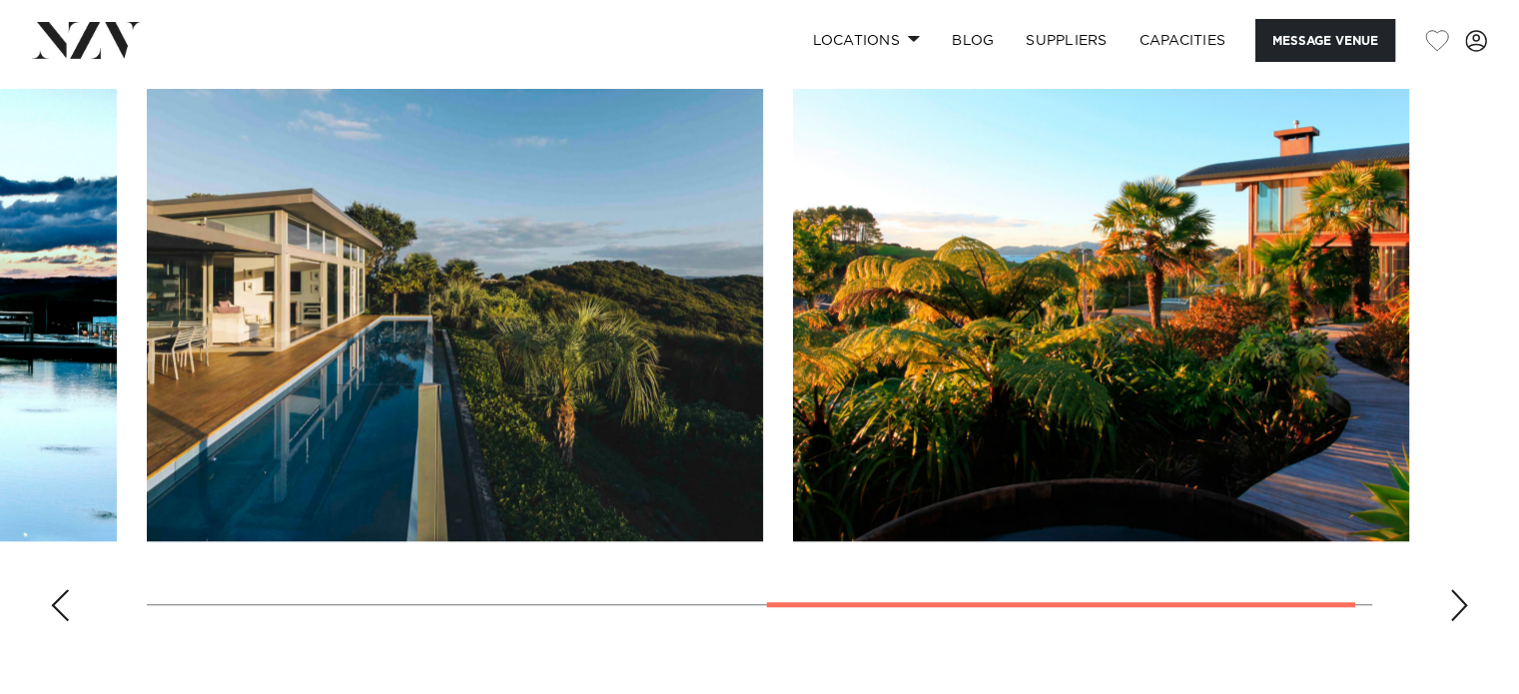
click at [1467, 603] on div "Next slide" at bounding box center [1460, 605] width 20 height 32
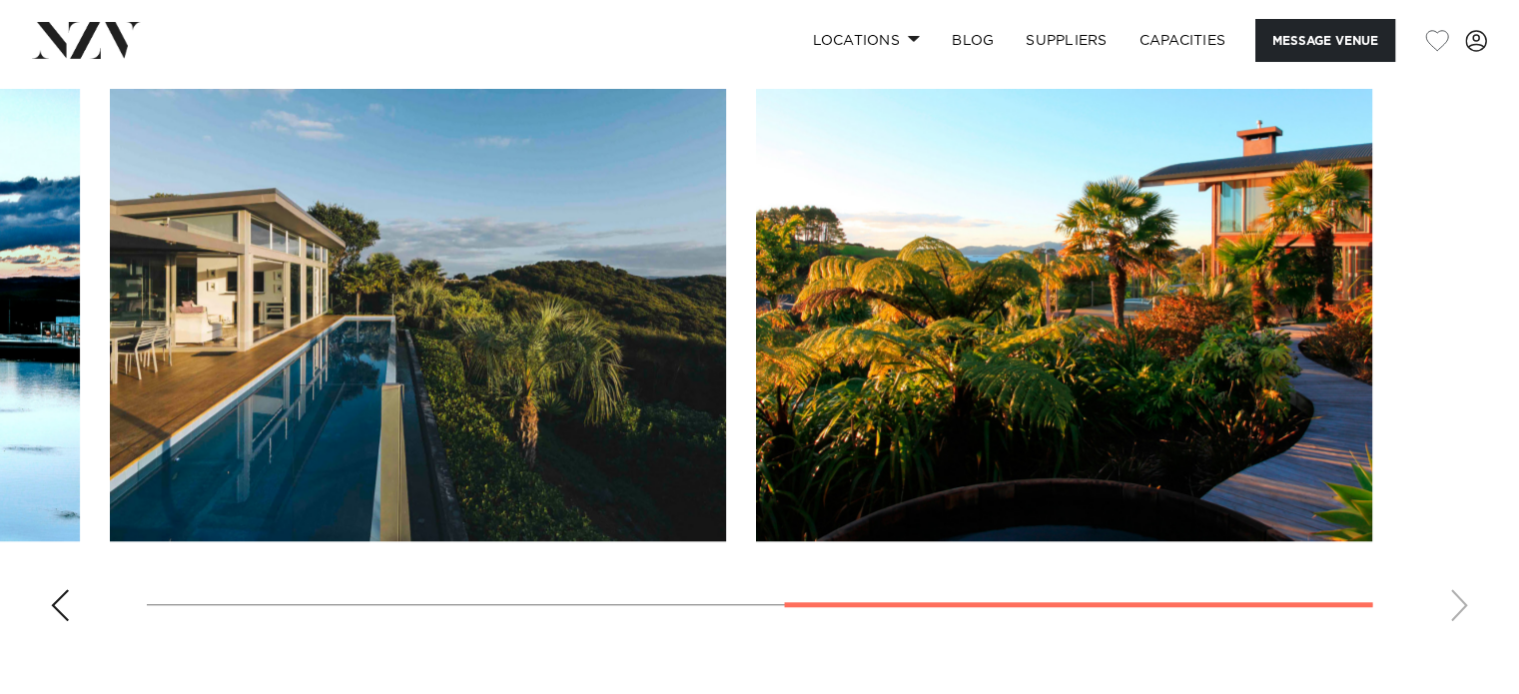
click at [1467, 603] on swiper-container at bounding box center [759, 363] width 1519 height 548
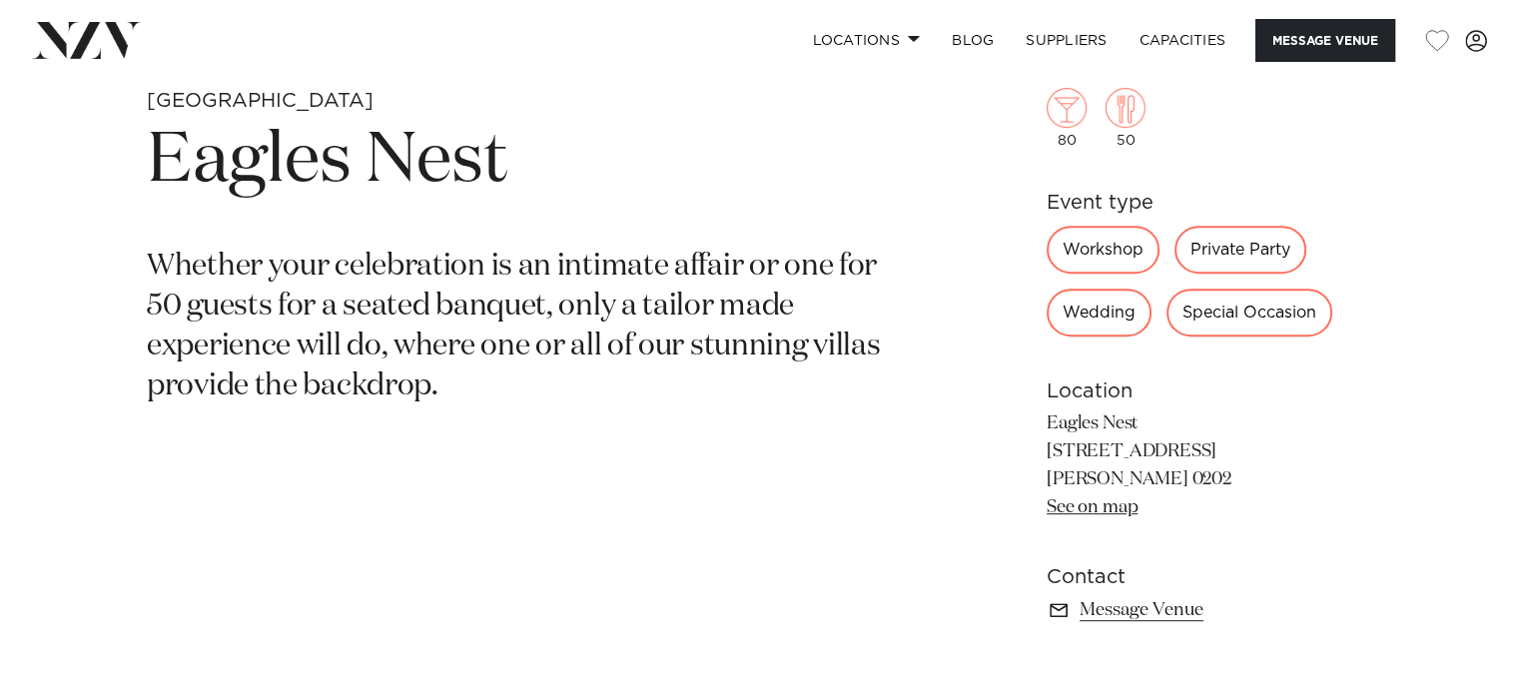
scroll to position [803, 0]
